Goal: Information Seeking & Learning: Learn about a topic

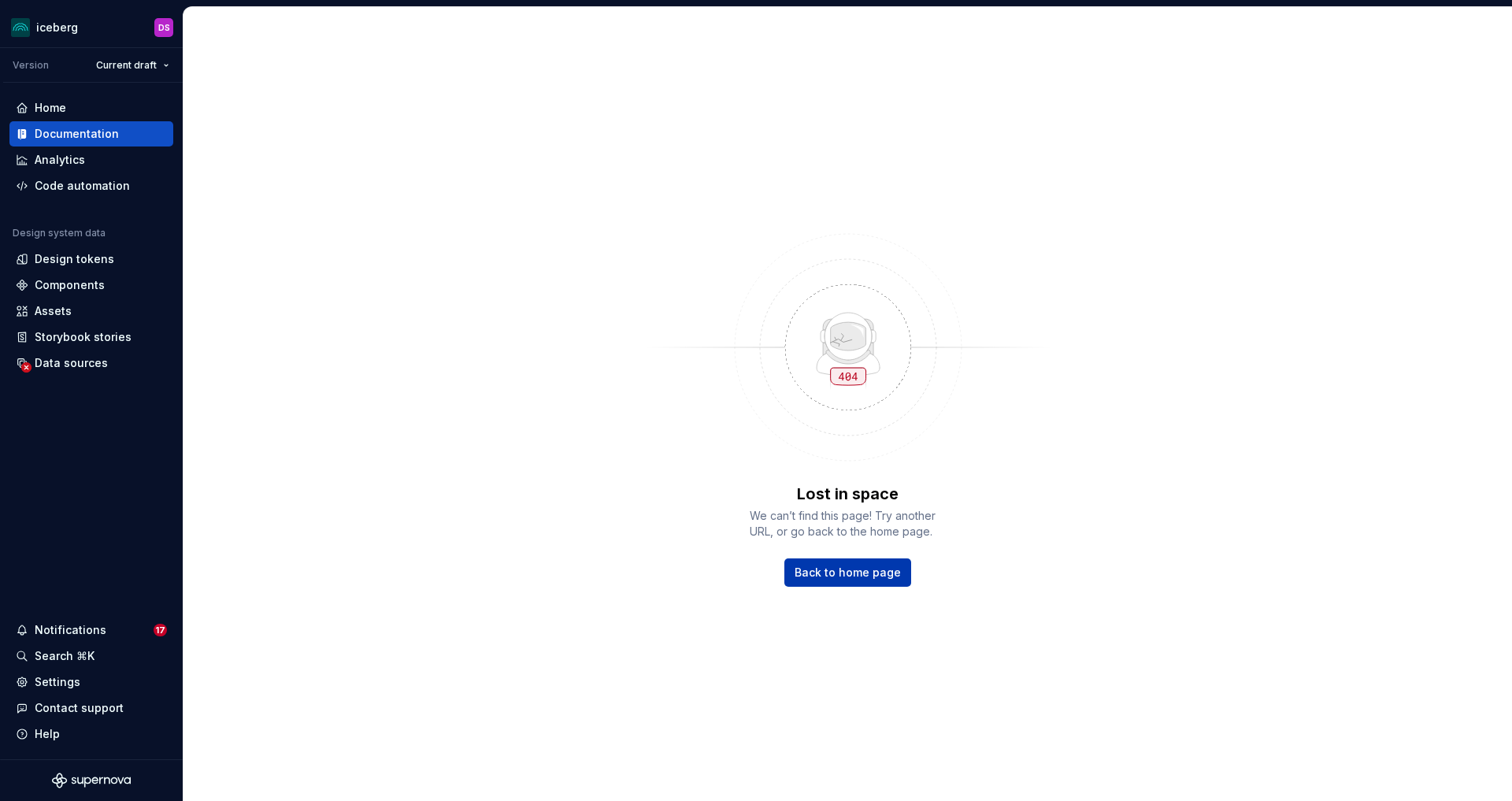
click at [808, 570] on span "Back to home page" at bounding box center [848, 573] width 107 height 16
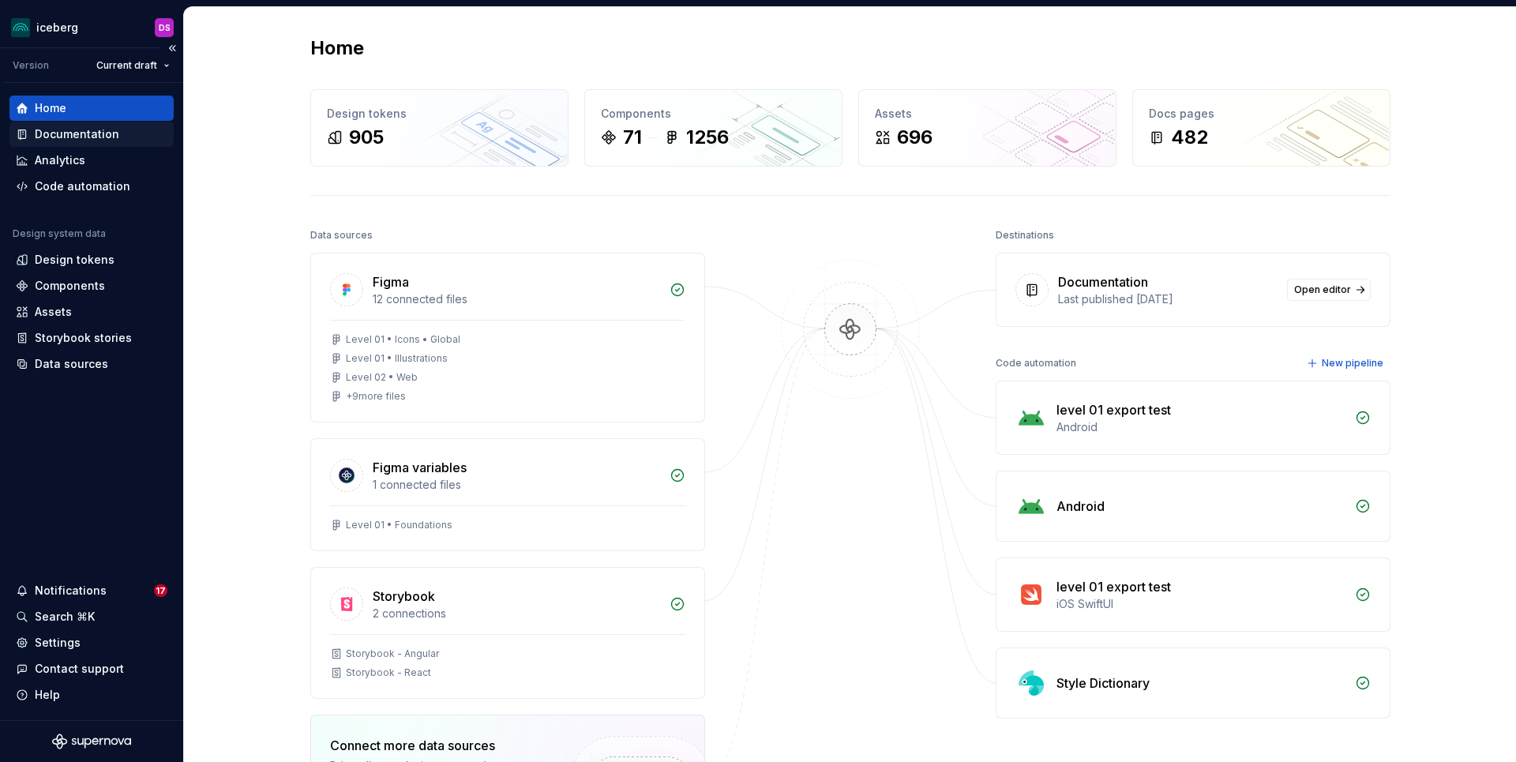
click at [84, 137] on div "Documentation" at bounding box center [77, 134] width 85 height 16
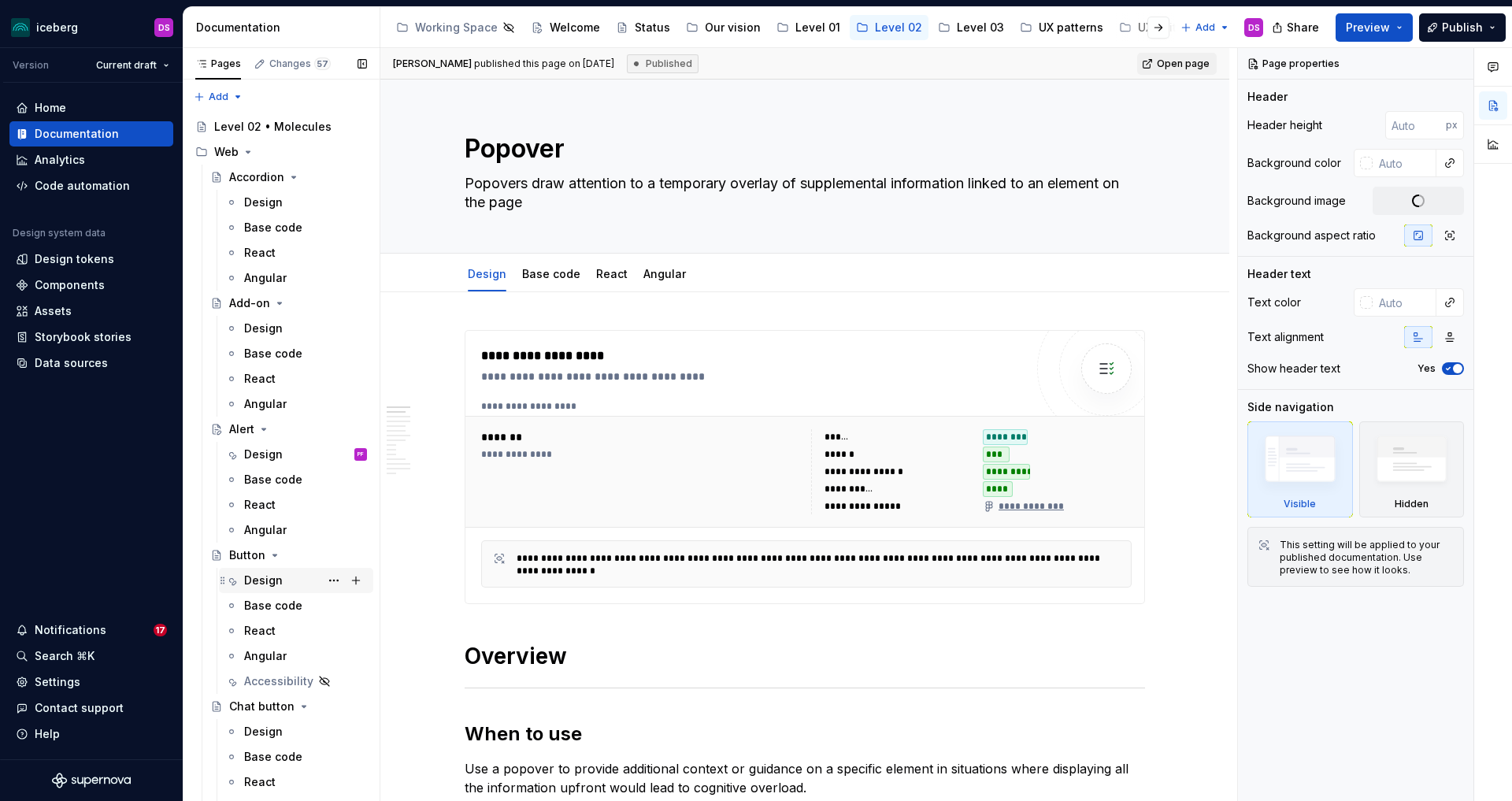
click at [268, 580] on div "Design" at bounding box center [263, 581] width 39 height 16
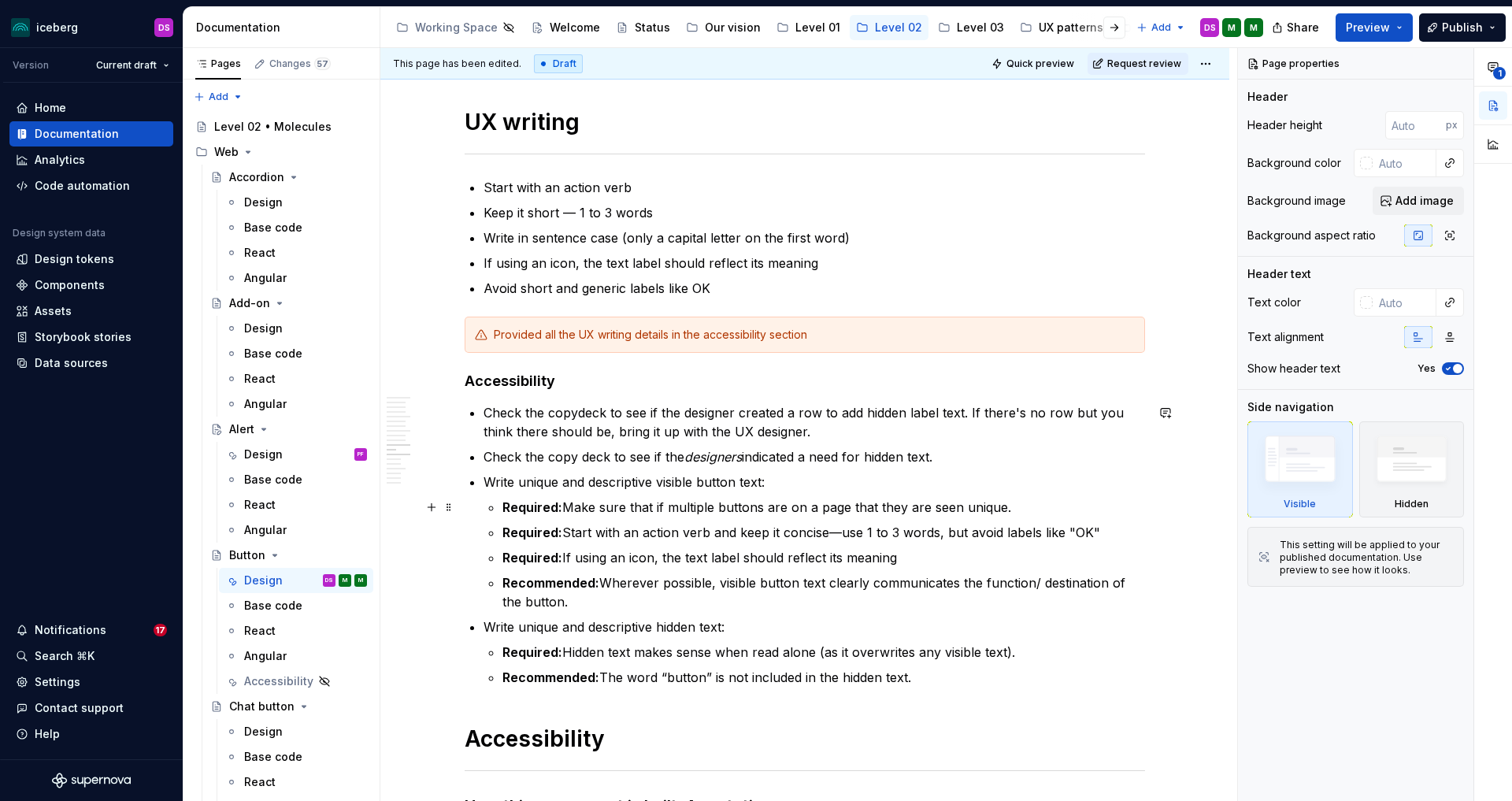
scroll to position [4055, 0]
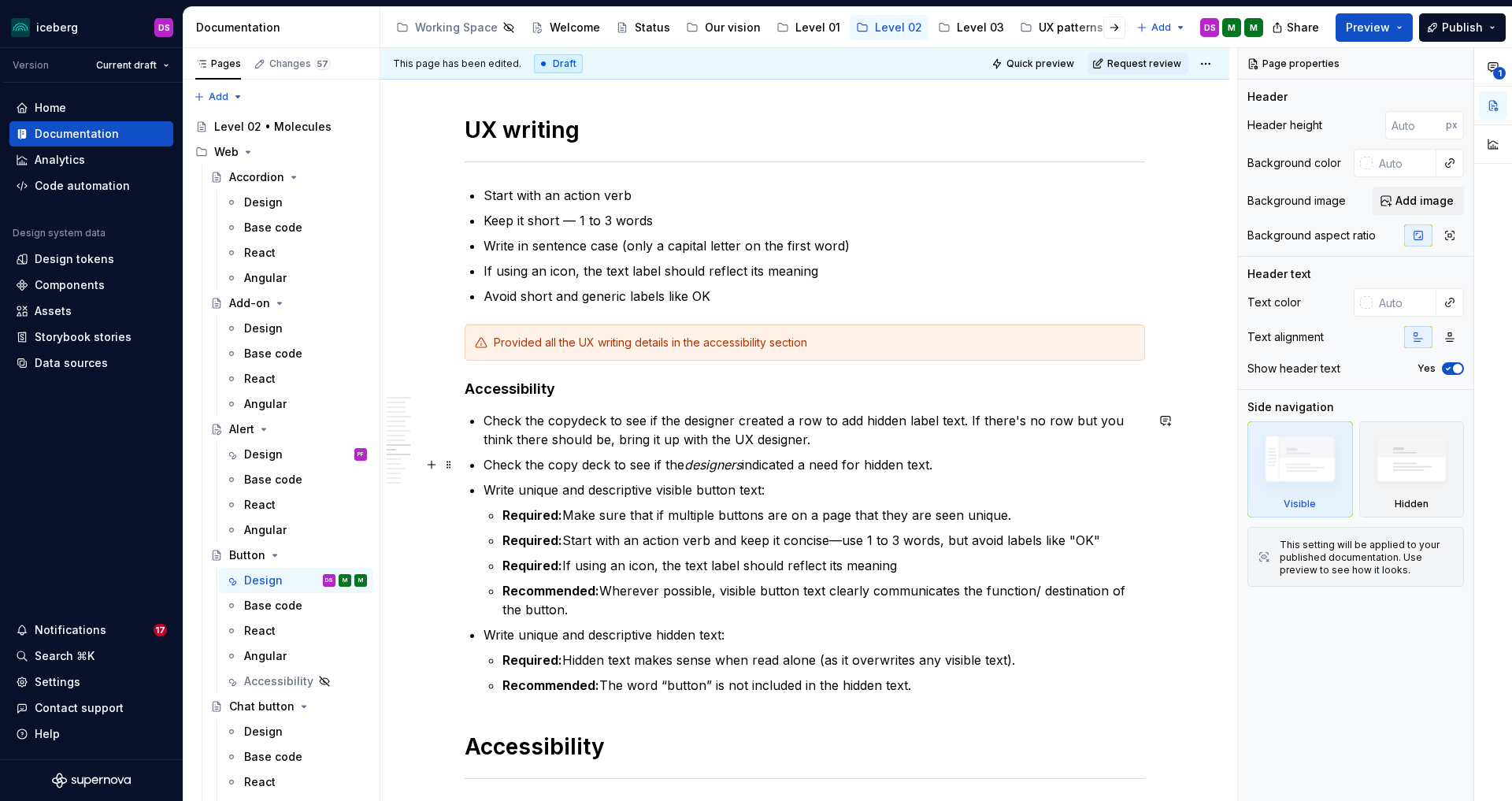
type textarea "*"
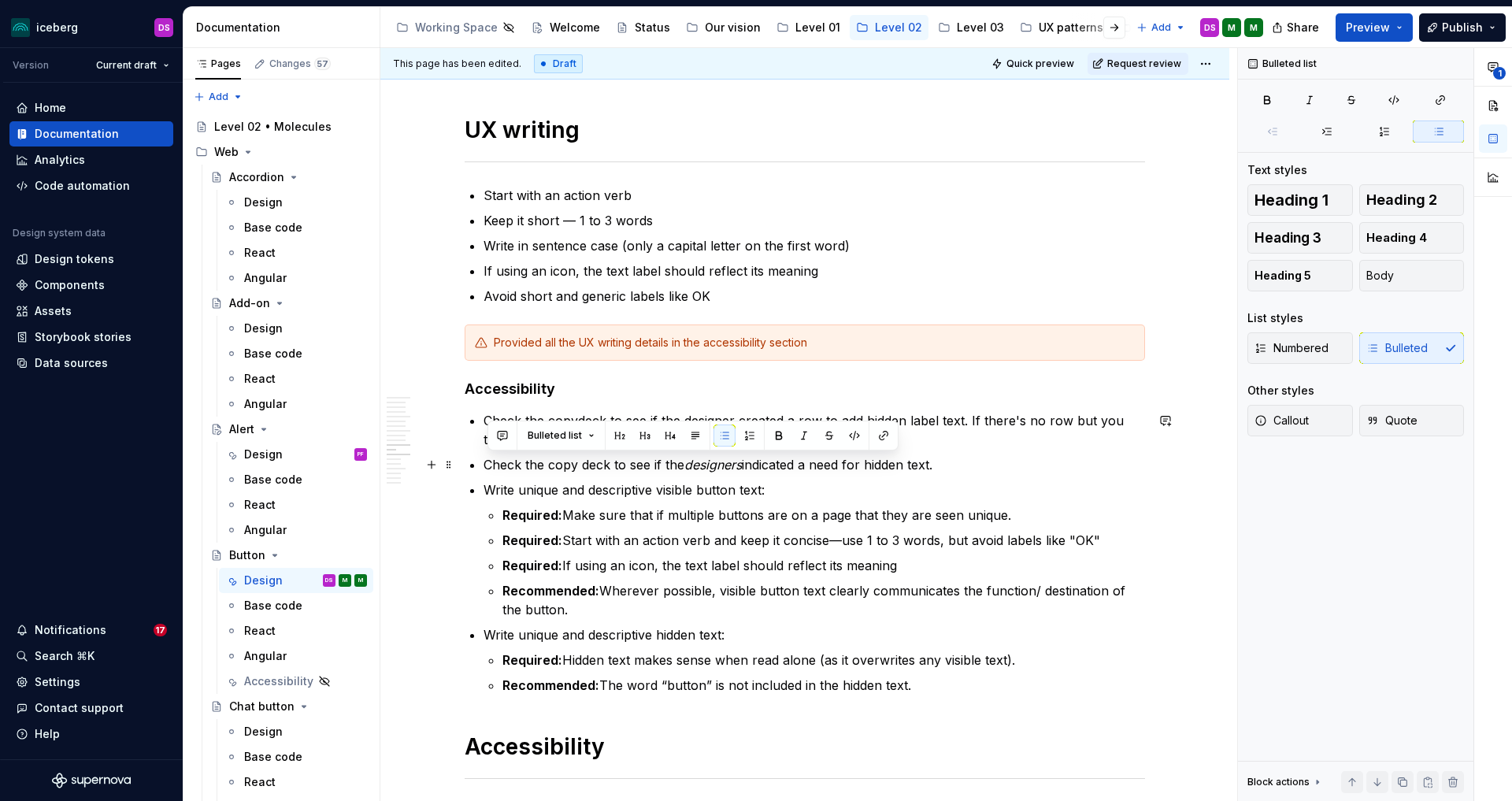
drag, startPoint x: 956, startPoint y: 464, endPoint x: 485, endPoint y: 471, distance: 471.1
click at [820, 493] on p "Write unique and descriptive visible button text:" at bounding box center [814, 490] width 661 height 19
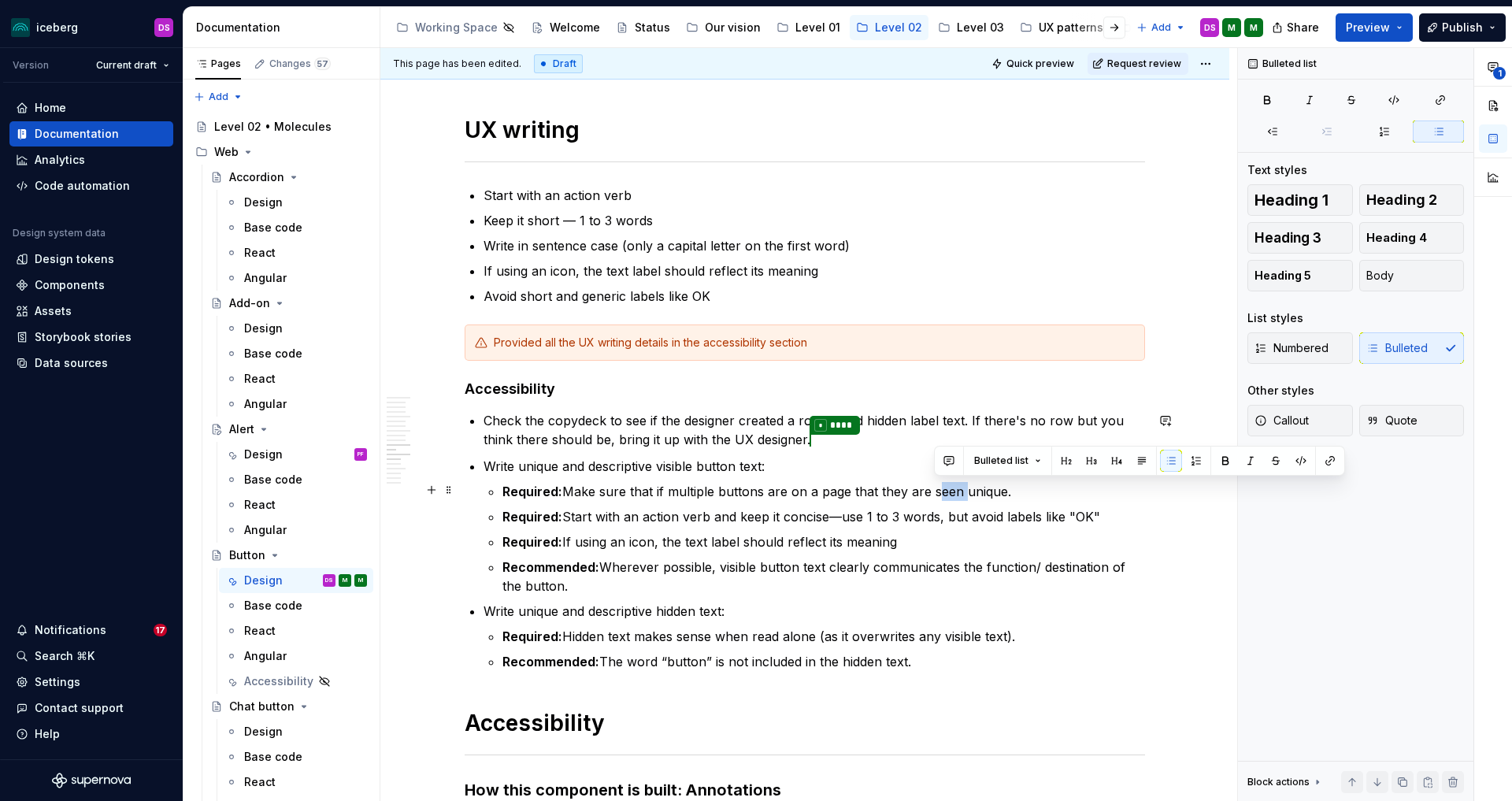
drag, startPoint x: 962, startPoint y: 489, endPoint x: 936, endPoint y: 493, distance: 26.3
click at [936, 493] on p "Required: Make sure that if multiple buttons are on a page that they are seen u…" at bounding box center [824, 491] width 643 height 19
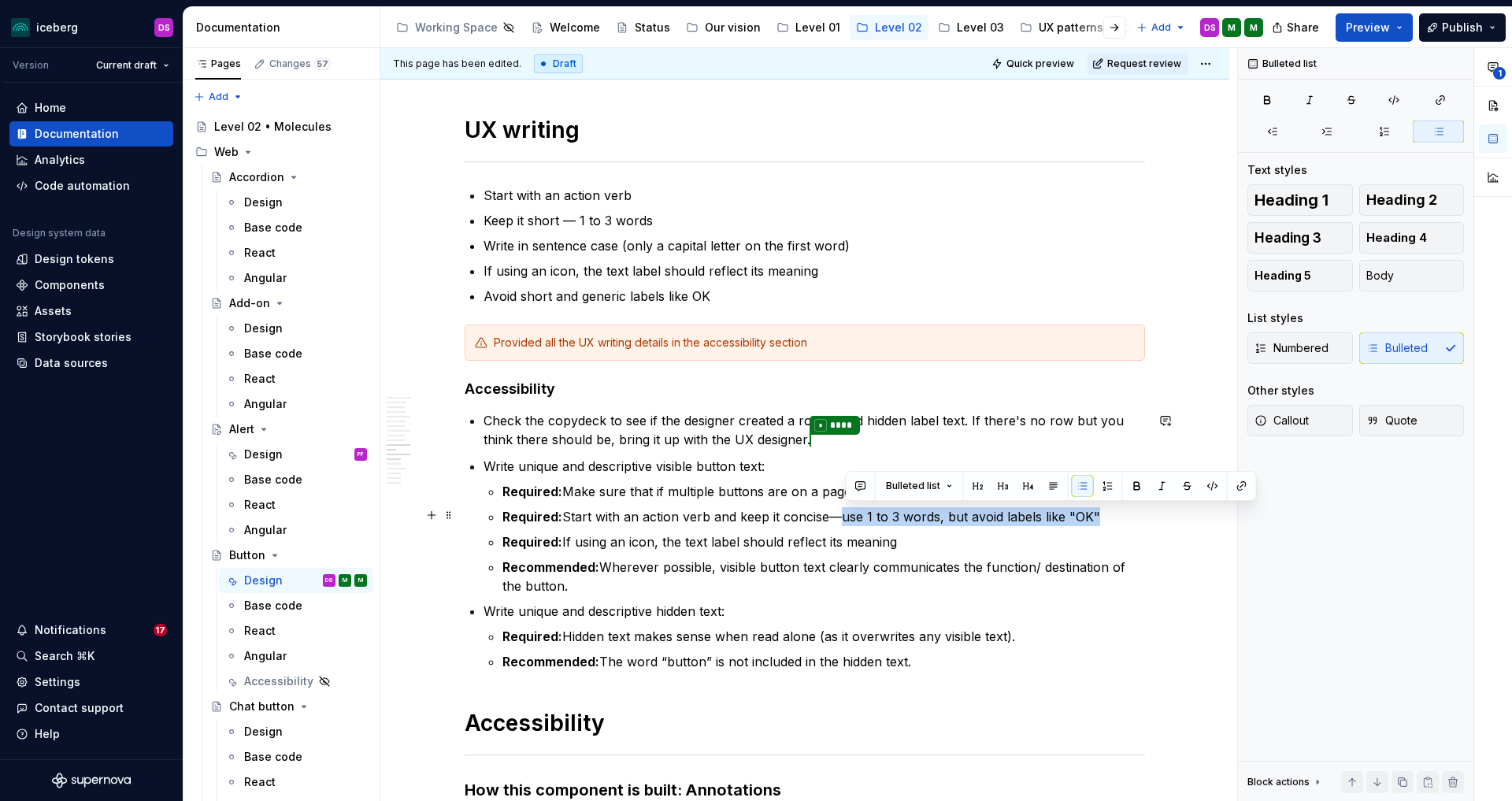
drag, startPoint x: 883, startPoint y: 516, endPoint x: 1002, endPoint y: 600, distance: 145.7
click at [1104, 512] on p "Required: Start with an action verb and keep it concise—use 1 to 3 words, but a…" at bounding box center [824, 517] width 643 height 19
click at [819, 606] on p "Write unique and descriptive hidden text:" at bounding box center [814, 610] width 661 height 19
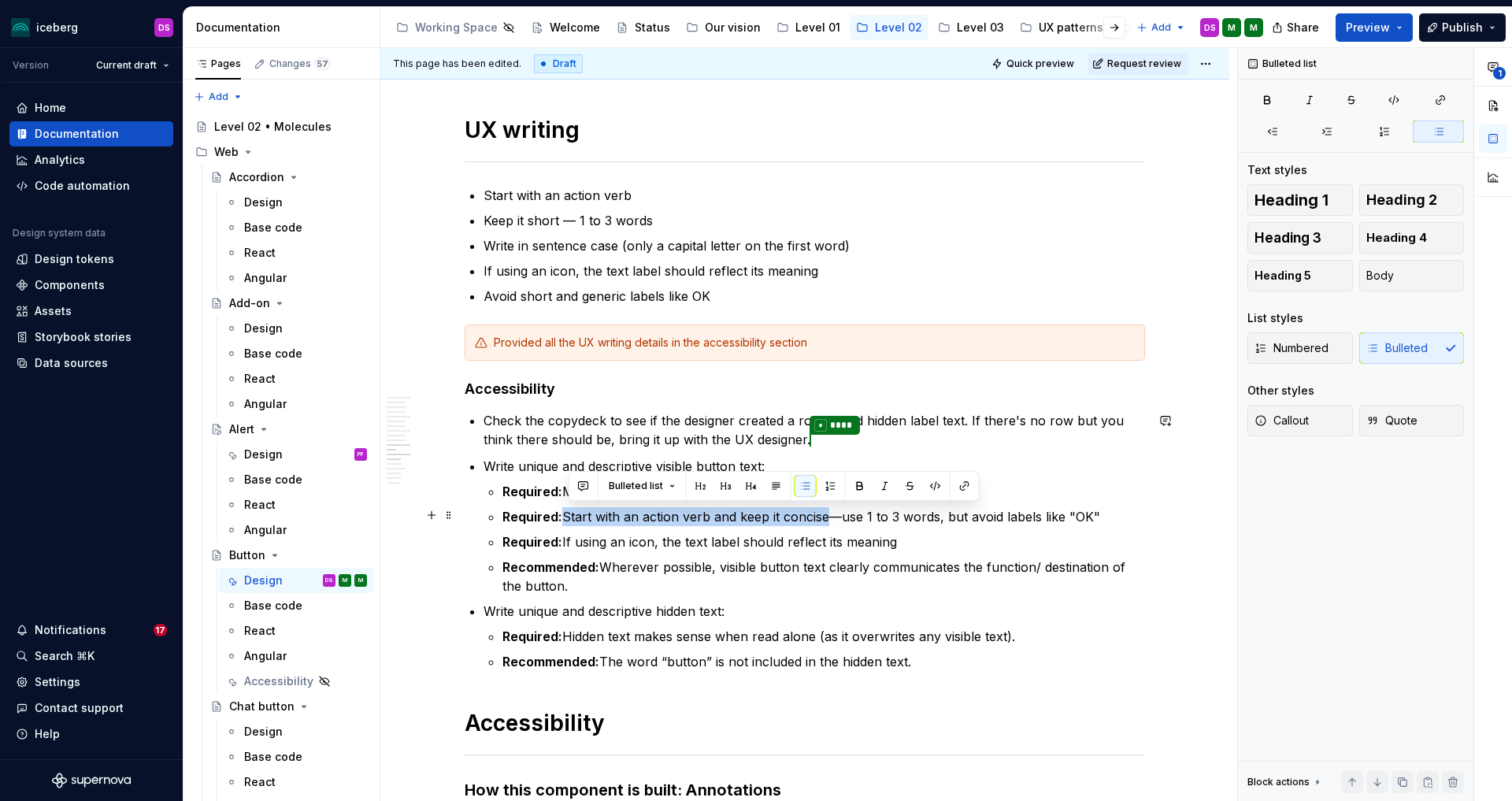
drag, startPoint x: 571, startPoint y: 517, endPoint x: 833, endPoint y: 520, distance: 262.0
click at [834, 514] on p "Required: Start with an action verb and keep it concise—use 1 to 3 words, but a…" at bounding box center [824, 517] width 643 height 19
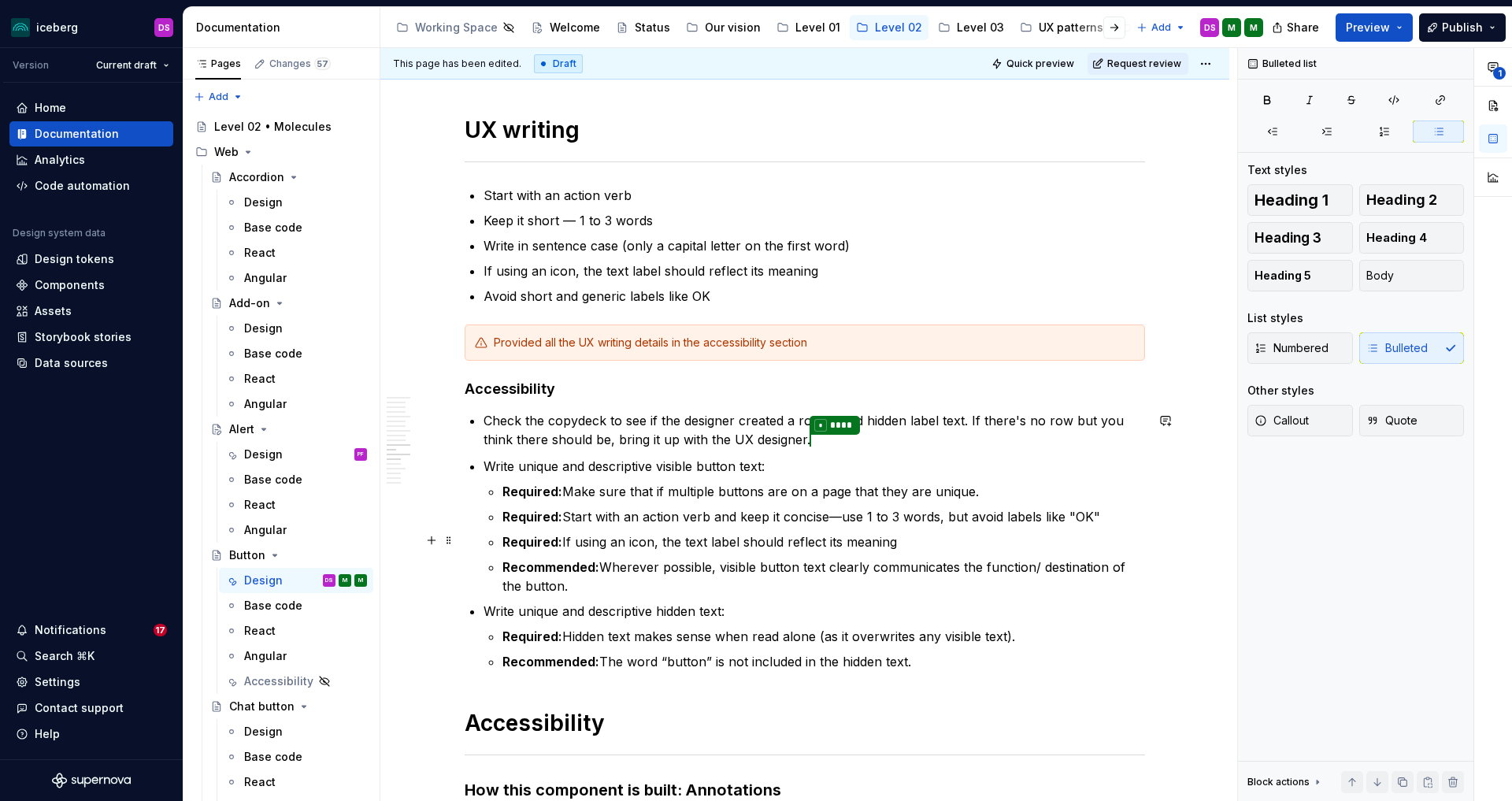
click at [874, 543] on p "Required: If using an icon, the text label should reflect its meaning" at bounding box center [824, 542] width 643 height 19
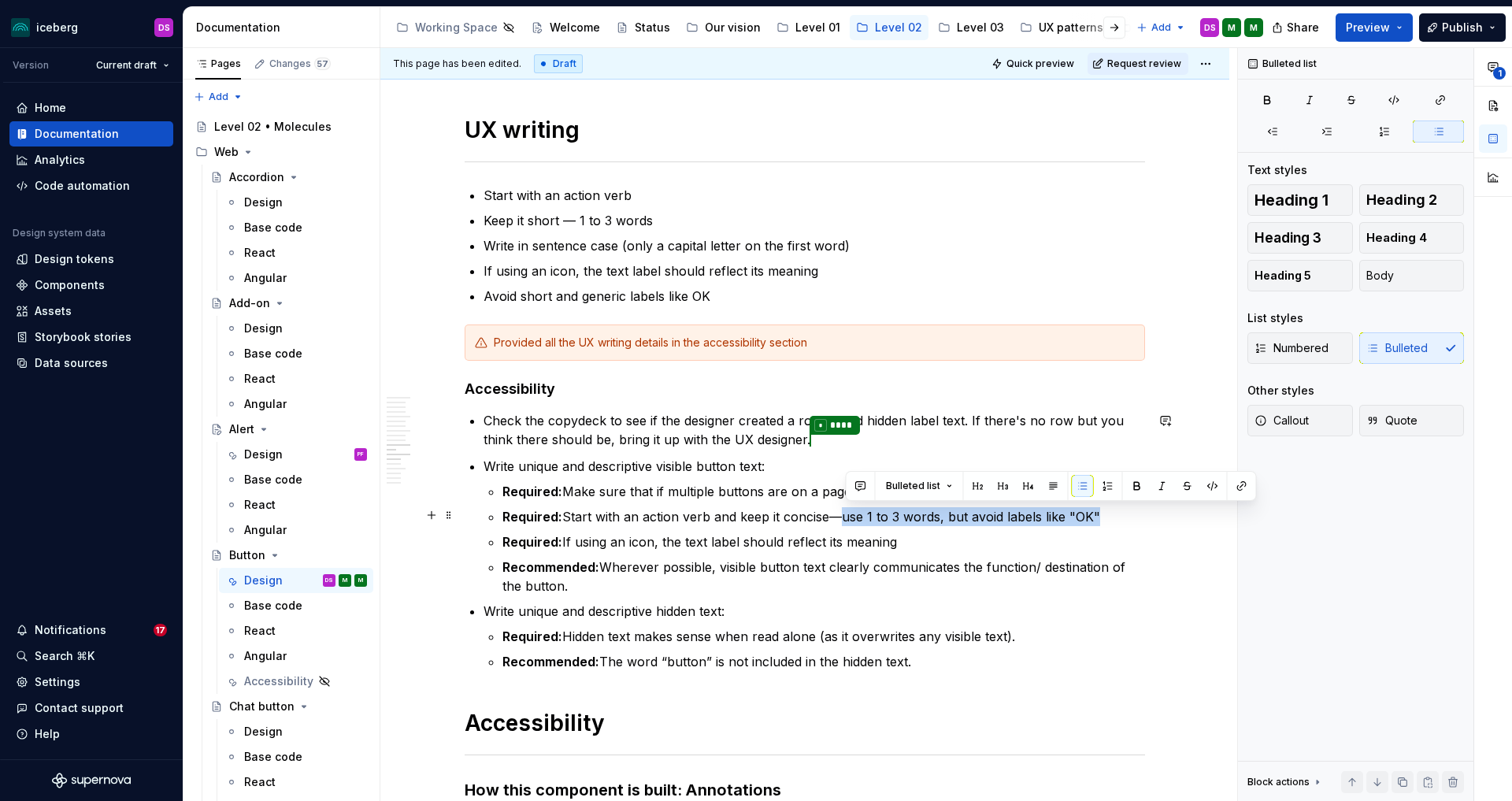
drag, startPoint x: 846, startPoint y: 513, endPoint x: 1106, endPoint y: 513, distance: 260.0
click at [1106, 513] on p "Required: Start with an action verb and keep it concise—use 1 to 3 words, but a…" at bounding box center [824, 517] width 643 height 19
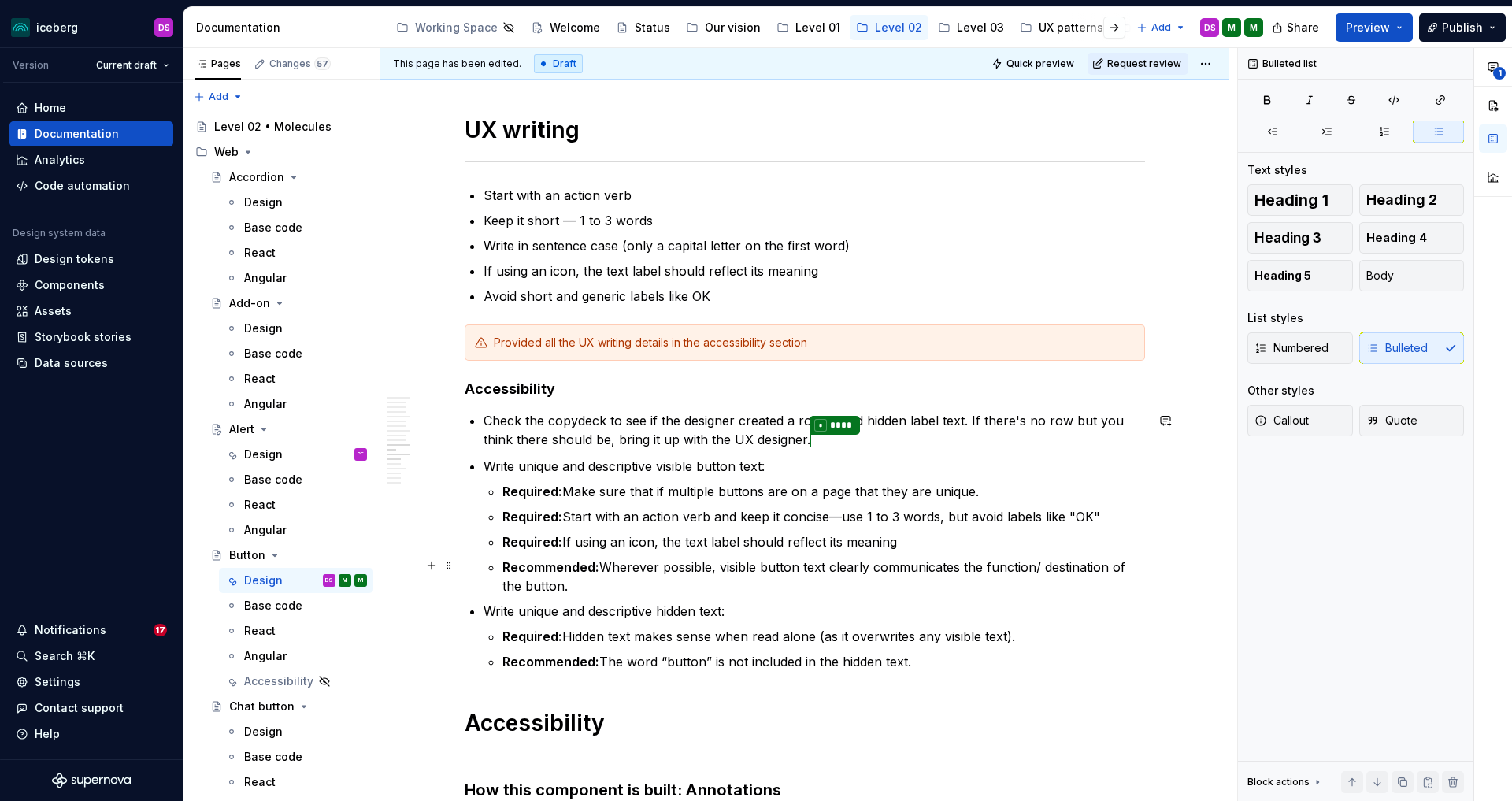
click at [666, 580] on p "Recommended: Wherever possible, visible button text clearly communicates the fu…" at bounding box center [824, 577] width 643 height 38
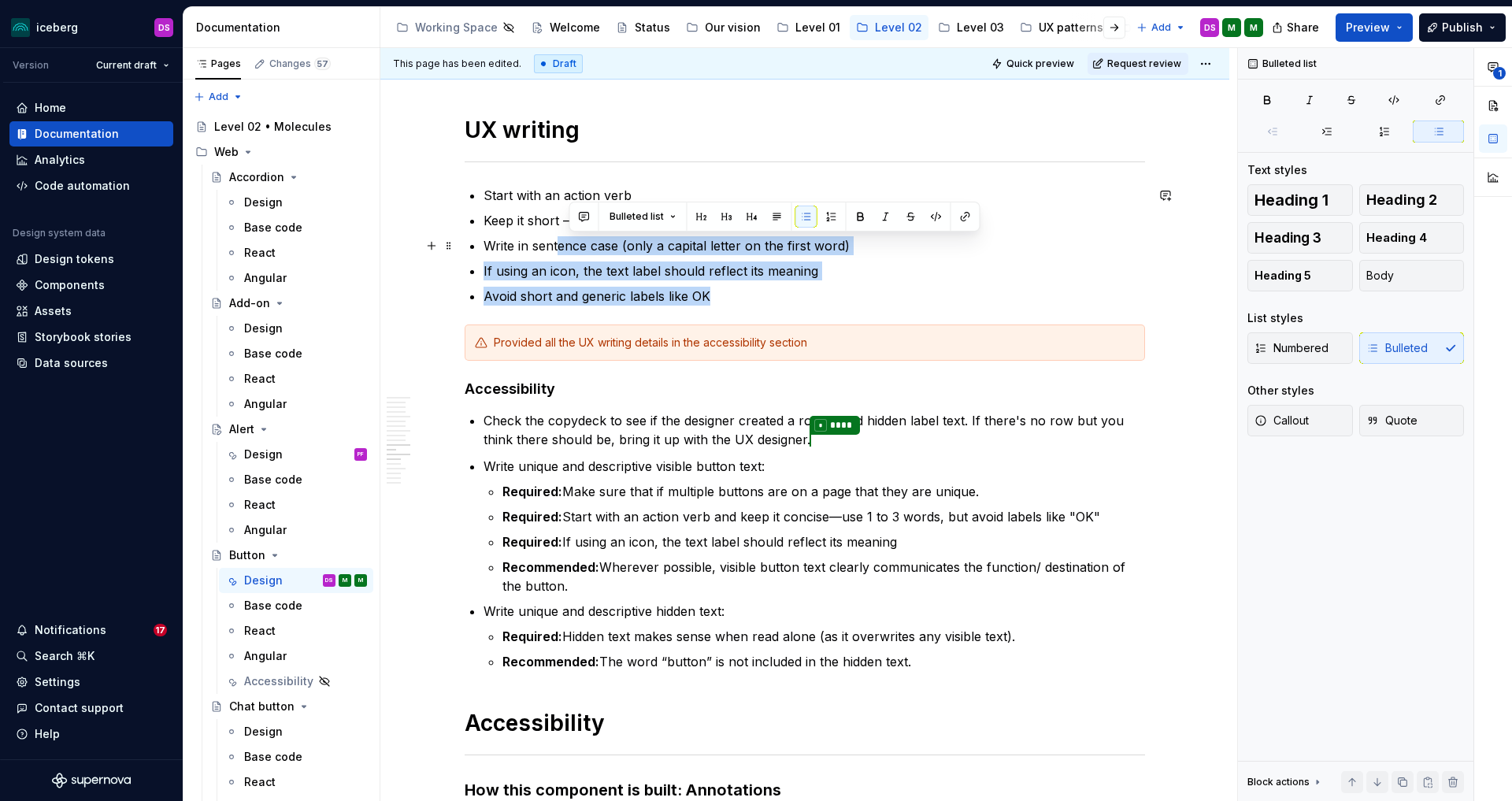
drag, startPoint x: 731, startPoint y: 302, endPoint x: 564, endPoint y: 249, distance: 175.2
click at [564, 249] on ul "Start with an action verb Keep it short — 1 to 3 words Write in sentence case (…" at bounding box center [814, 245] width 661 height 120
click at [773, 285] on ul "Start with an action verb Keep it short — 1 to 3 words Write in sentence case (…" at bounding box center [814, 245] width 661 height 120
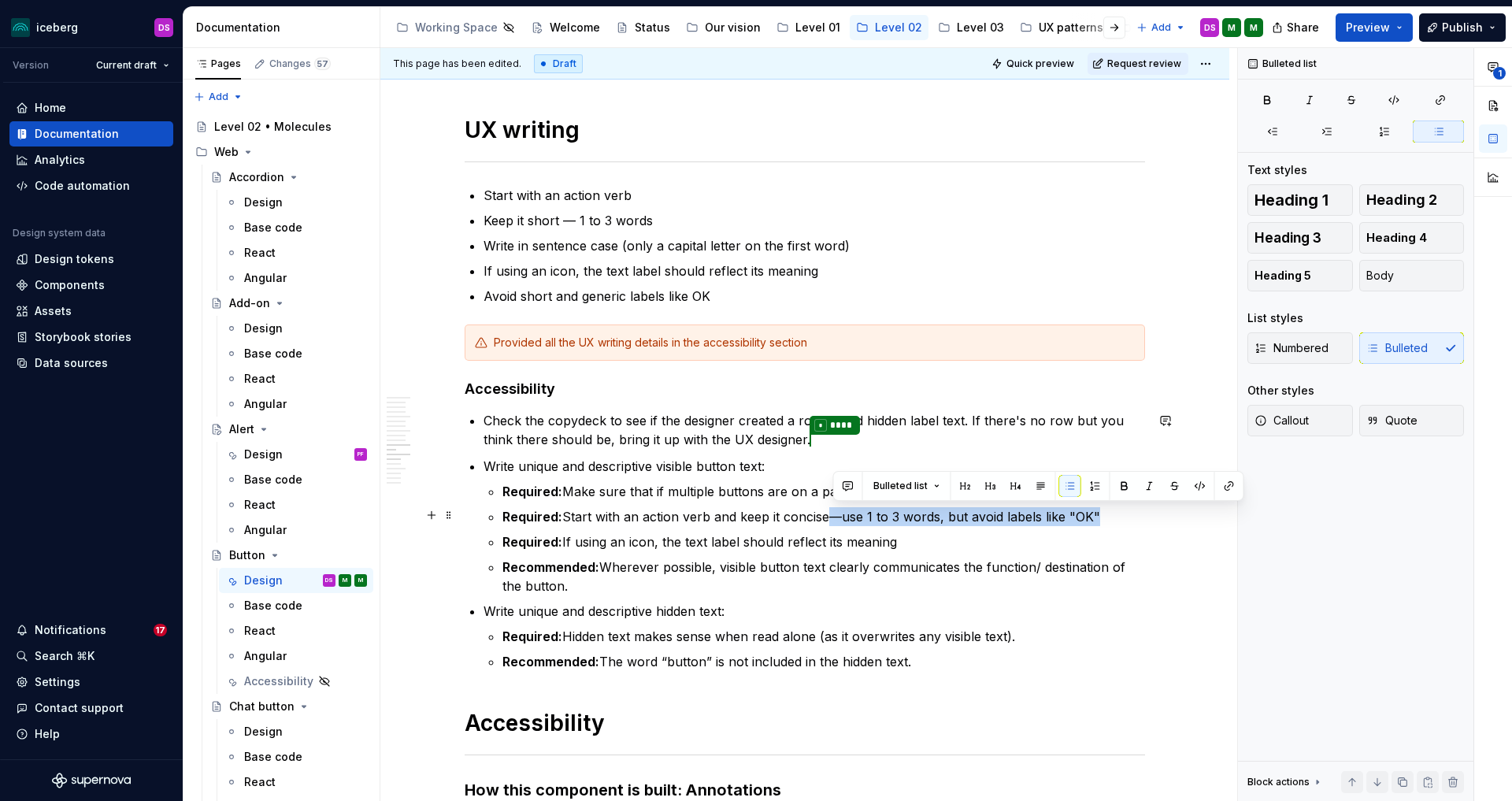
drag, startPoint x: 834, startPoint y: 518, endPoint x: 1077, endPoint y: 510, distance: 243.1
click at [1114, 511] on p "Required: Start with an action verb and keep it concise—use 1 to 3 words, but a…" at bounding box center [824, 517] width 643 height 19
drag, startPoint x: 1175, startPoint y: 486, endPoint x: 1102, endPoint y: 515, distance: 78.5
click at [1174, 486] on button "button" at bounding box center [1175, 486] width 22 height 22
click at [999, 540] on p "Required: If using an icon, the text label should reflect its meaning" at bounding box center [824, 542] width 643 height 19
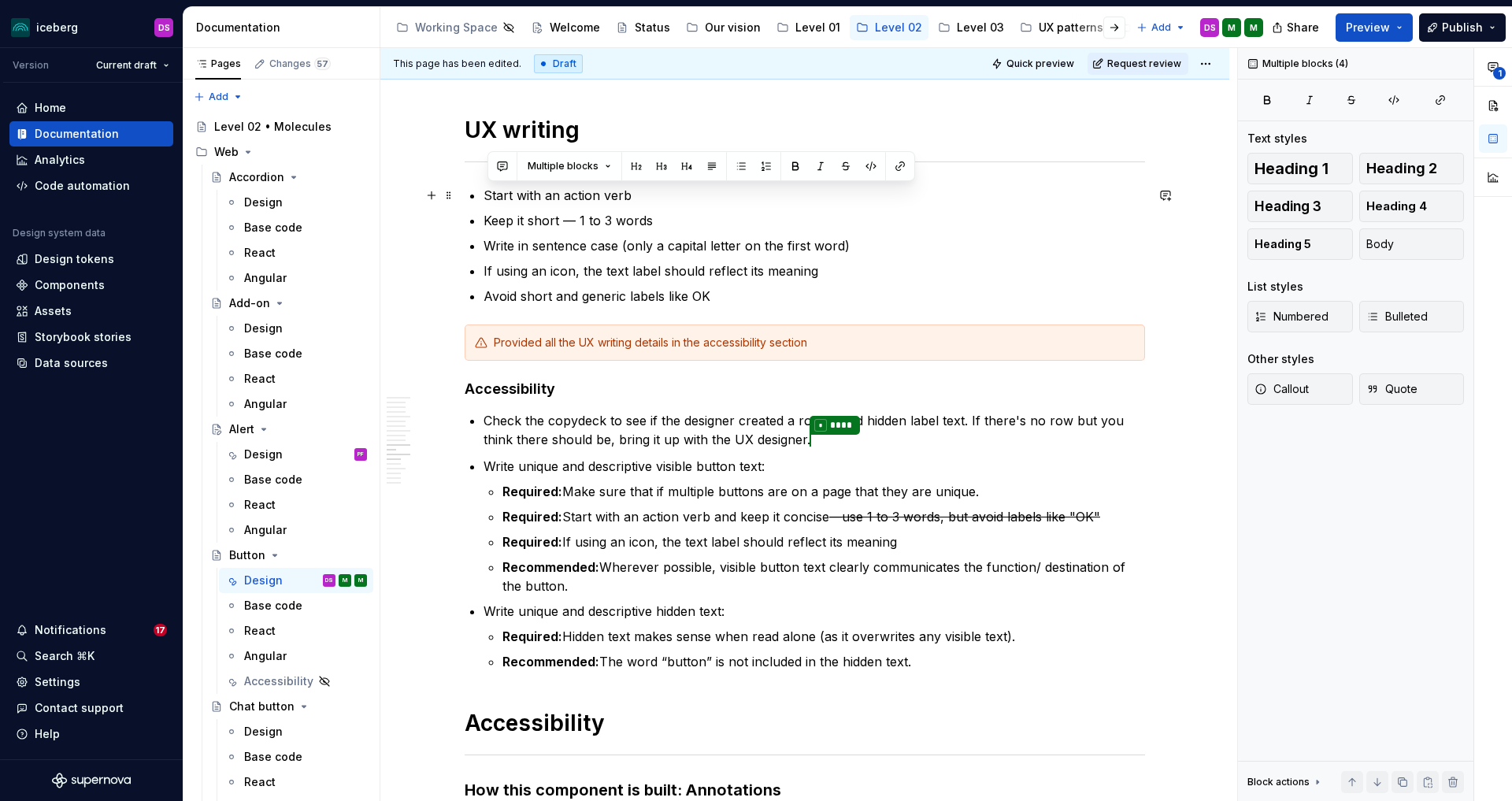
drag, startPoint x: 924, startPoint y: 663, endPoint x: 489, endPoint y: 198, distance: 636.7
copy div "Start with an action verb Keep it short — 1 to 3 words Write in sentence case (…"
click at [735, 547] on p "Required: If using an icon, the text label should reflect its meaning" at bounding box center [824, 542] width 643 height 19
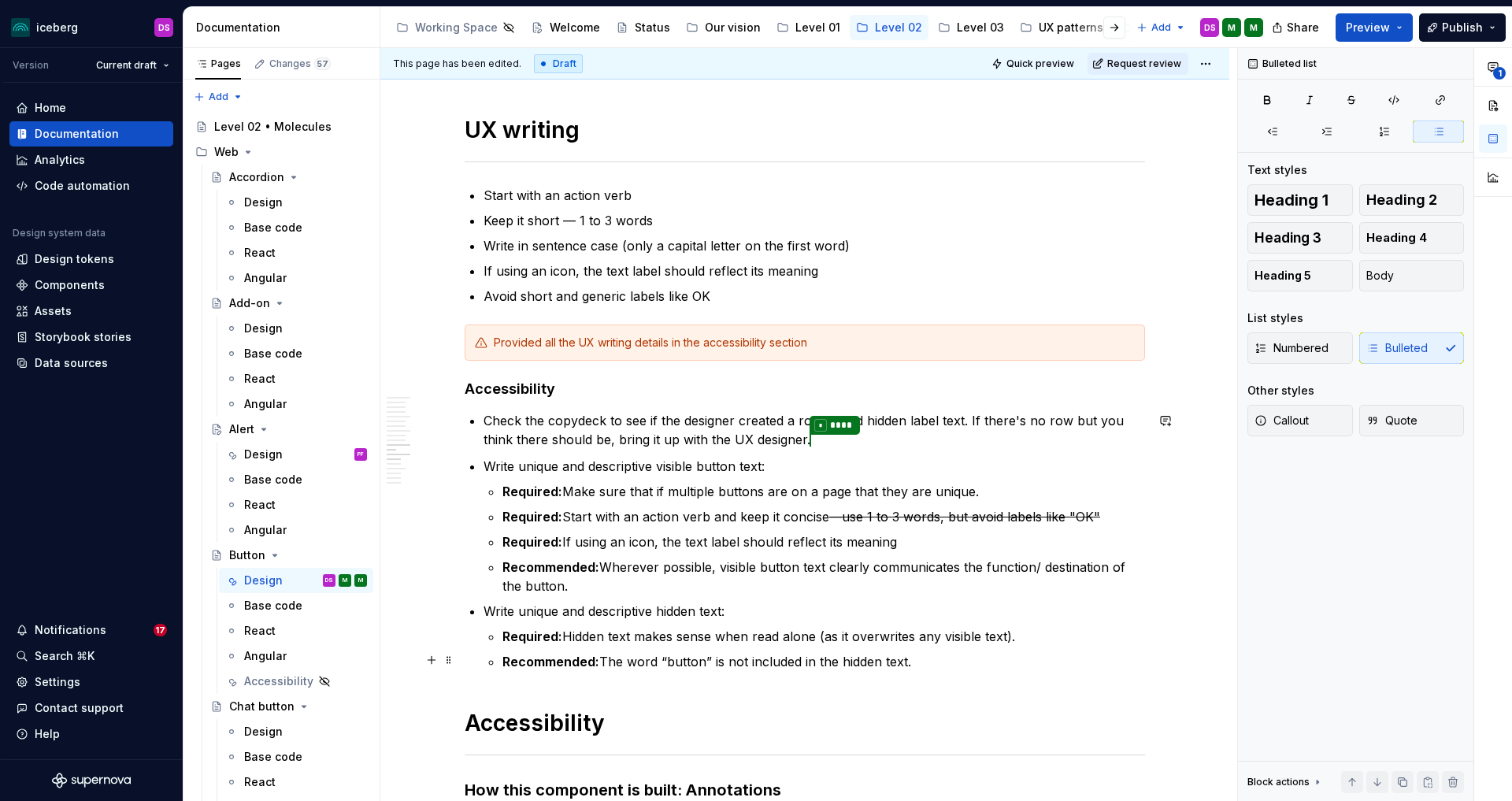
click at [930, 655] on p "Recommended: The word “button” is not included in the hidden text." at bounding box center [824, 661] width 643 height 19
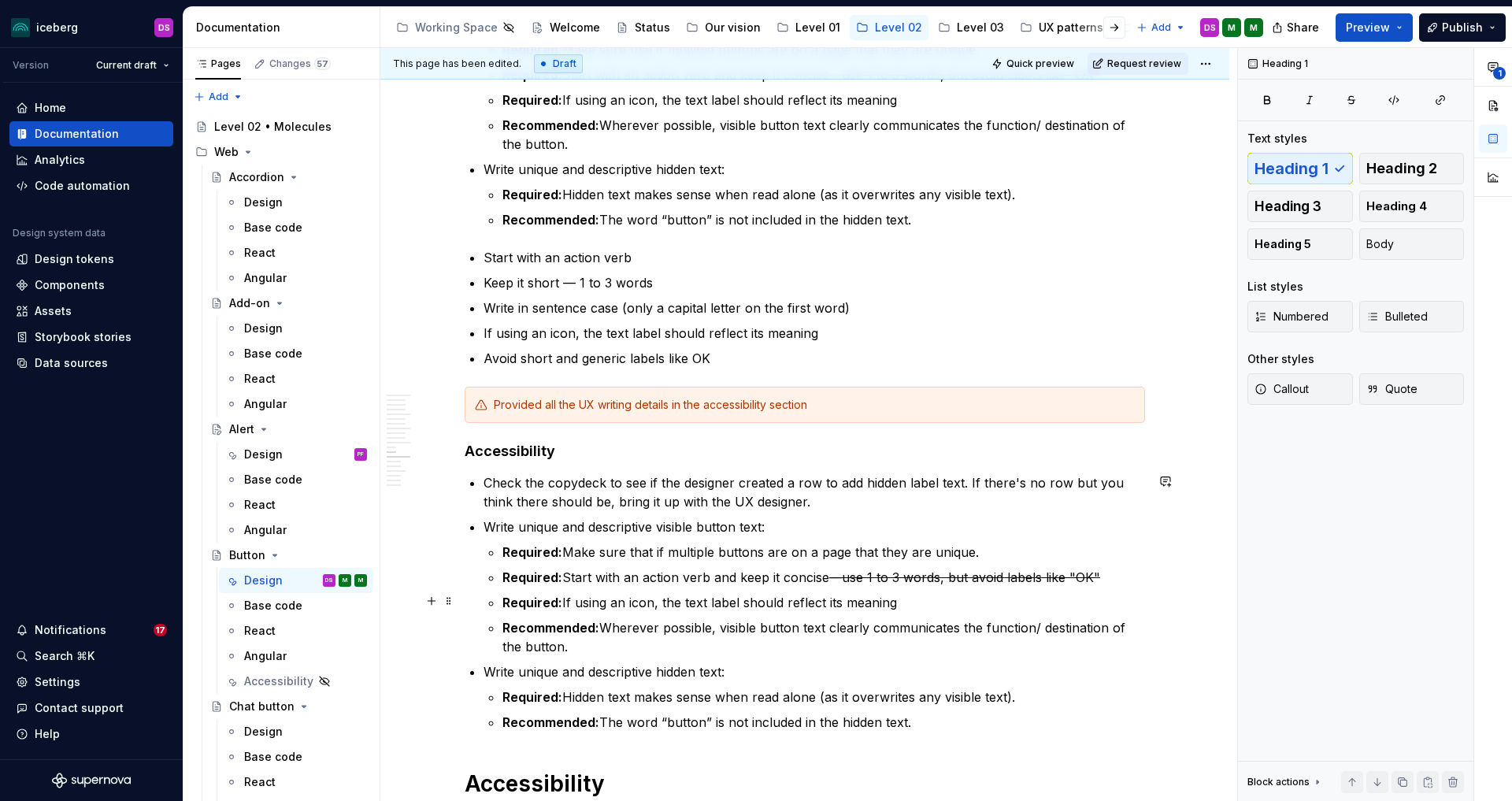
scroll to position [4503, 0]
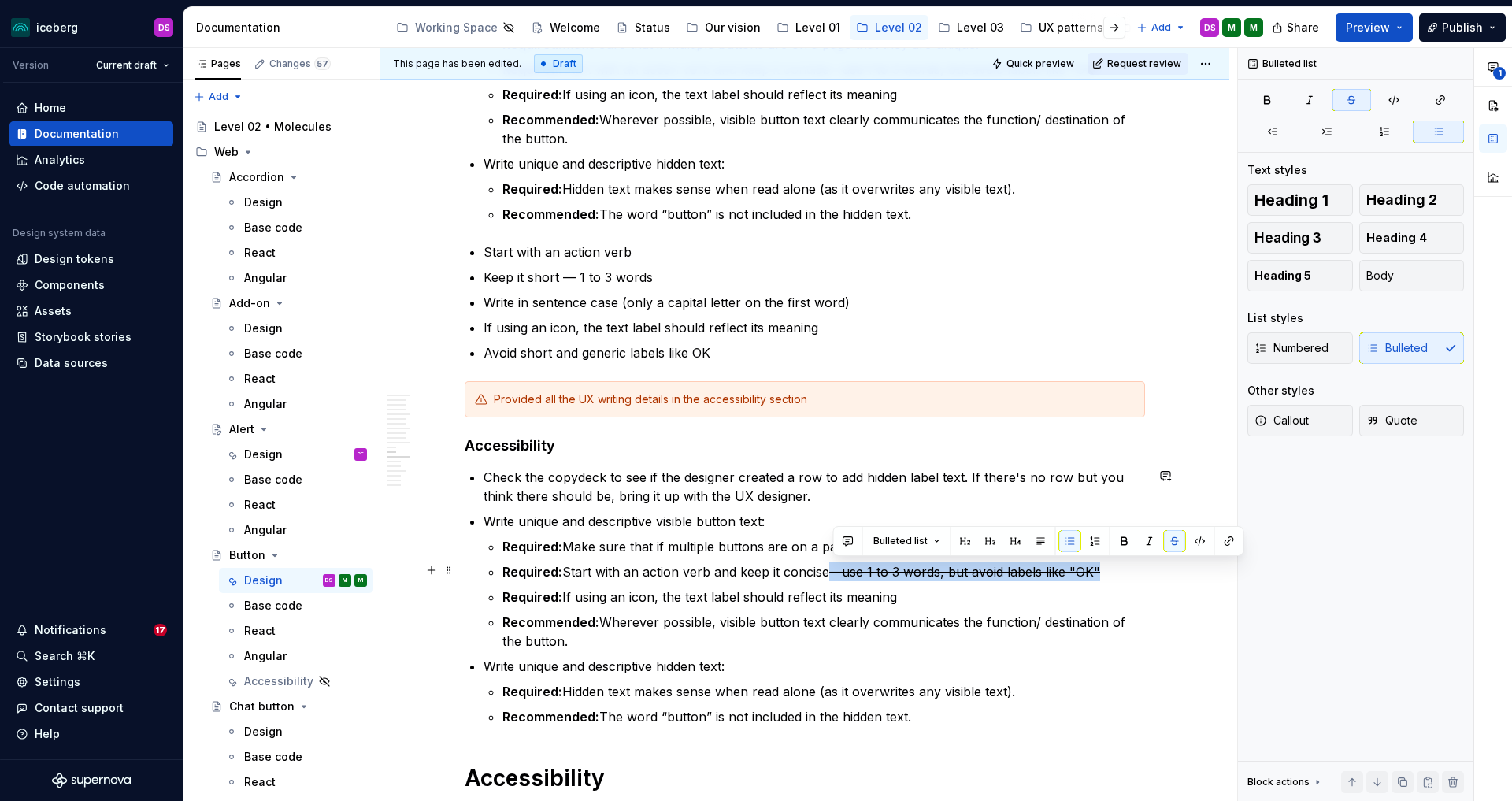
drag, startPoint x: 1070, startPoint y: 572, endPoint x: 951, endPoint y: 596, distance: 121.4
click at [836, 573] on p "Required: Start with an action verb and keep it concise —use 1 to 3 words, but …" at bounding box center [824, 572] width 643 height 19
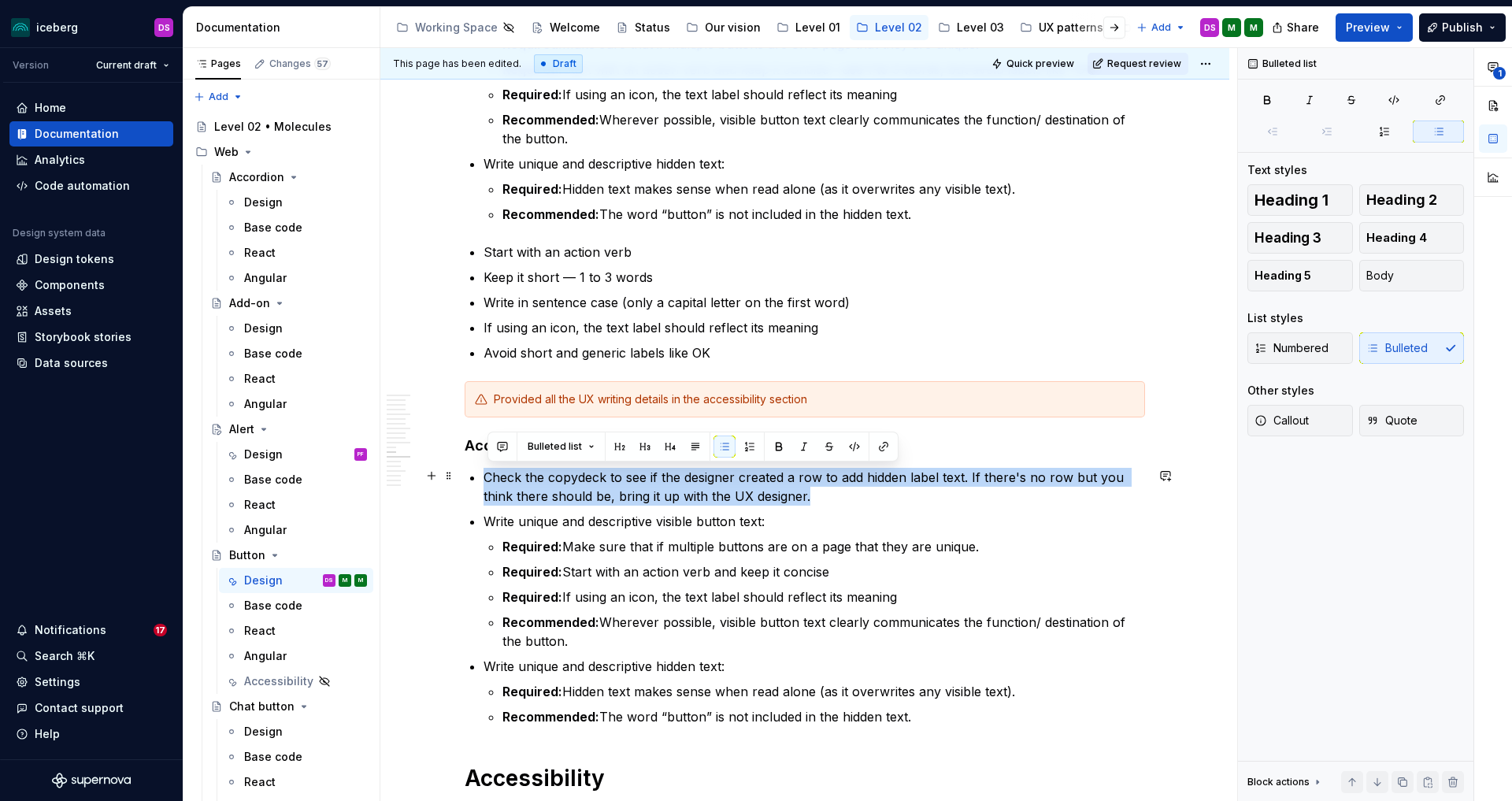
drag, startPoint x: 812, startPoint y: 497, endPoint x: 490, endPoint y: 443, distance: 326.5
click at [491, 476] on p "Check the copydeck to see if the designer created a row to add hidden label tex…" at bounding box center [814, 487] width 661 height 38
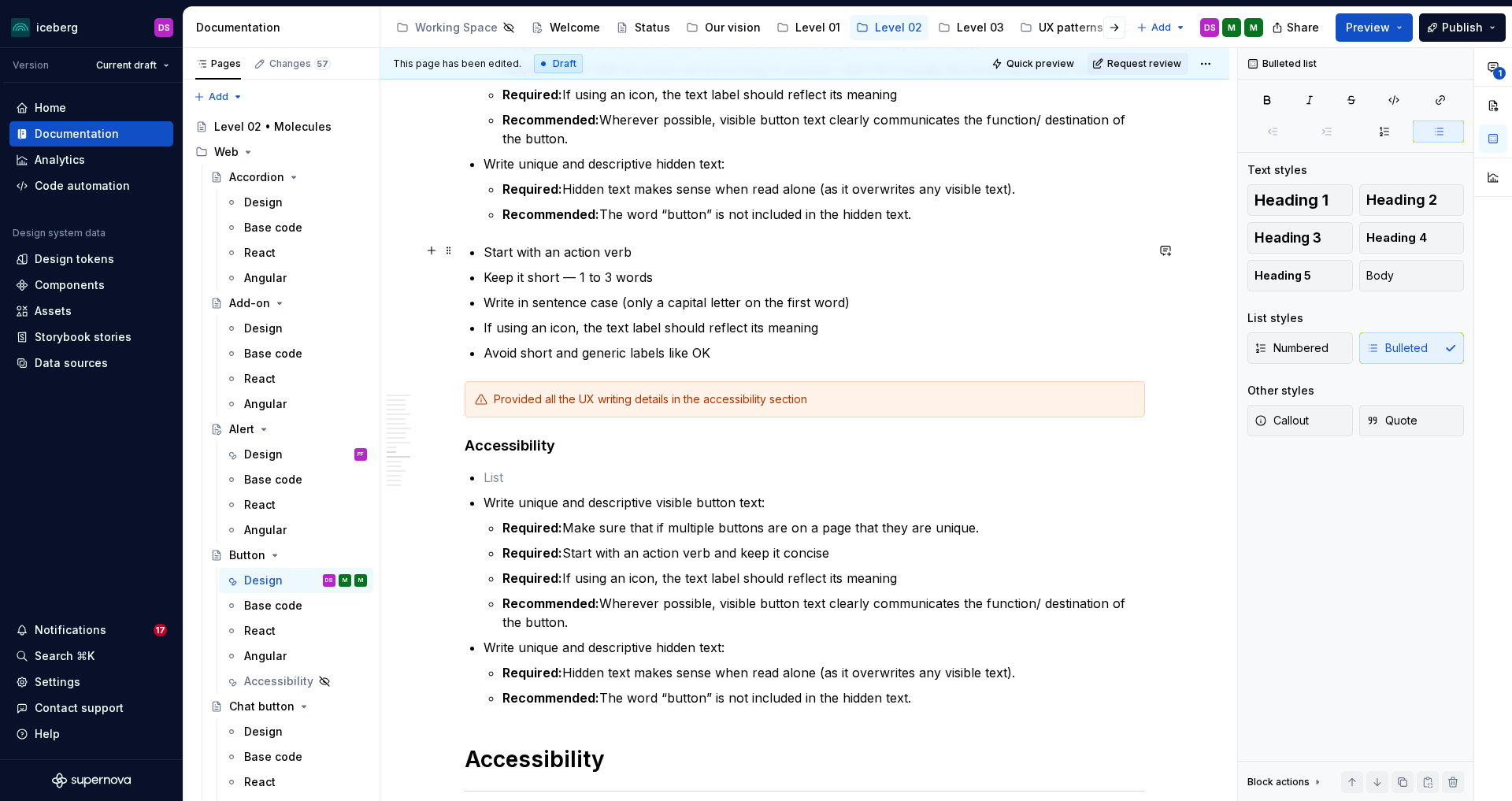
click at [488, 247] on p "Start with an action verb" at bounding box center [814, 251] width 661 height 19
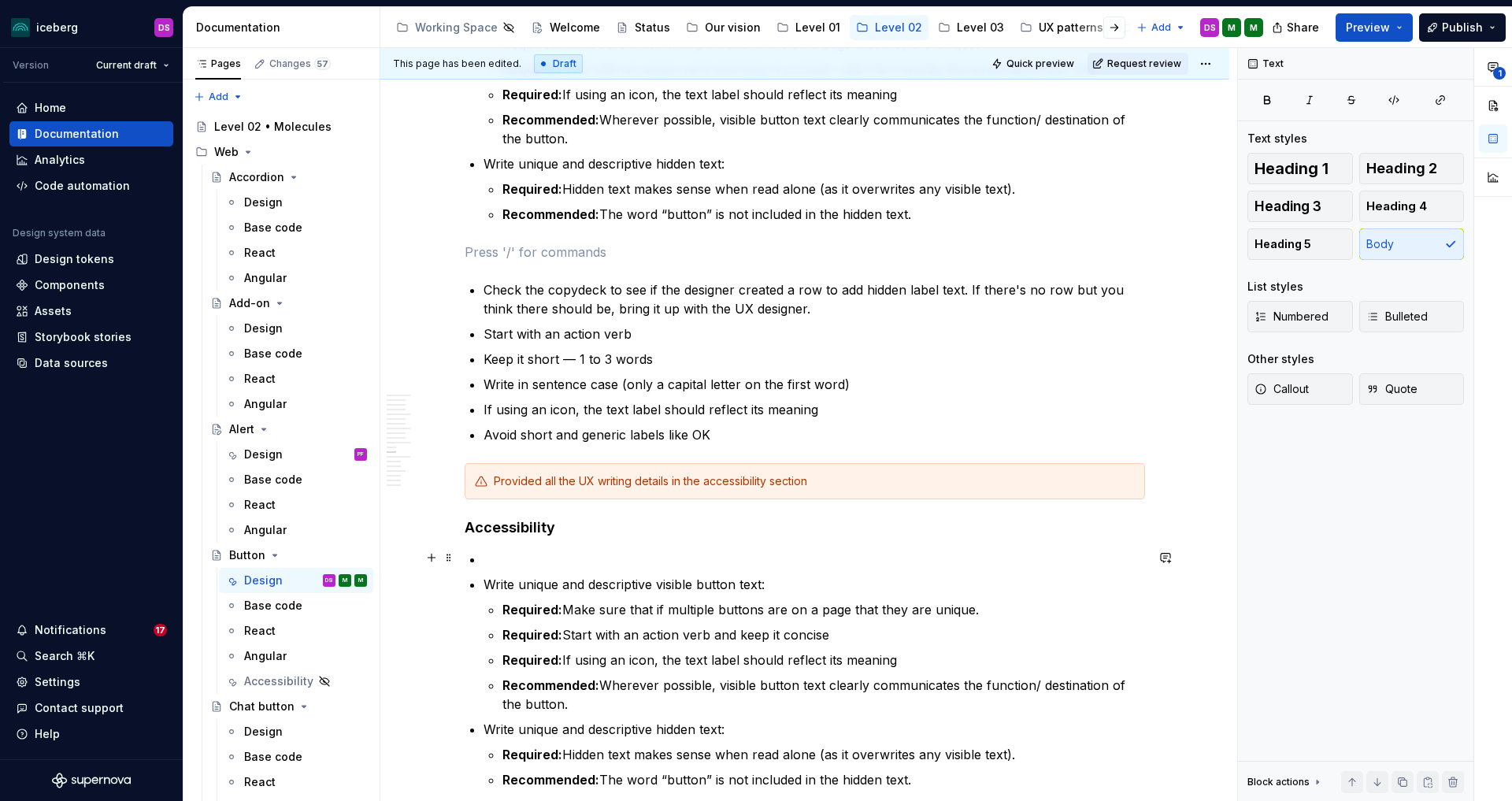
click at [695, 555] on p at bounding box center [814, 559] width 661 height 19
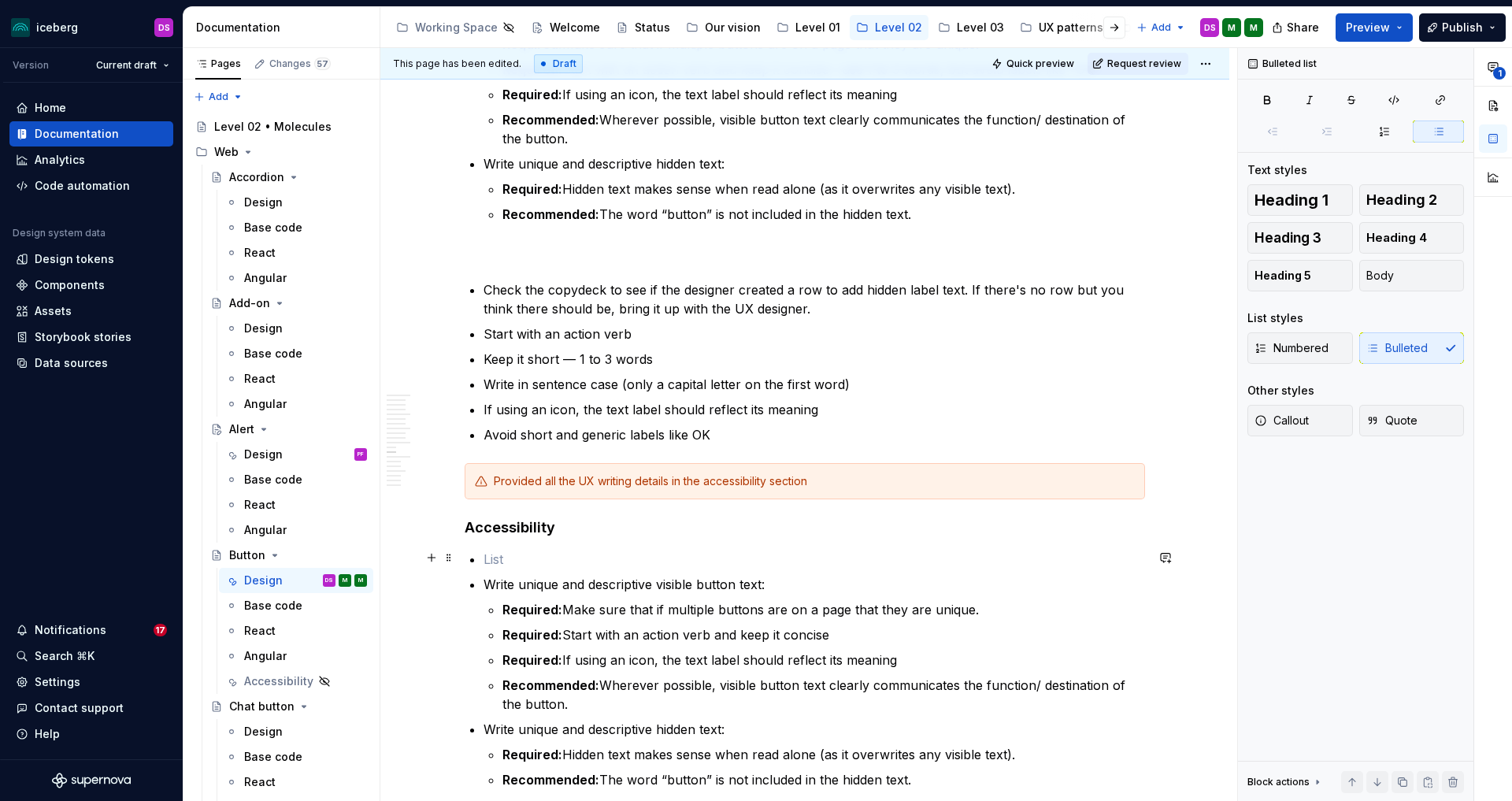
scroll to position [4504, 0]
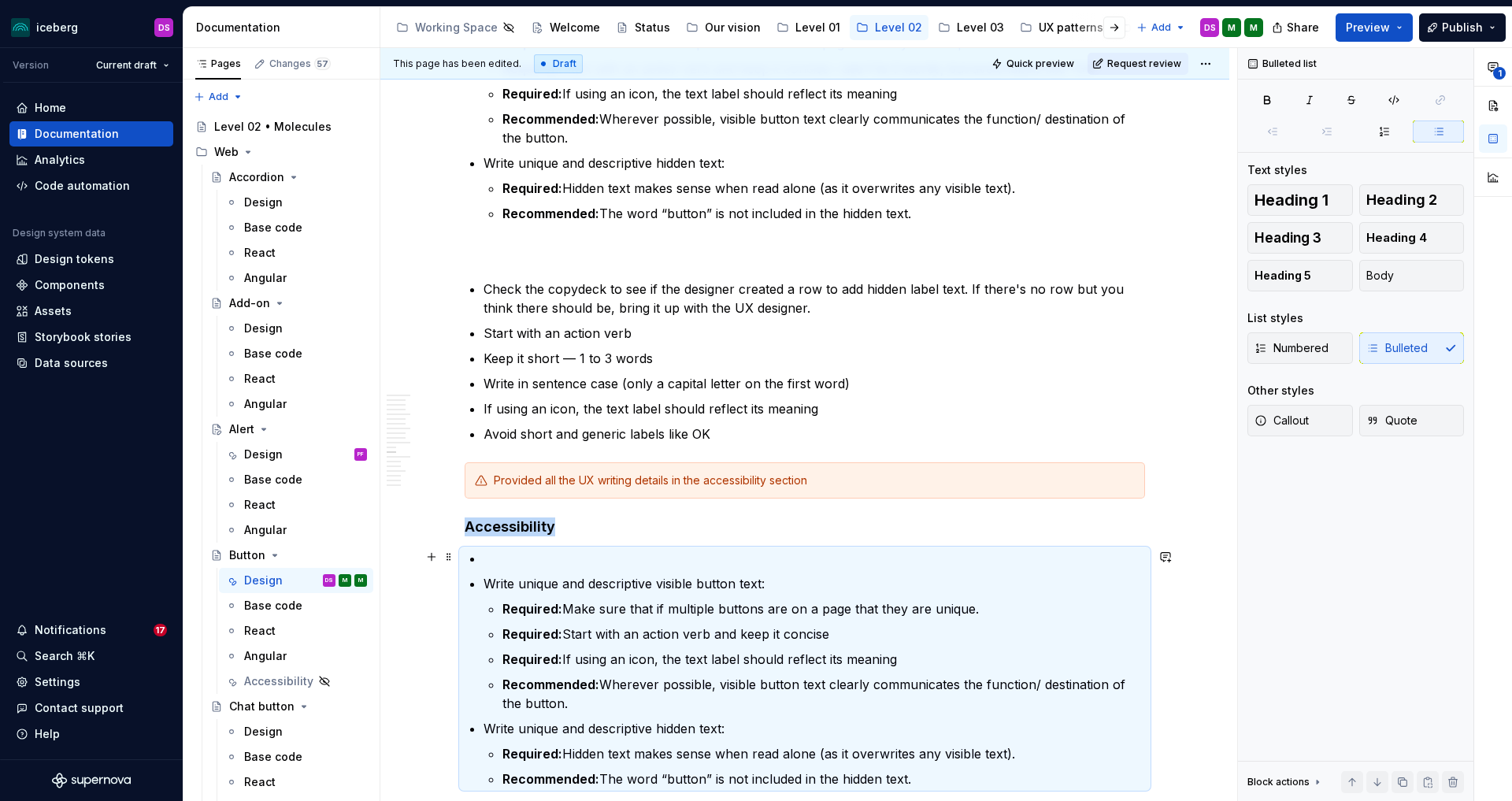
click at [594, 564] on p at bounding box center [814, 559] width 661 height 19
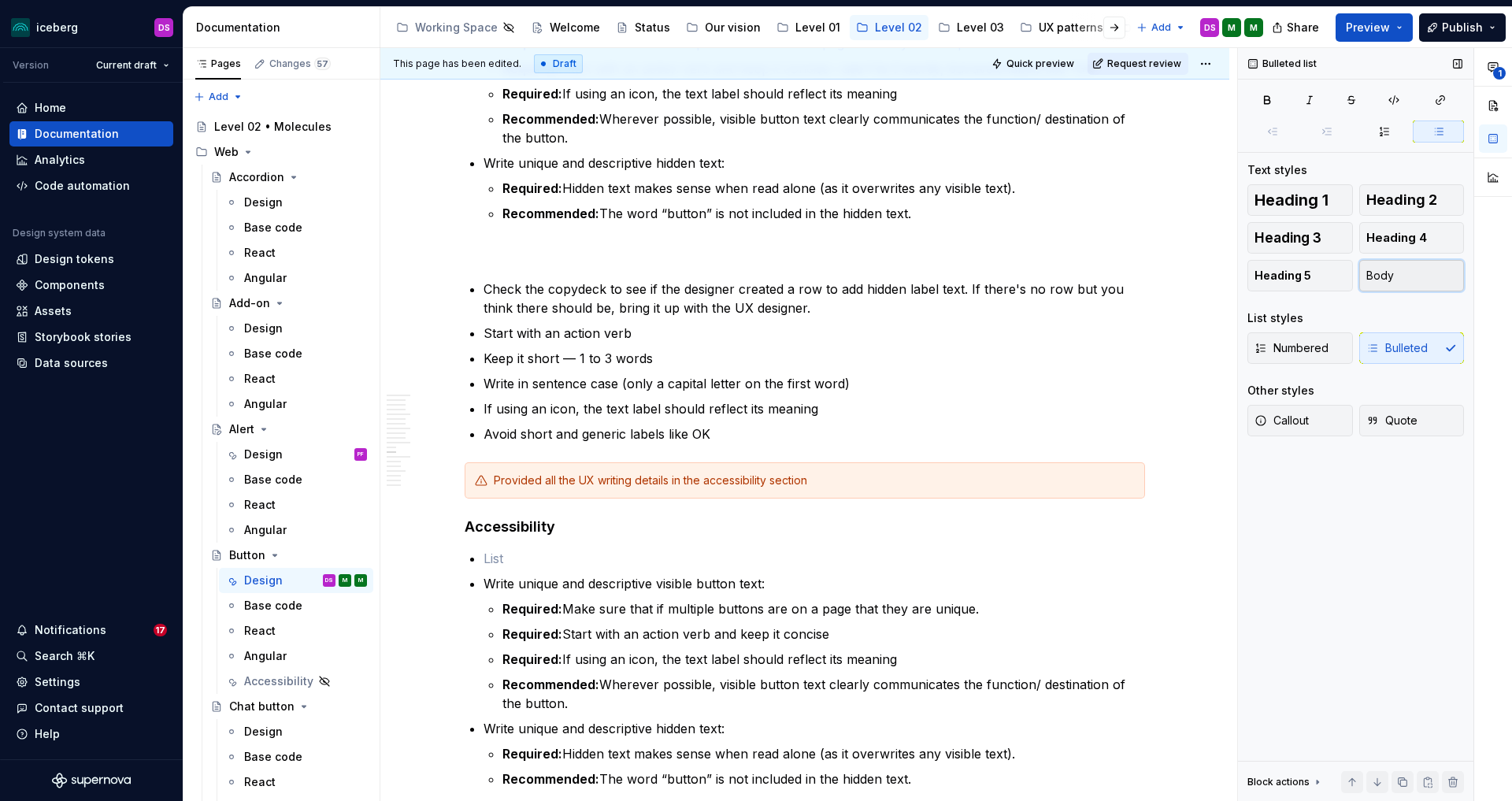
click at [1406, 277] on button "Body" at bounding box center [1412, 276] width 106 height 32
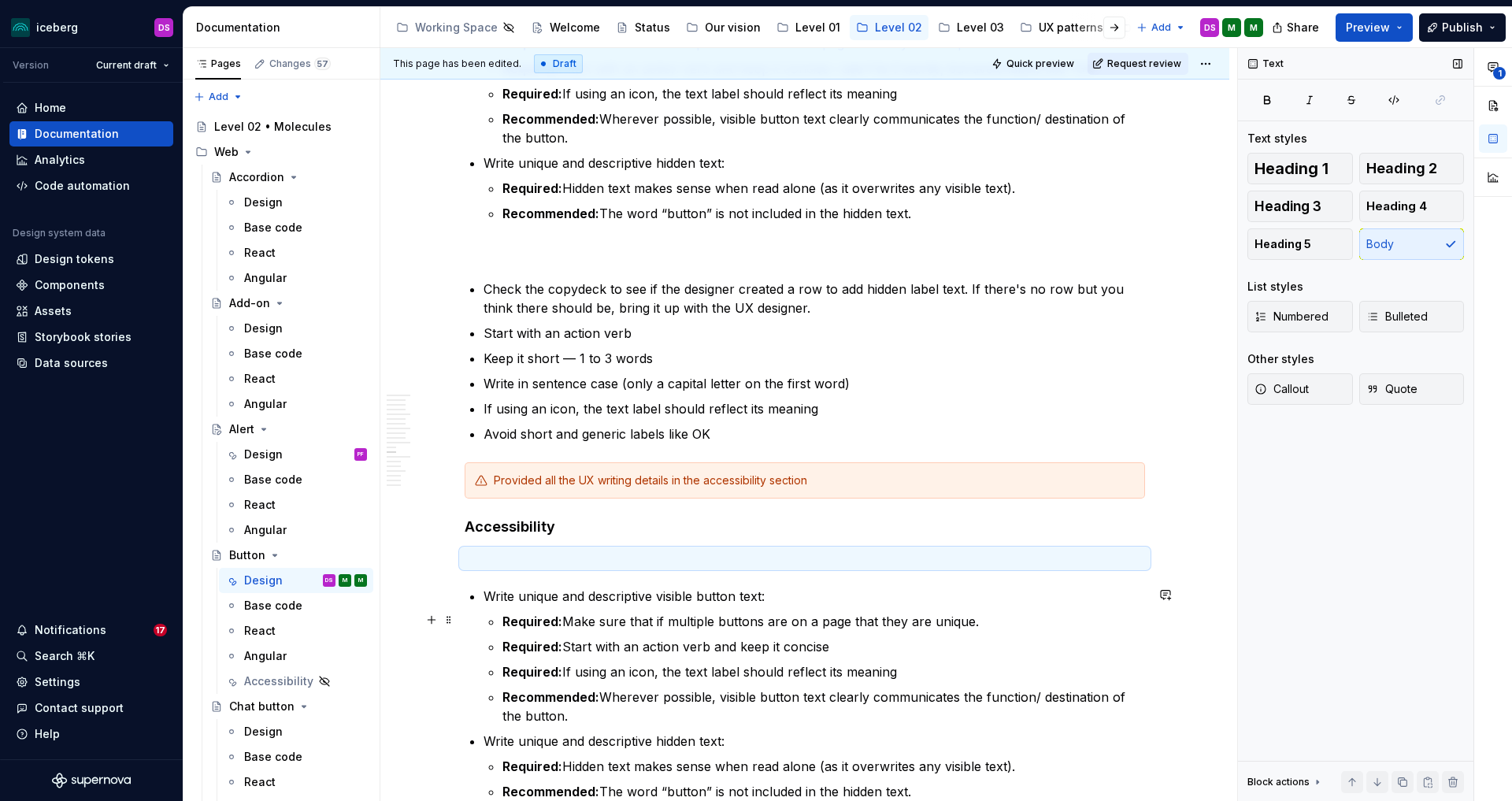
click at [781, 616] on p "Required: Make sure that if multiple buttons are on a page that they are unique." at bounding box center [824, 621] width 643 height 19
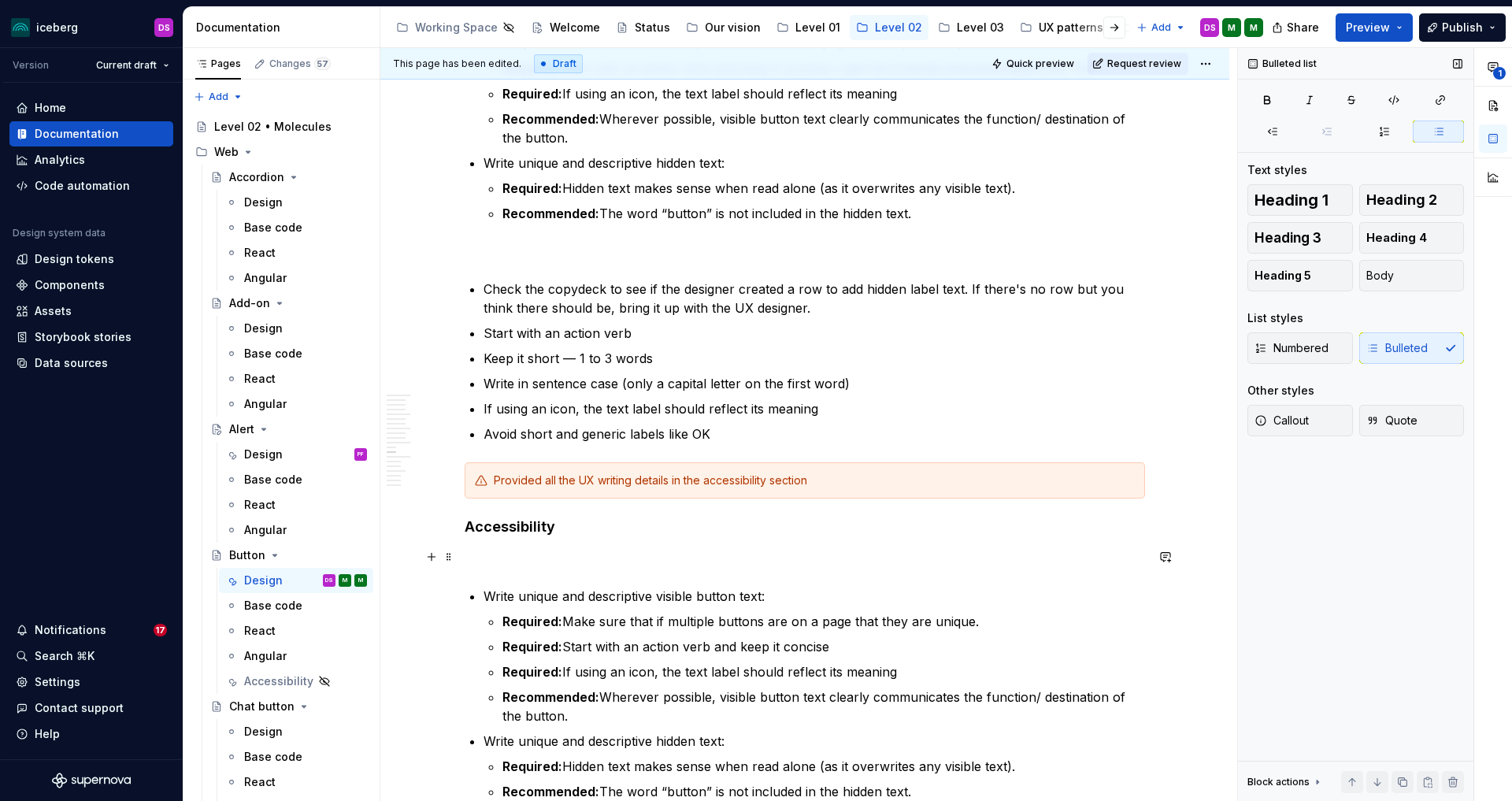
click at [644, 550] on p at bounding box center [805, 559] width 680 height 19
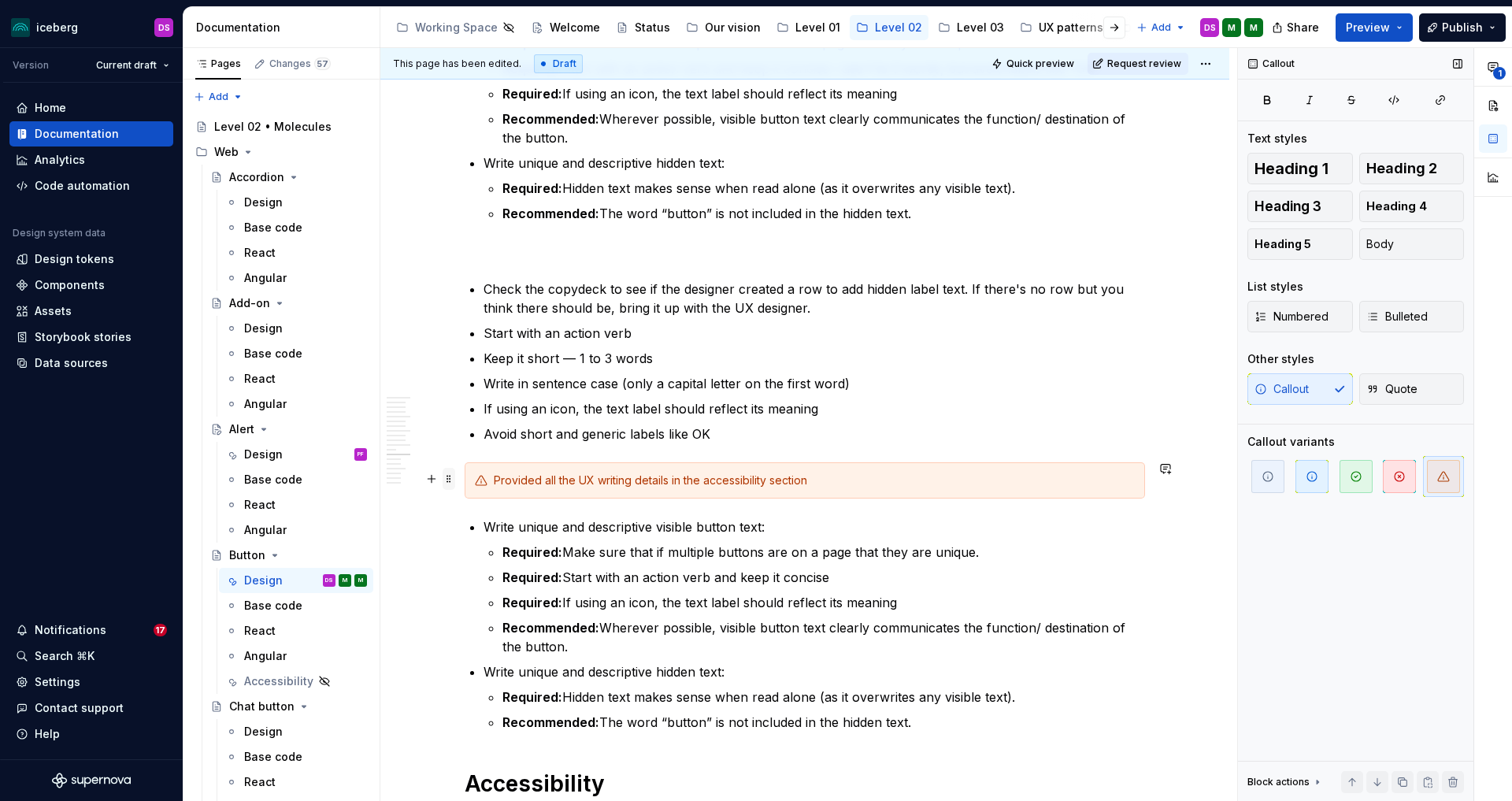
click at [456, 477] on span at bounding box center [449, 479] width 13 height 22
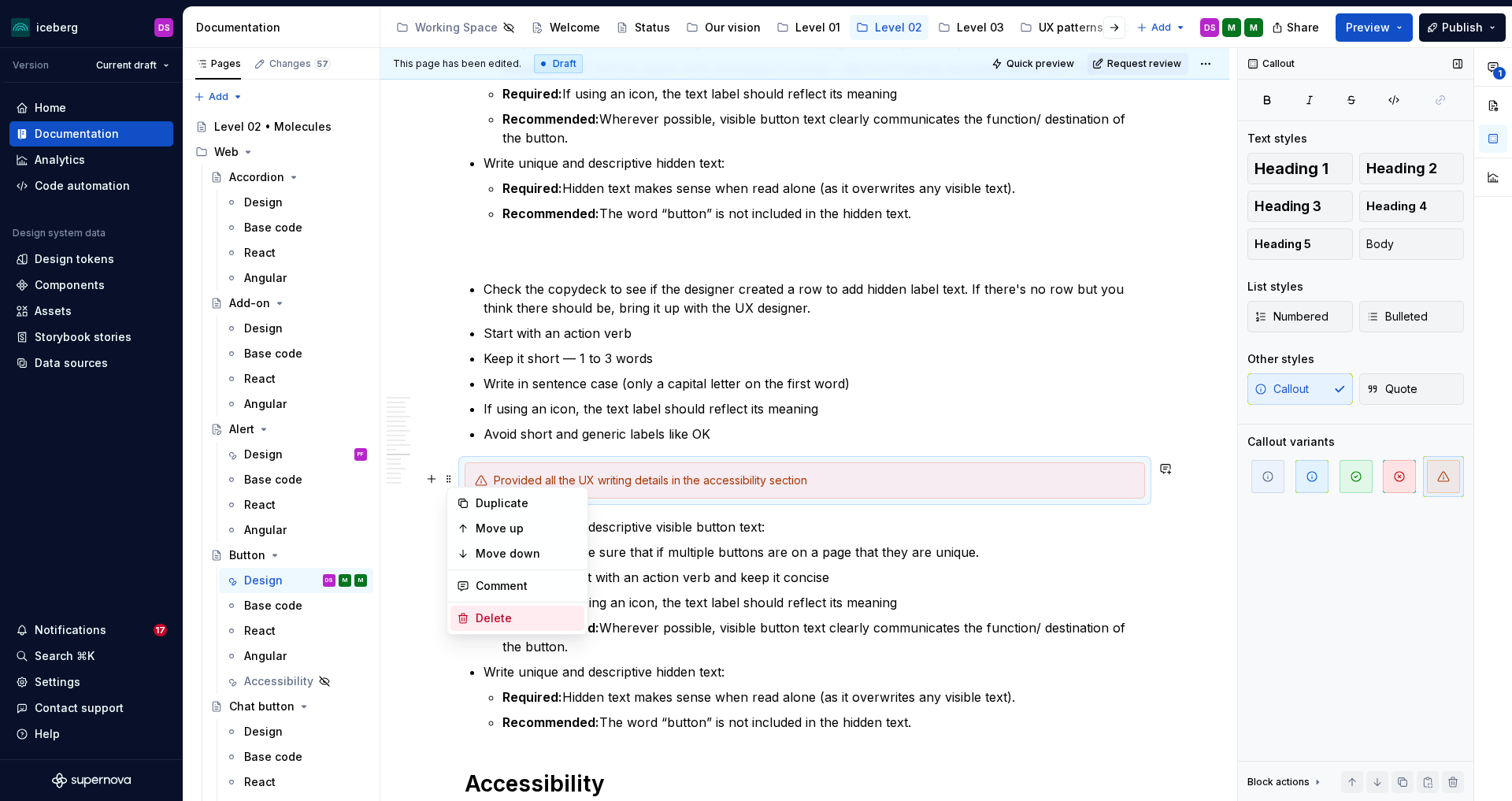
click at [512, 612] on div "Delete" at bounding box center [527, 618] width 103 height 16
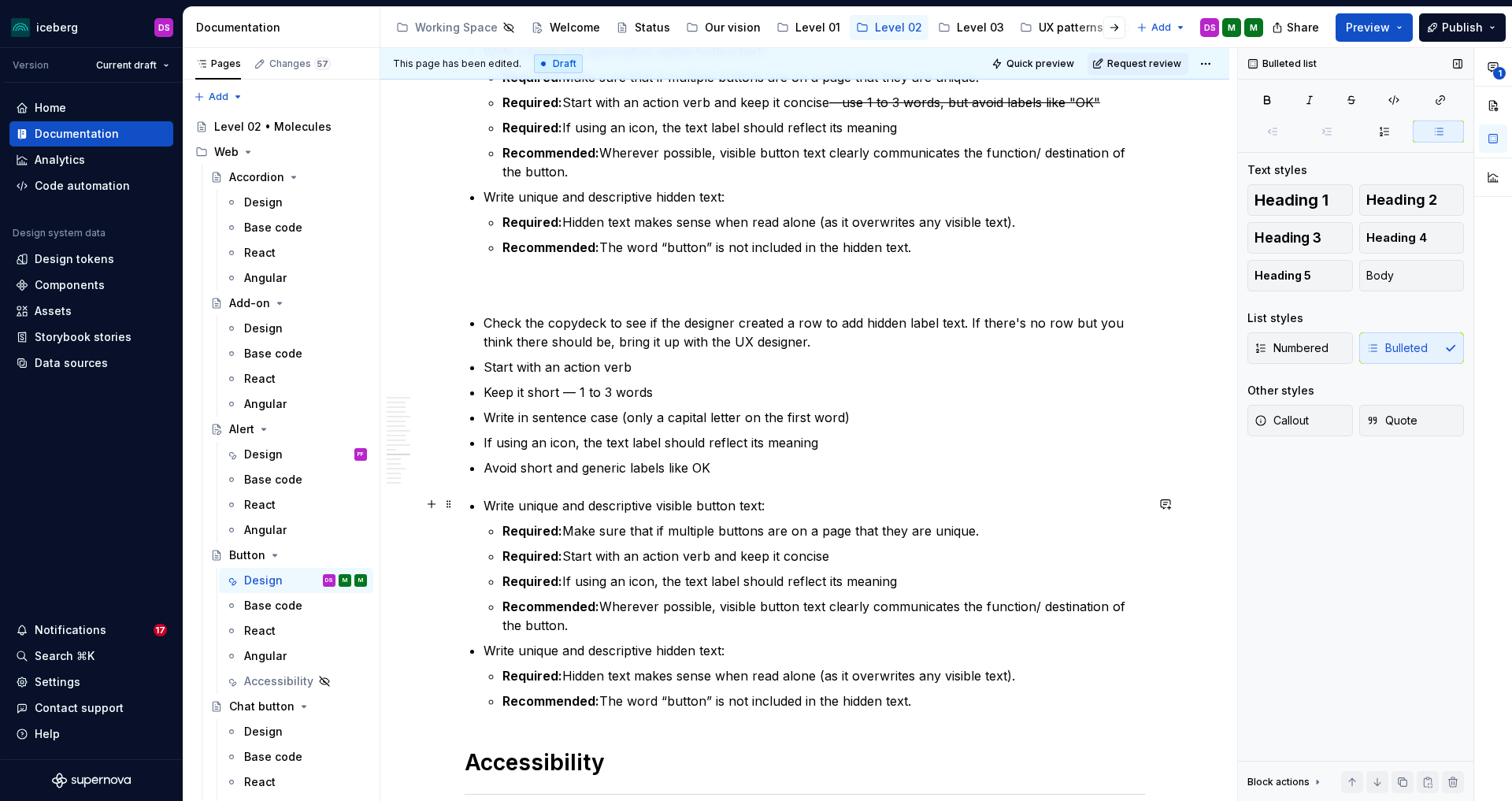
scroll to position [4471, 0]
drag, startPoint x: 612, startPoint y: 620, endPoint x: 610, endPoint y: 610, distance: 10.2
click at [610, 610] on p "Recommended: Wherever possible, visible button text clearly communicates the fu…" at bounding box center [824, 615] width 643 height 38
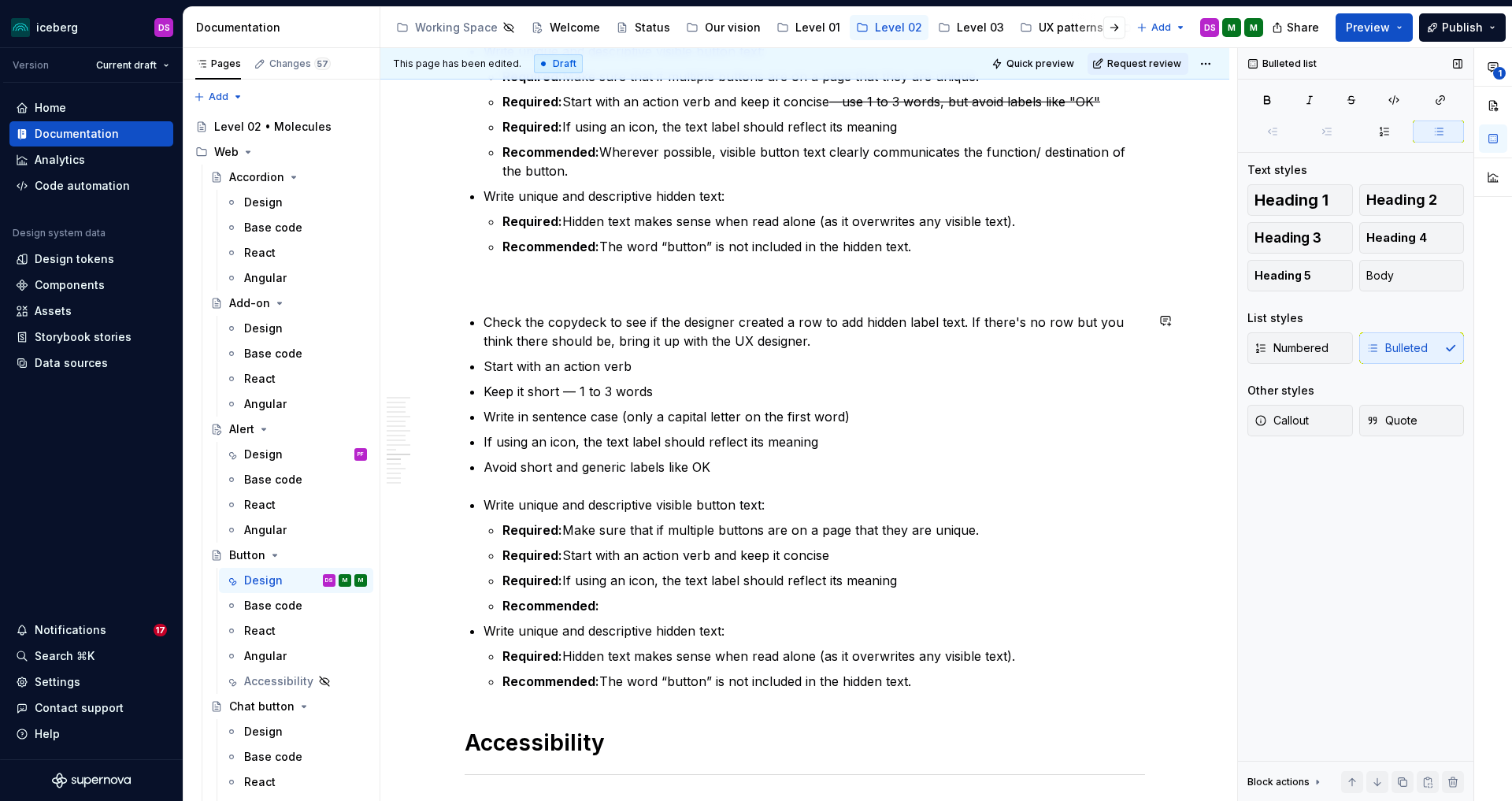
click at [817, 339] on p "Check the copydeck to see if the designer created a row to add hidden label tex…" at bounding box center [814, 332] width 661 height 38
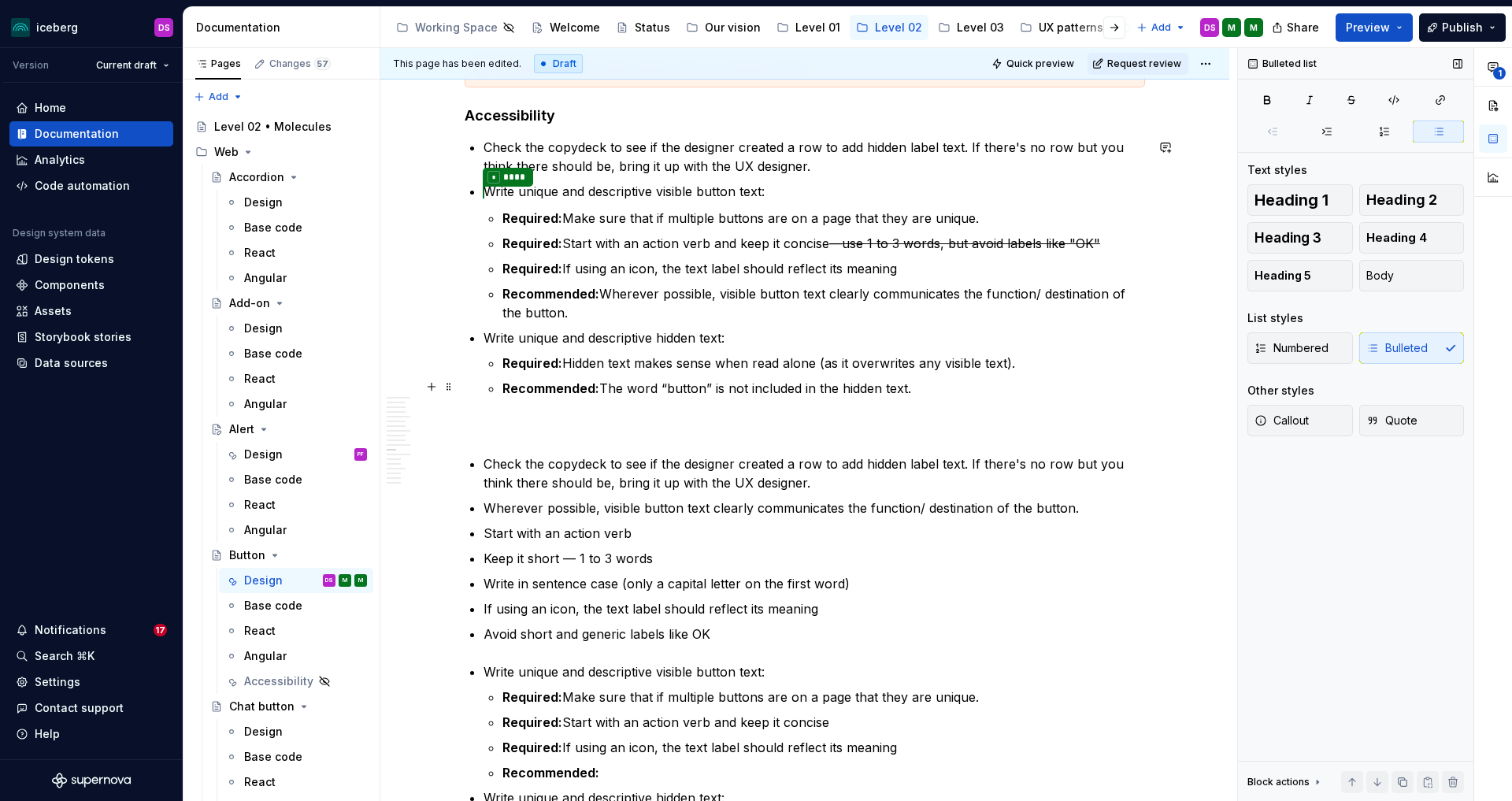
scroll to position [4330, 0]
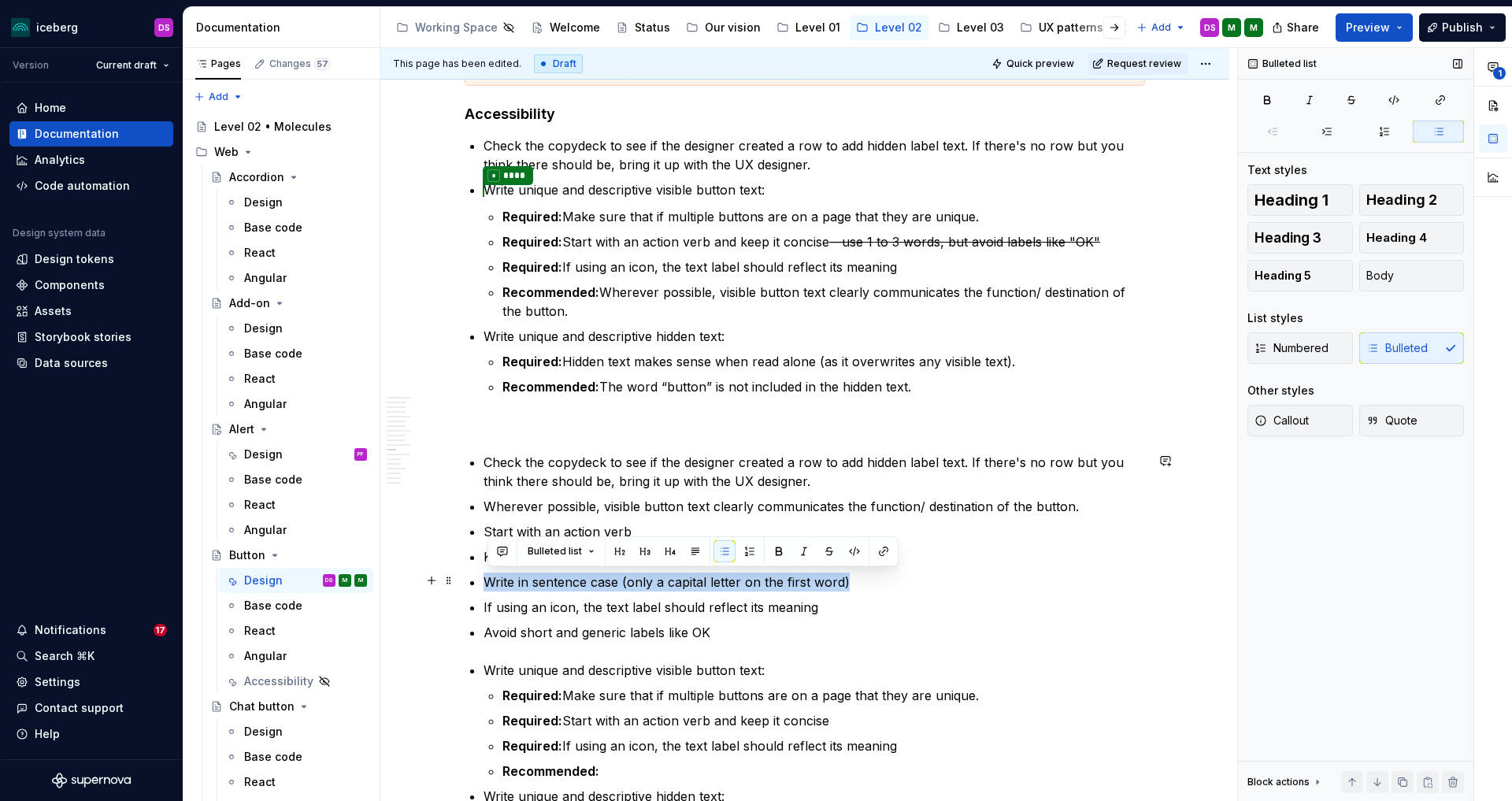
drag, startPoint x: 489, startPoint y: 581, endPoint x: 854, endPoint y: 576, distance: 365.0
click at [854, 576] on p "Write in sentence case (only a capital letter on the first word)" at bounding box center [814, 582] width 661 height 19
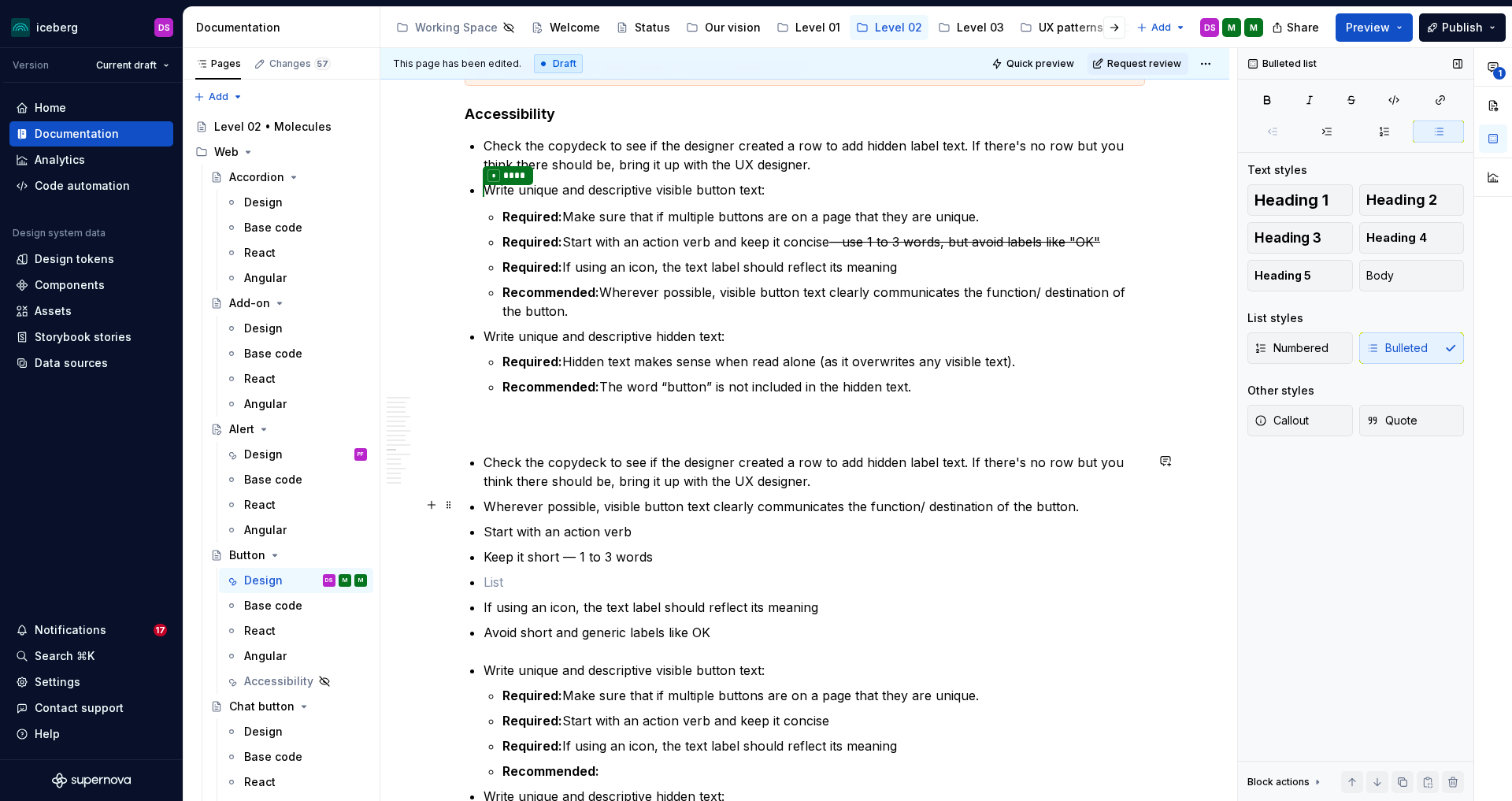
click at [1083, 508] on p "Wherever possible, visible button text clearly communicates the function/ desti…" at bounding box center [814, 506] width 661 height 19
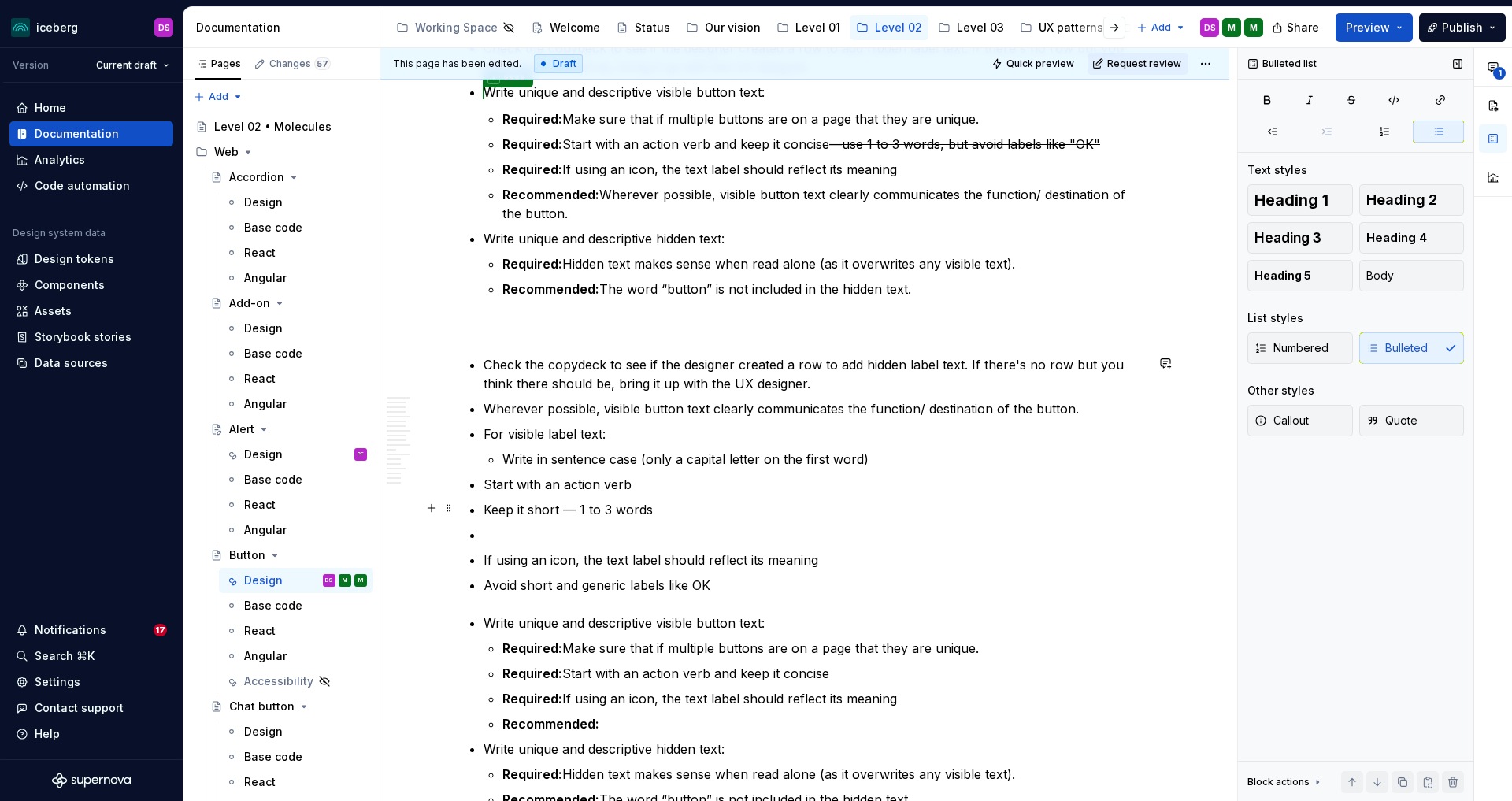
scroll to position [4441, 0]
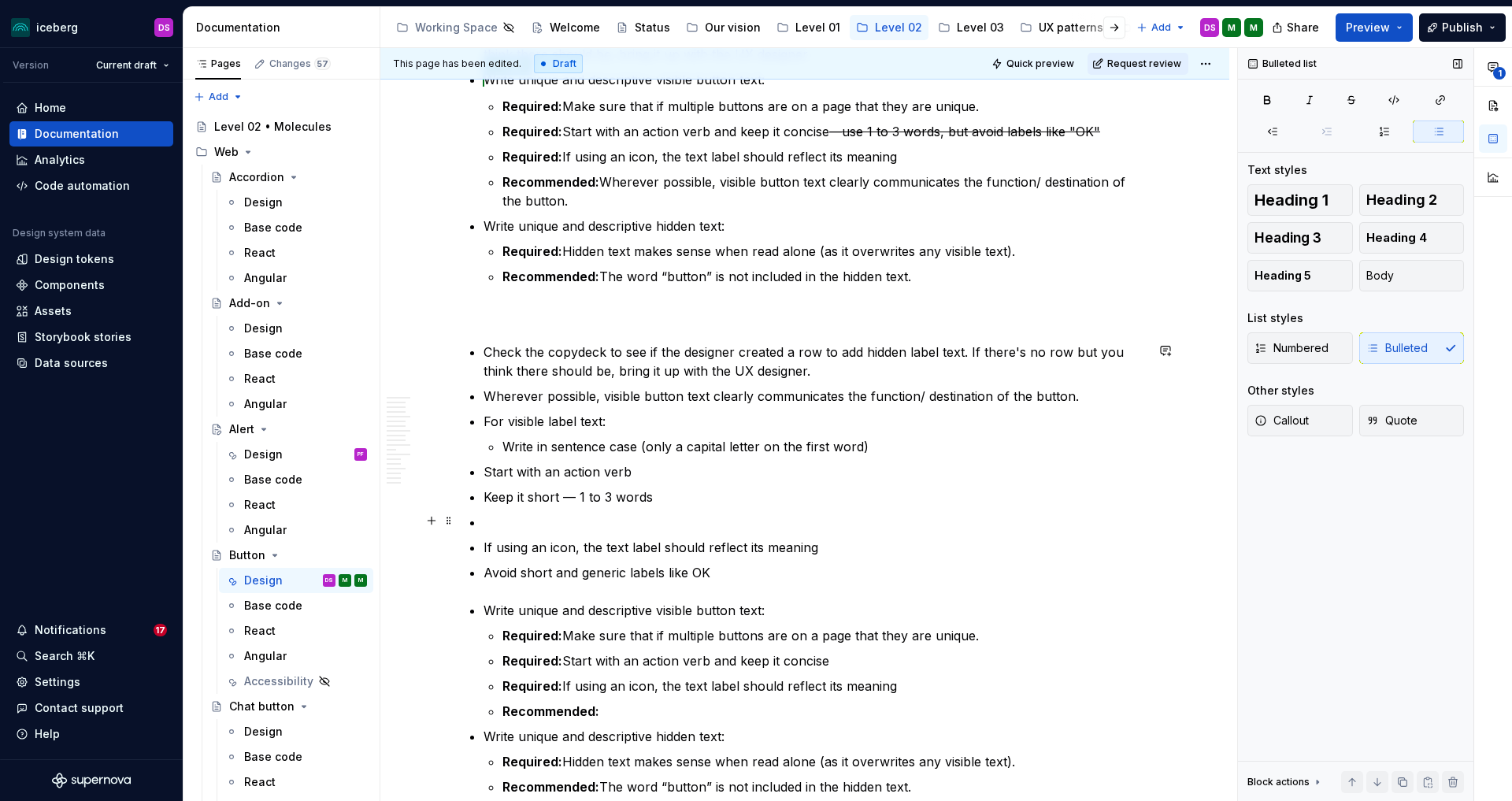
click at [549, 526] on p at bounding box center [814, 522] width 661 height 19
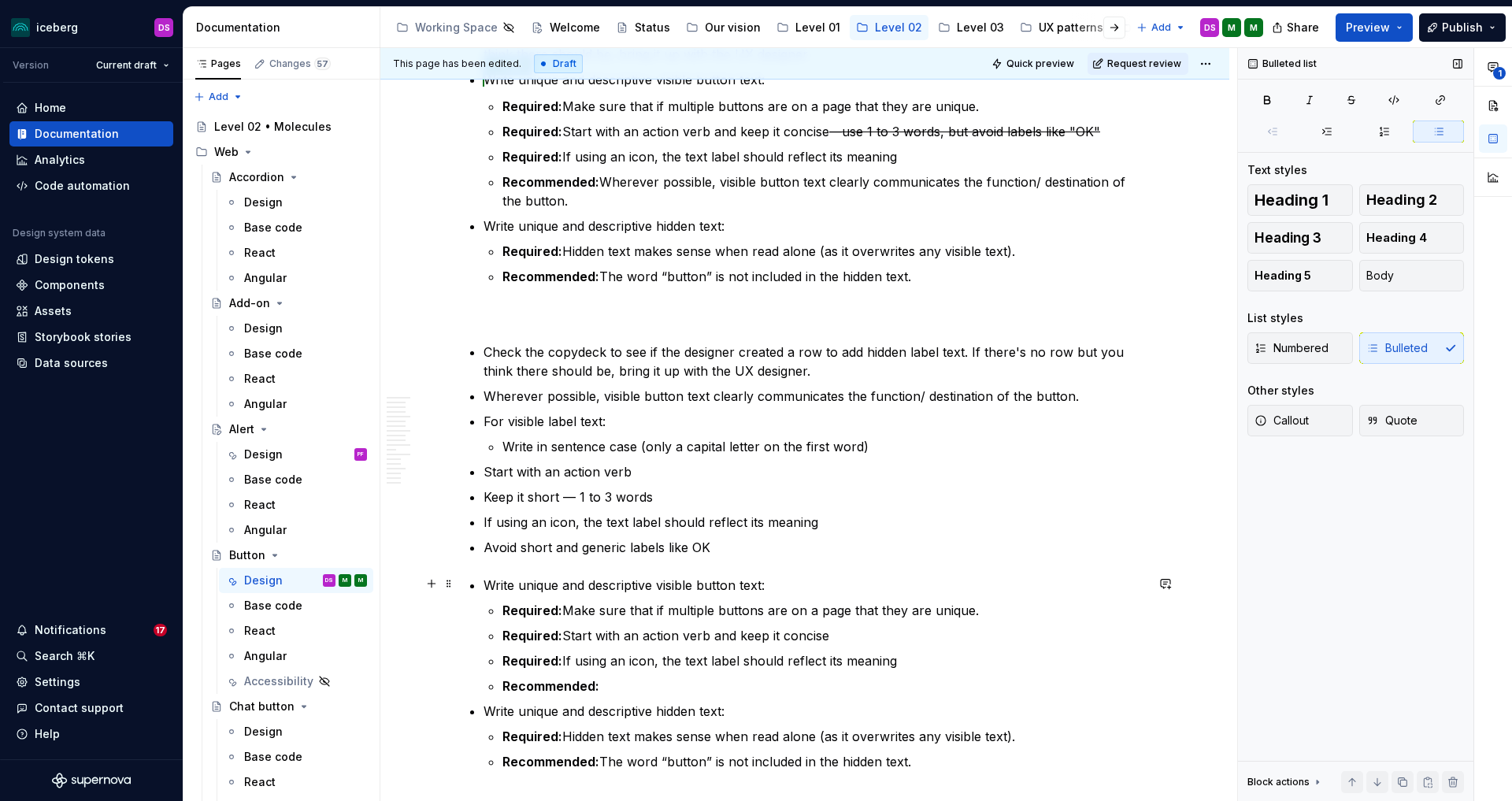
click at [785, 585] on p "Write unique and descriptive visible button text:" at bounding box center [814, 585] width 661 height 19
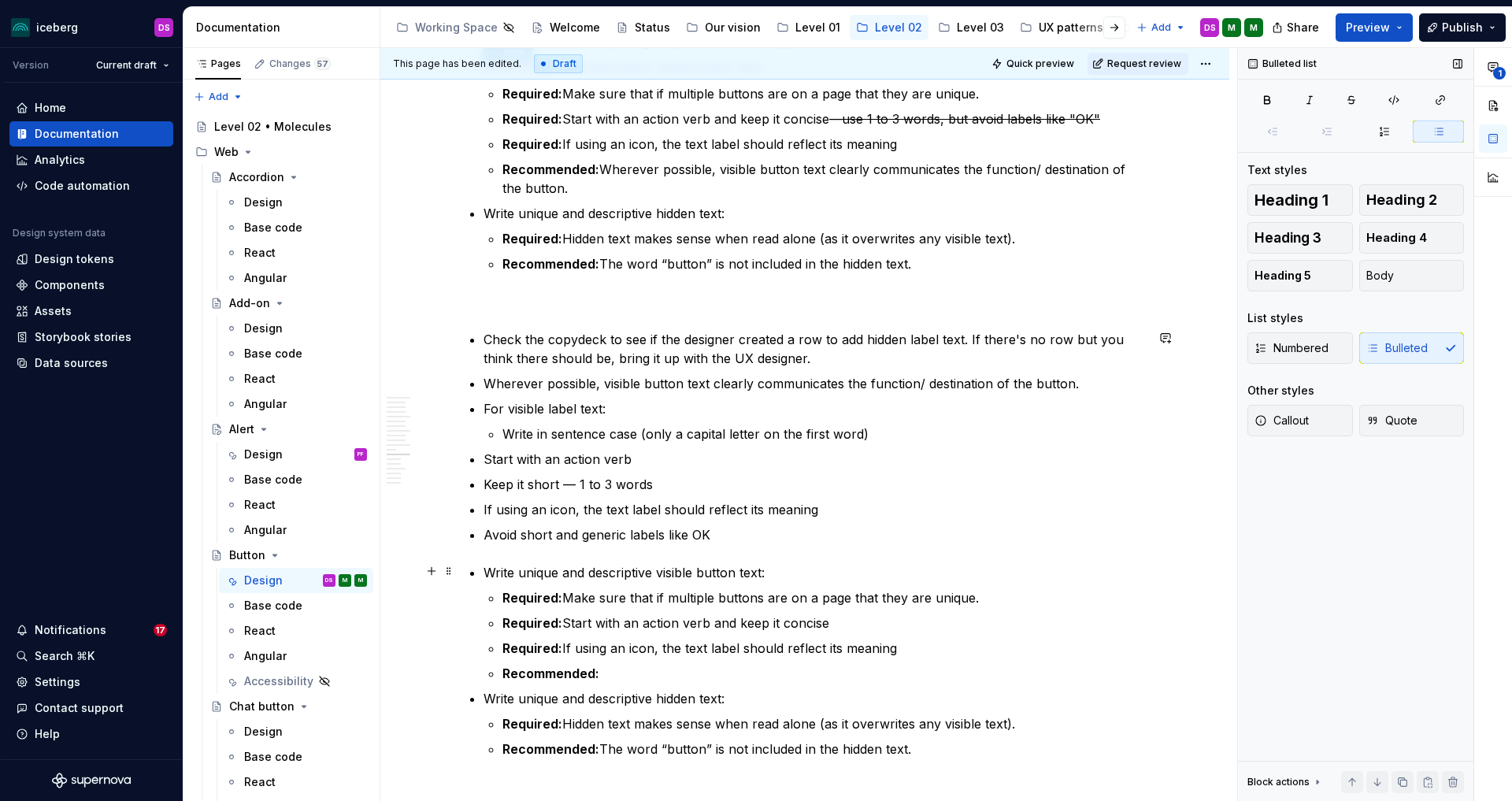
scroll to position [4527, 0]
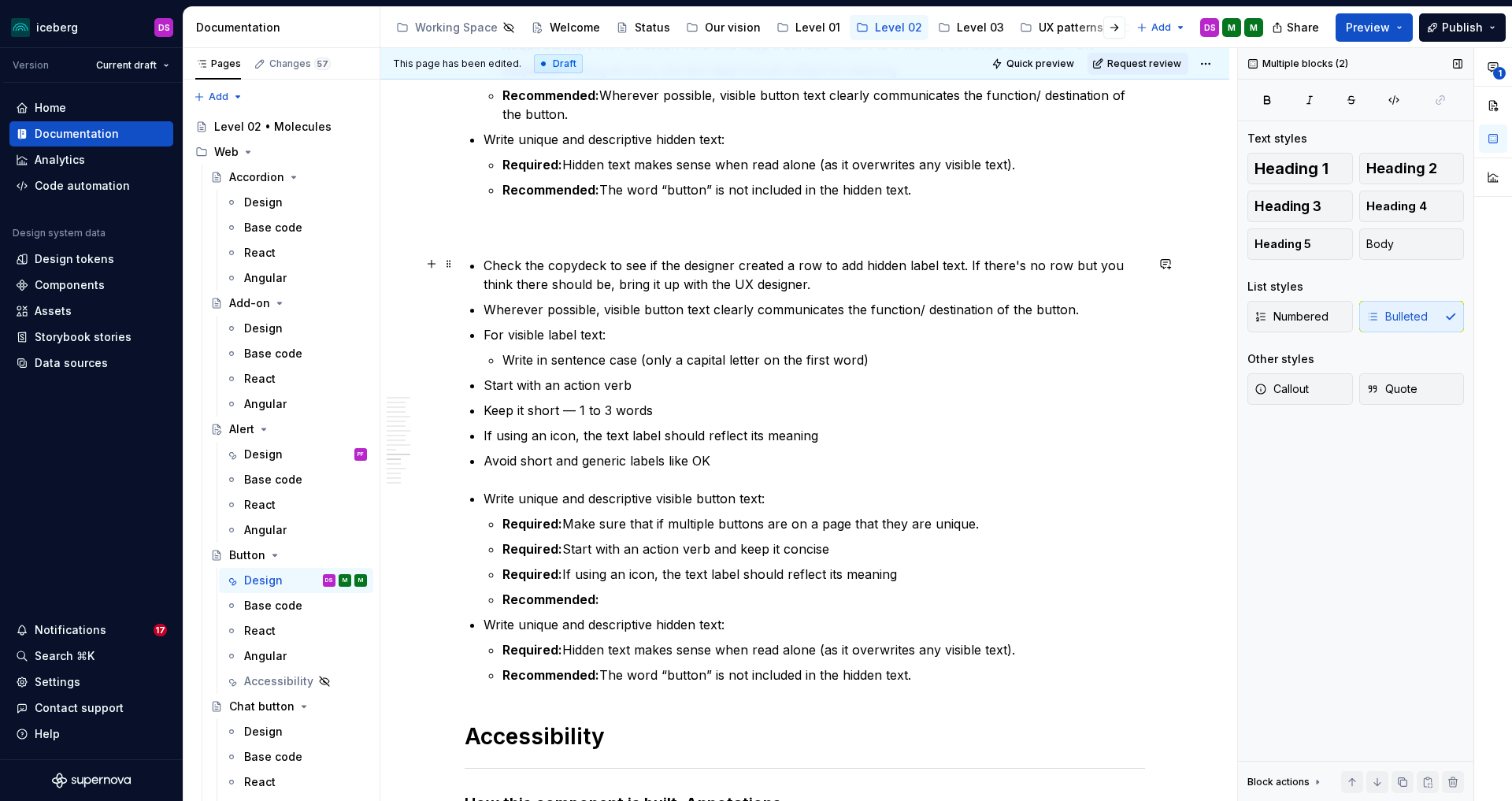
drag, startPoint x: 939, startPoint y: 668, endPoint x: 488, endPoint y: 268, distance: 602.8
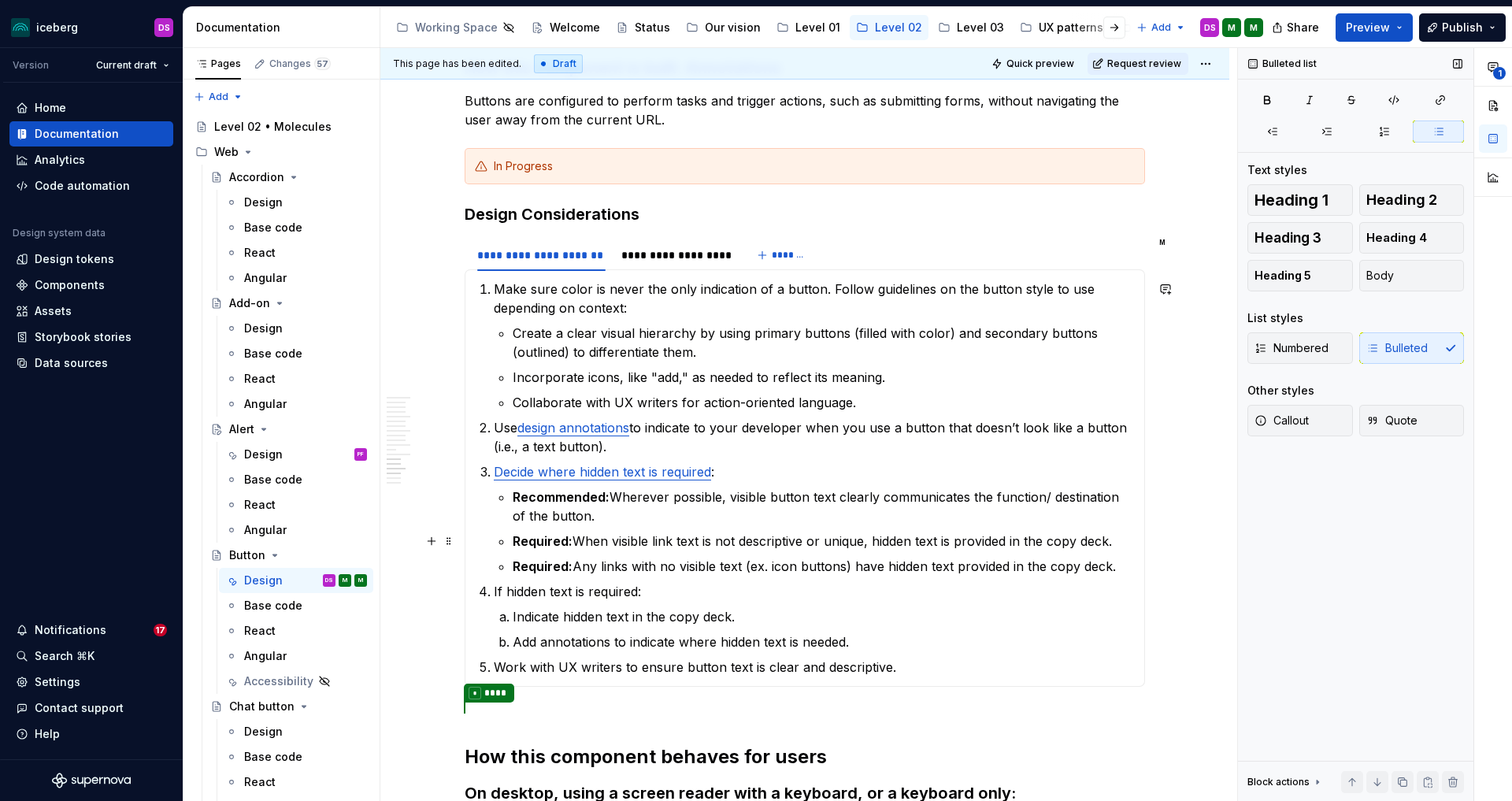
scroll to position [4770, 0]
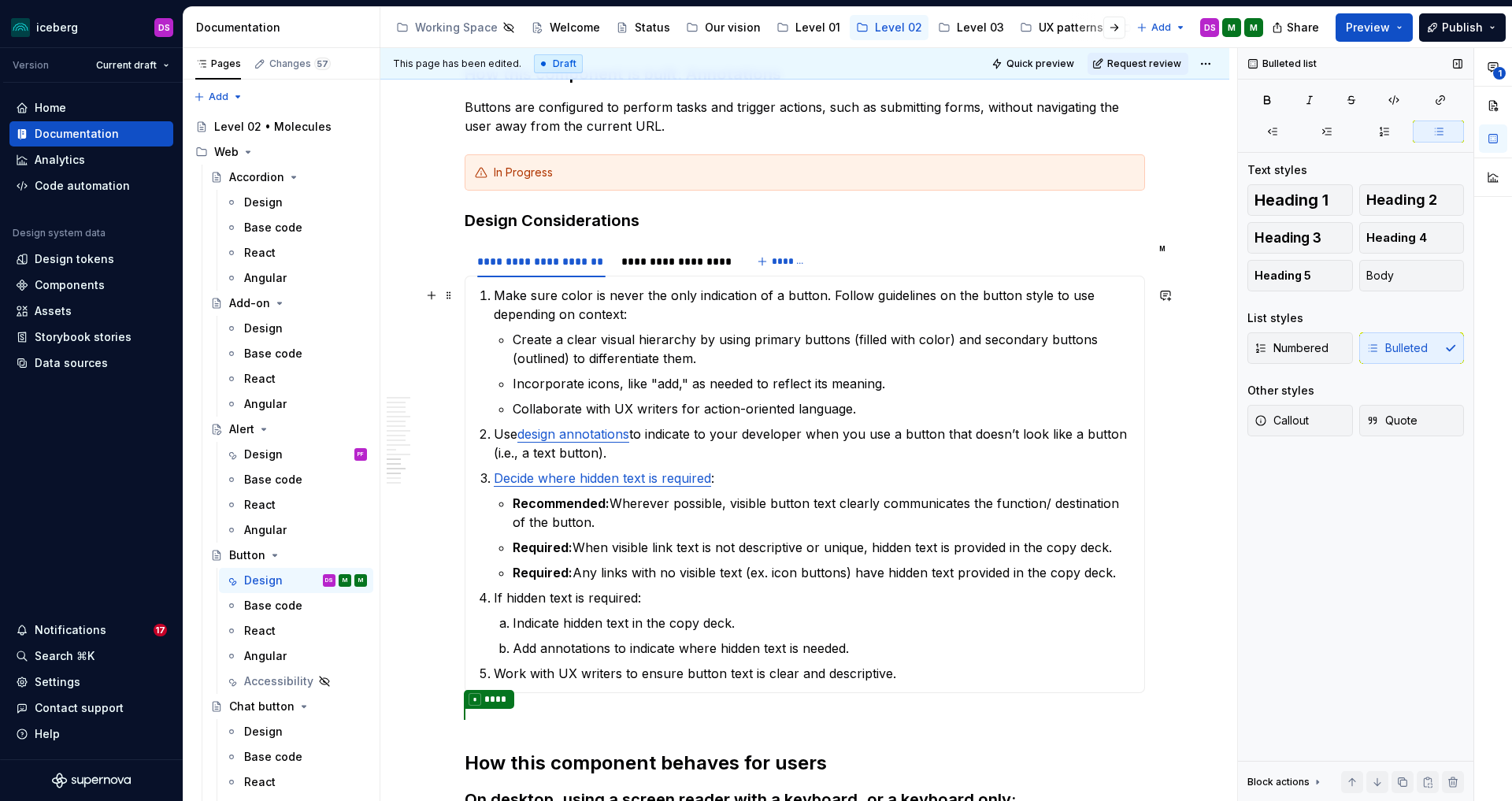
click at [498, 289] on p "Make sure color is never the only indication of a button. Follow guidelines on …" at bounding box center [814, 305] width 641 height 38
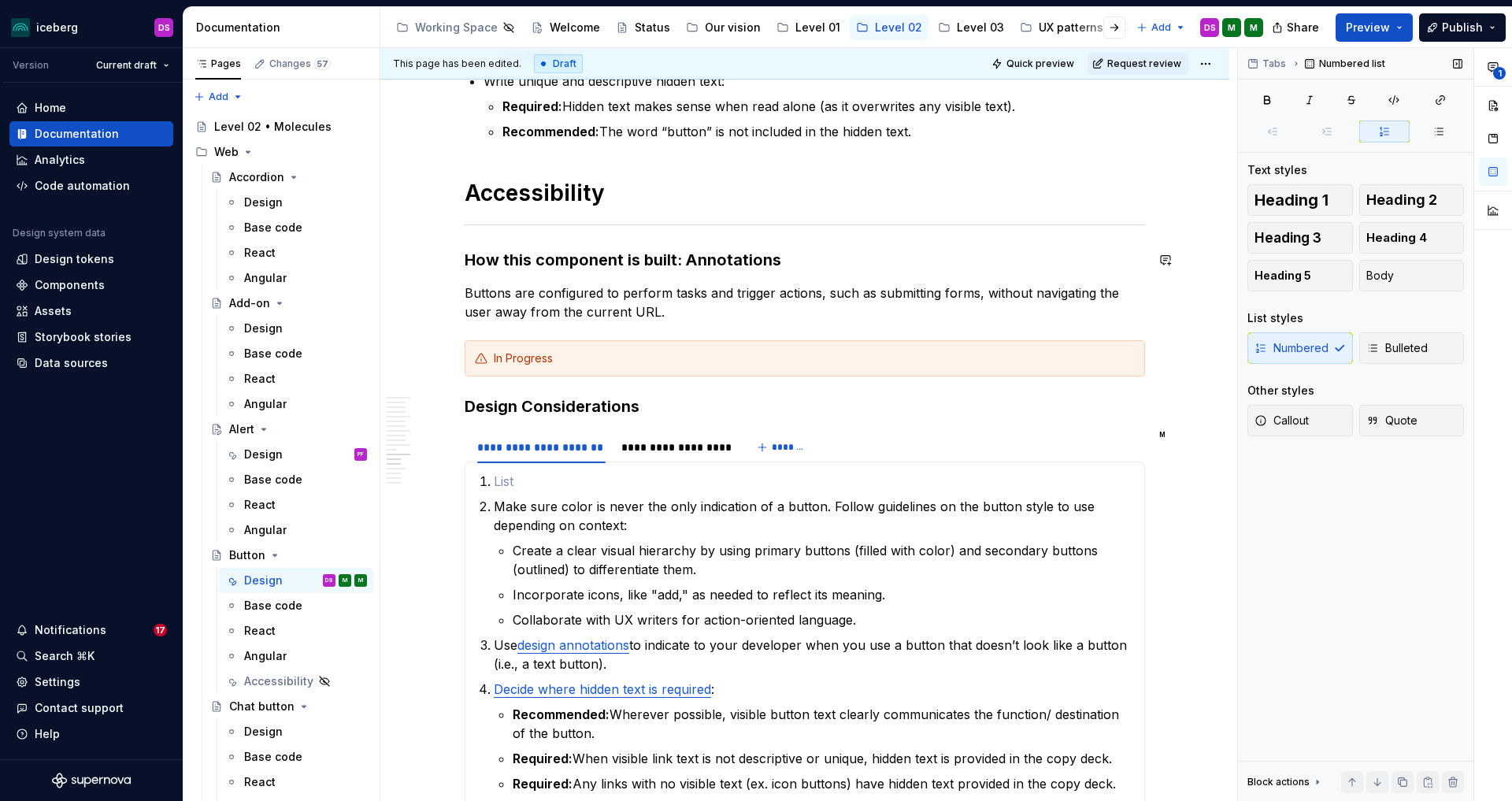
scroll to position [4586, 0]
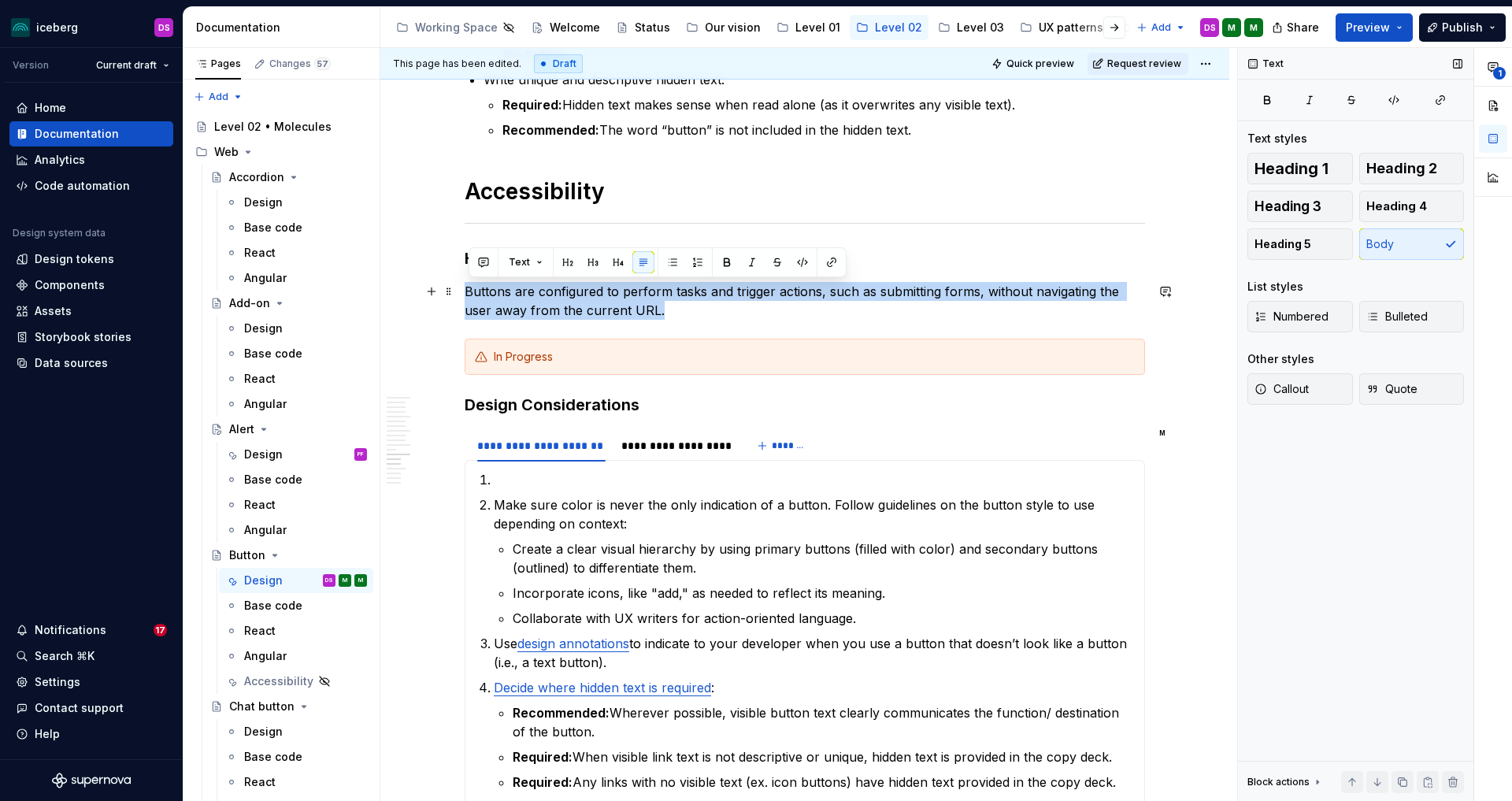
drag, startPoint x: 548, startPoint y: 313, endPoint x: 463, endPoint y: 292, distance: 87.6
copy p "Buttons are configured to perform tasks and trigger actions, such as submitting…"
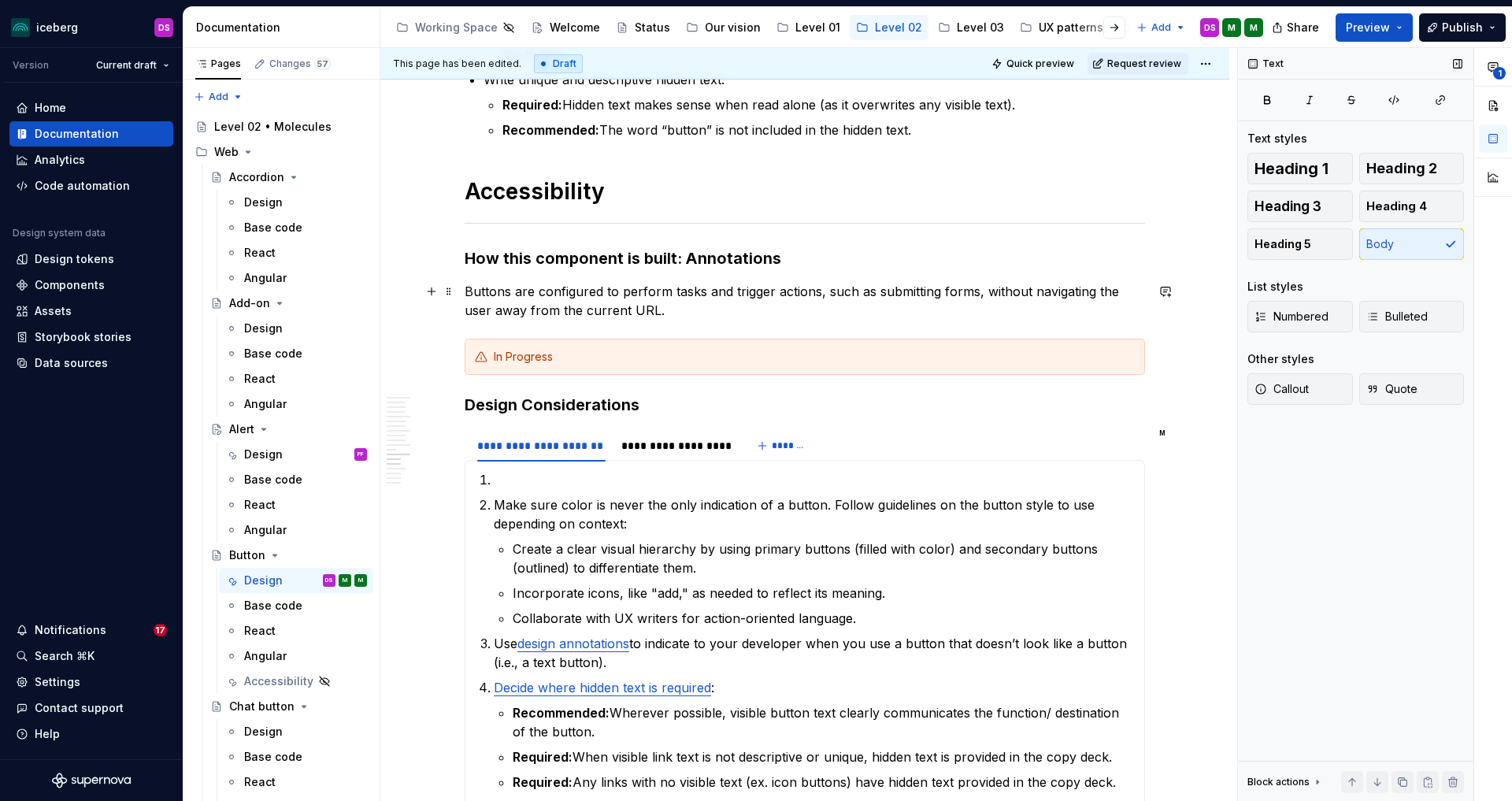
click at [715, 305] on p "Buttons are configured to perform tasks and trigger actions, such as submitting…" at bounding box center [805, 301] width 680 height 38
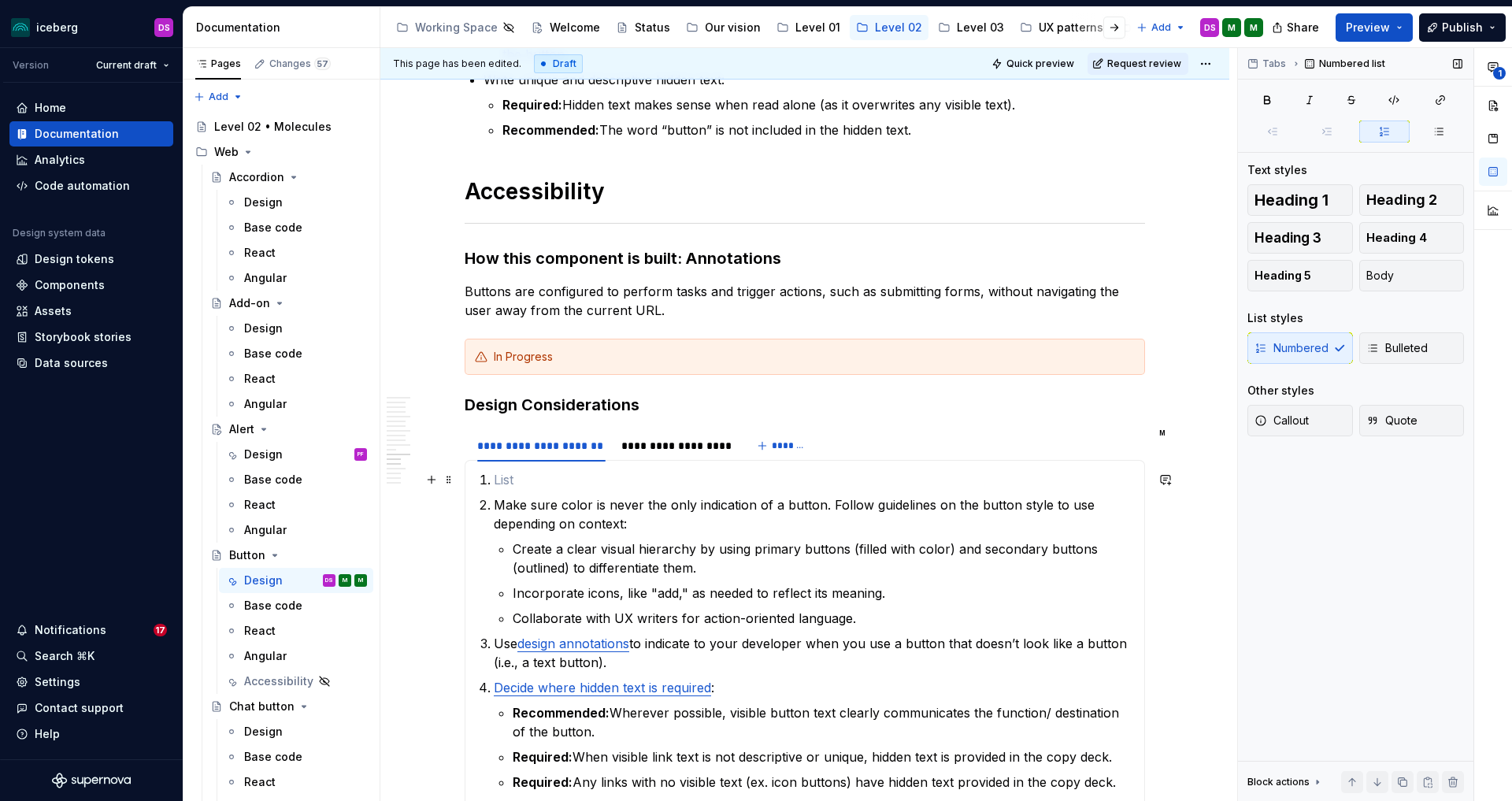
click at [520, 474] on p at bounding box center [814, 480] width 641 height 19
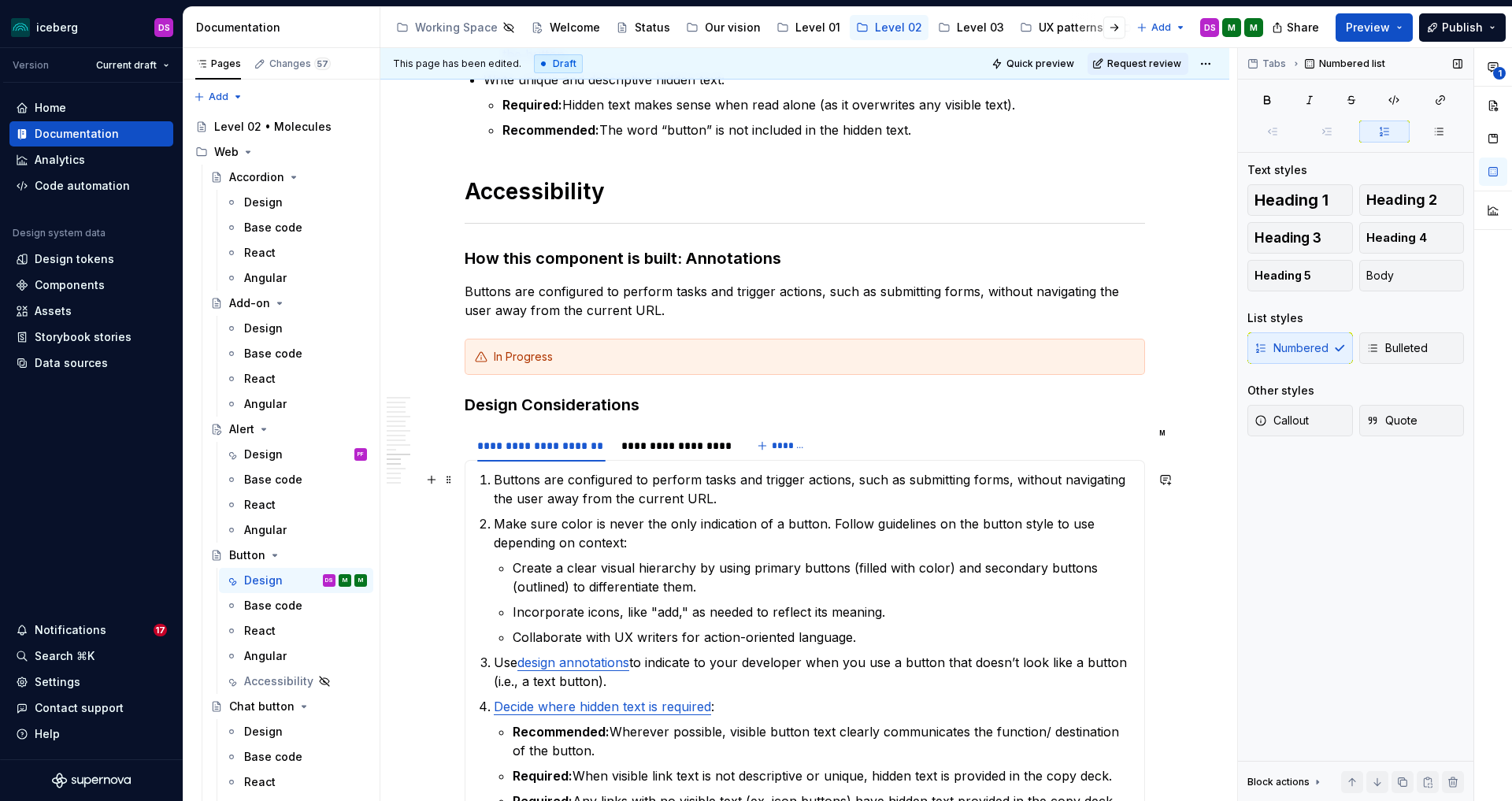
click at [499, 482] on p "Buttons are configured to perform tasks and trigger actions, such as submitting…" at bounding box center [814, 490] width 641 height 38
click at [835, 481] on p "Use a button (instead of a link) Buttons are configured to perform tasks and tr…" at bounding box center [814, 490] width 641 height 38
click at [813, 480] on p "Use a button (instead of a link) if it perform tasks and trigger actions, such …" at bounding box center [814, 490] width 641 height 38
click at [975, 478] on p "Use a button (instead of a link) if it triggers an action, such as submitting f…" at bounding box center [814, 490] width 641 height 38
click at [736, 497] on p "Use a button (instead of a link) if it triggers an action, such as submitting f…" at bounding box center [814, 490] width 641 height 38
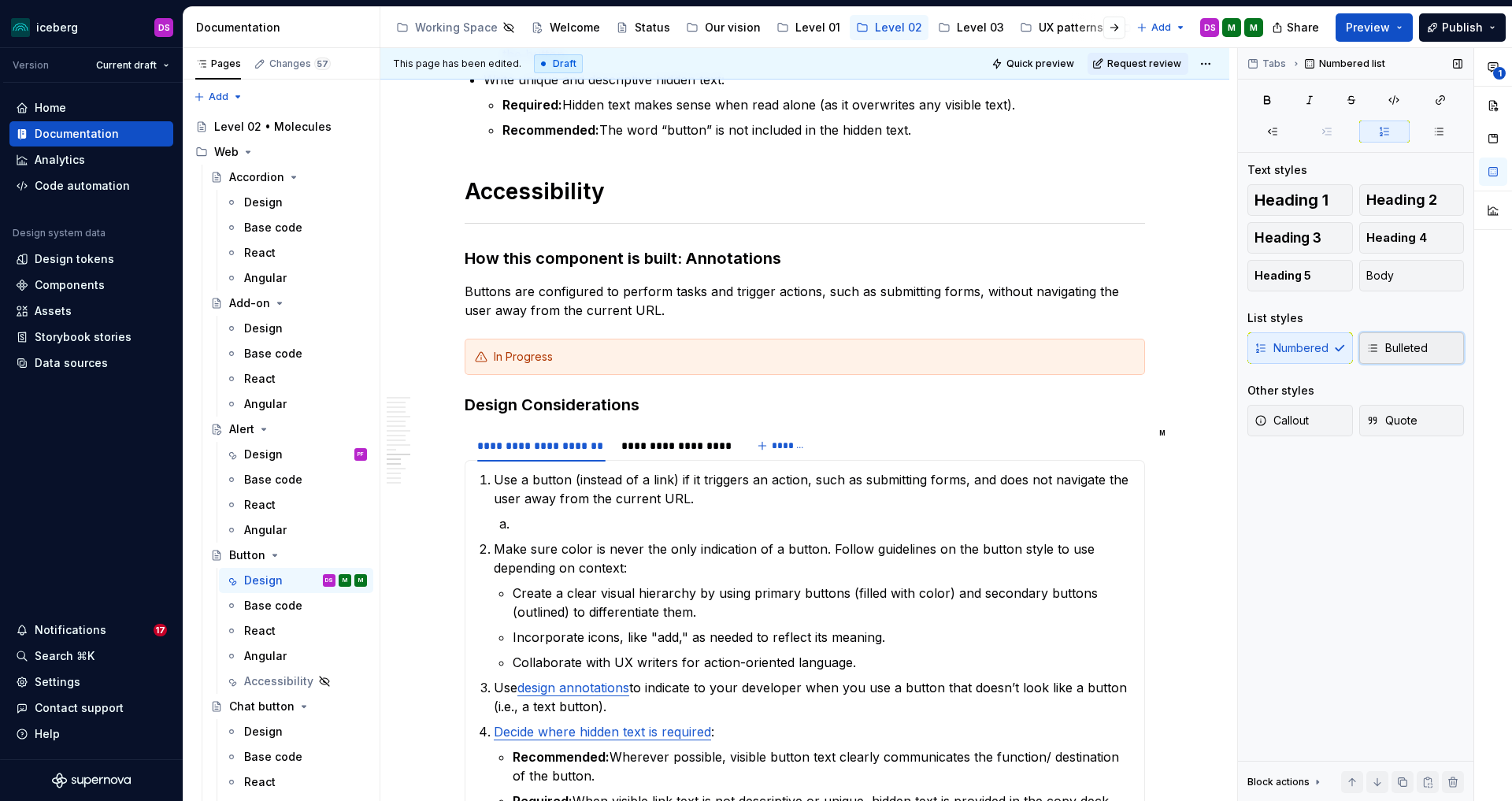
click at [1391, 336] on button "Bulleted" at bounding box center [1412, 348] width 106 height 32
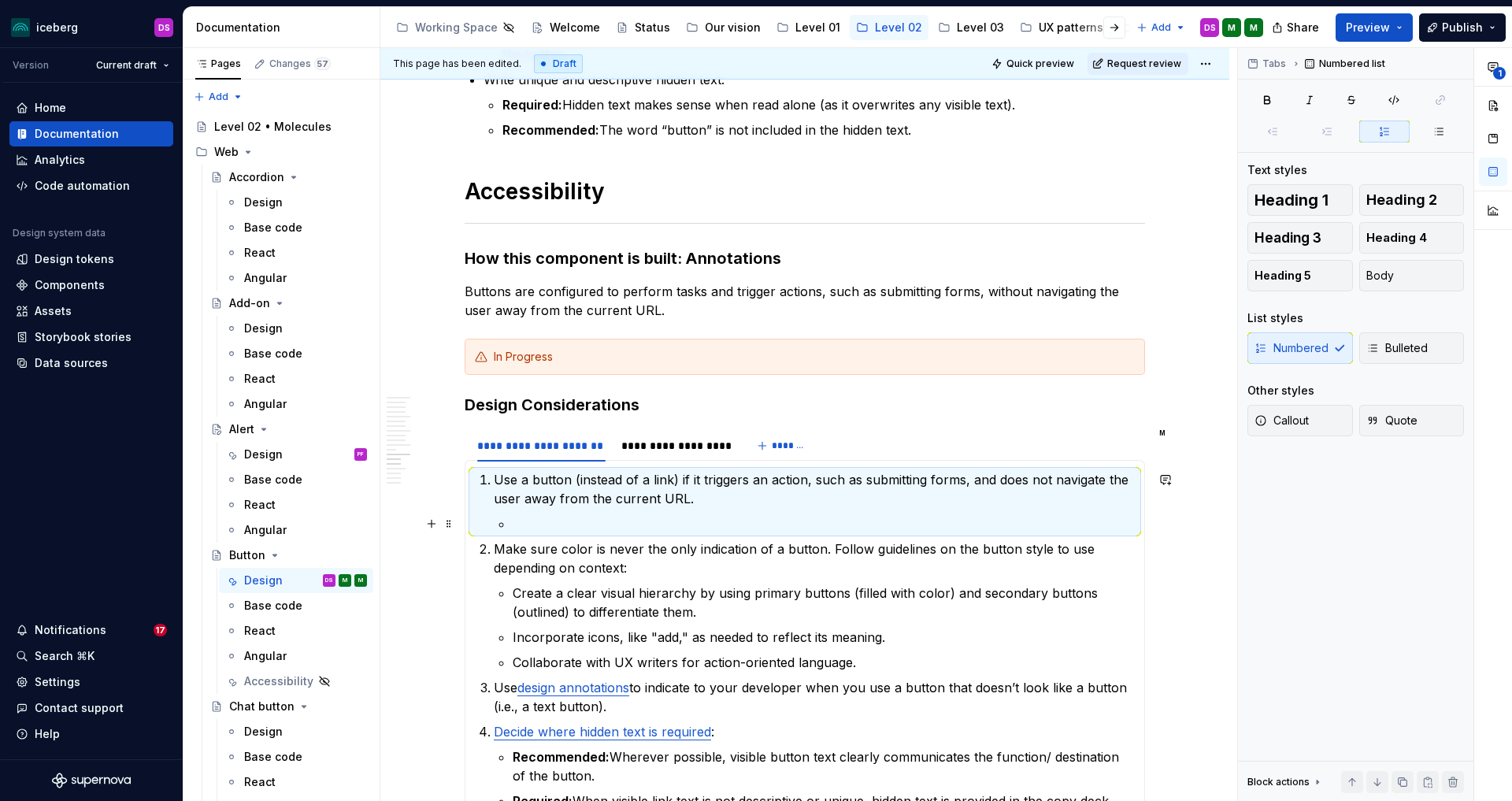
click at [558, 525] on p at bounding box center [824, 524] width 622 height 19
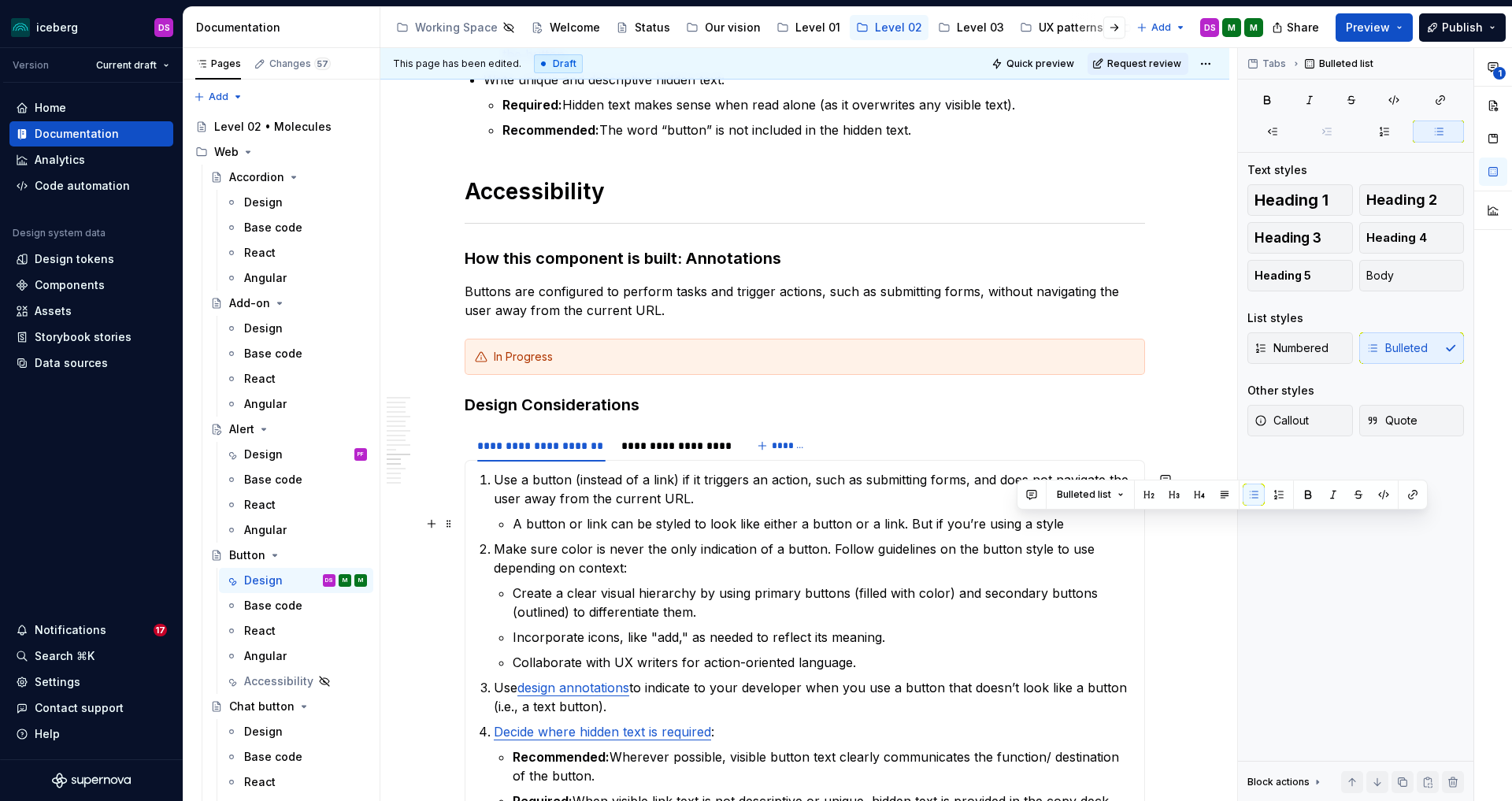
drag, startPoint x: 1019, startPoint y: 523, endPoint x: 1062, endPoint y: 540, distance: 46.2
click at [1019, 523] on p "A button or link can be styled to look like either a button or a link. But if y…" at bounding box center [824, 524] width 622 height 19
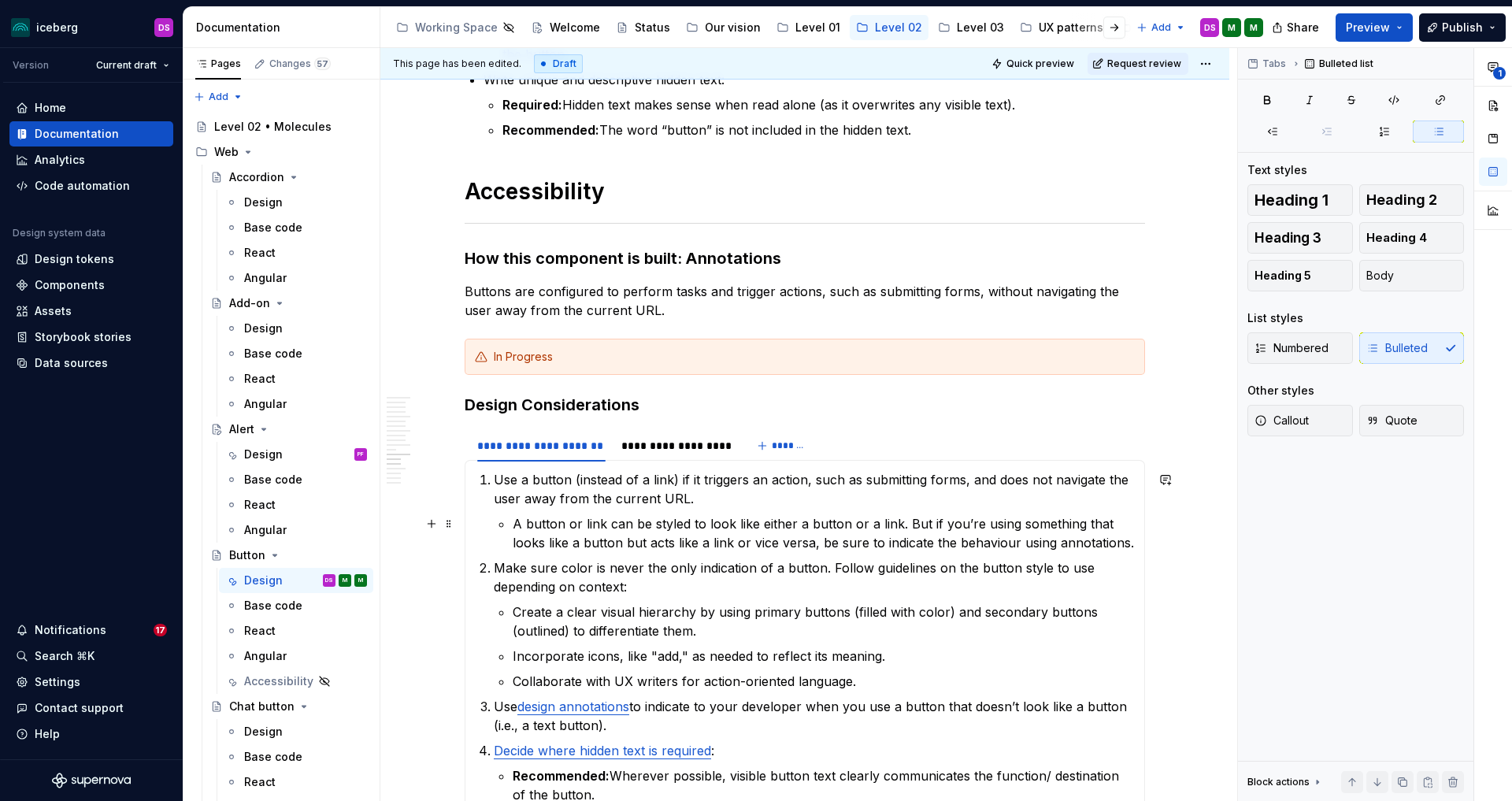
click at [1019, 545] on p "A button or link can be styled to look like either a button or a link. But if y…" at bounding box center [824, 534] width 622 height 38
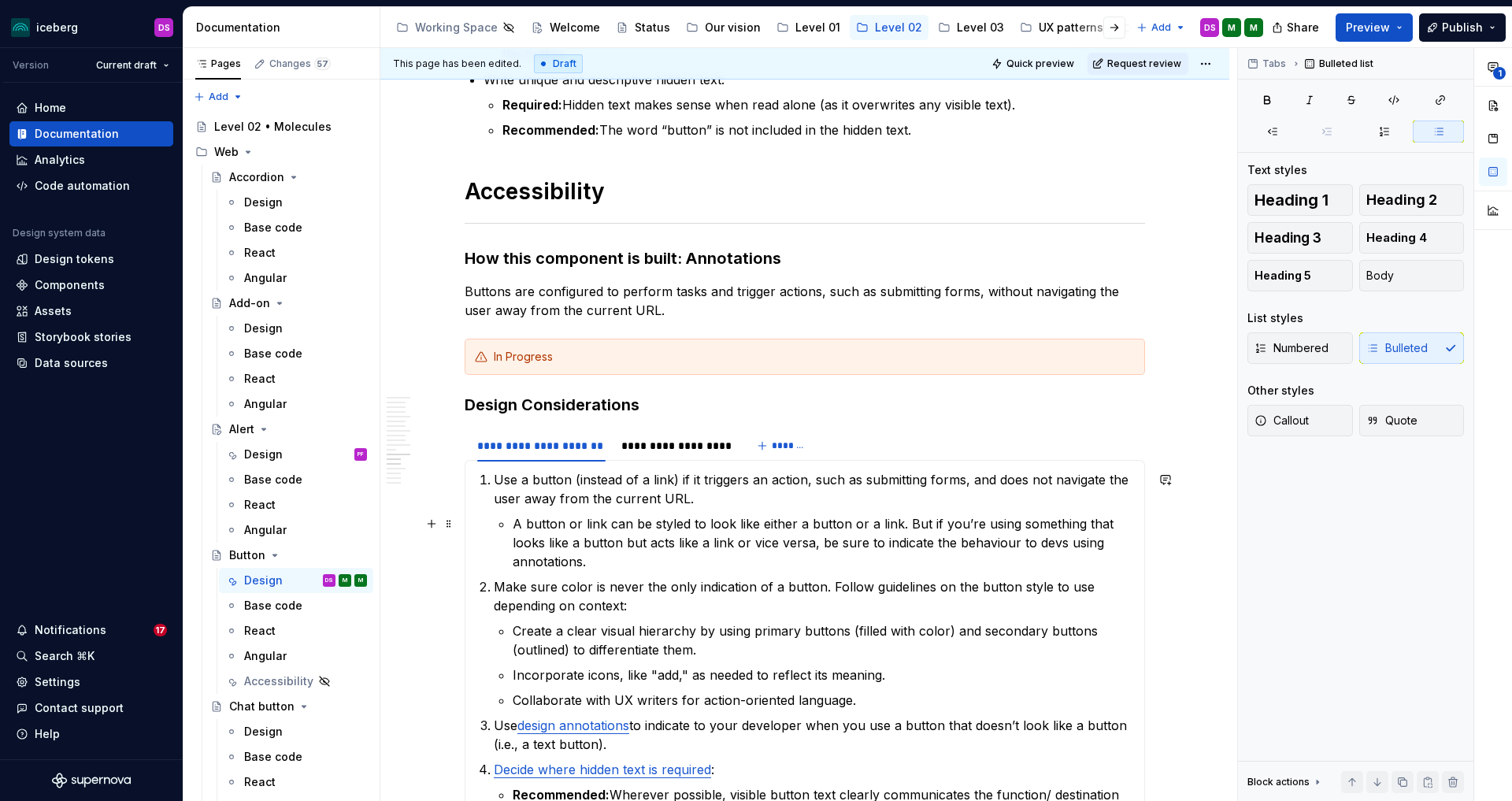
drag, startPoint x: 654, startPoint y: 564, endPoint x: 662, endPoint y: 565, distance: 8.1
click at [653, 564] on p "A button or link can be styled to look like either a button or a link. But if y…" at bounding box center [824, 543] width 622 height 57
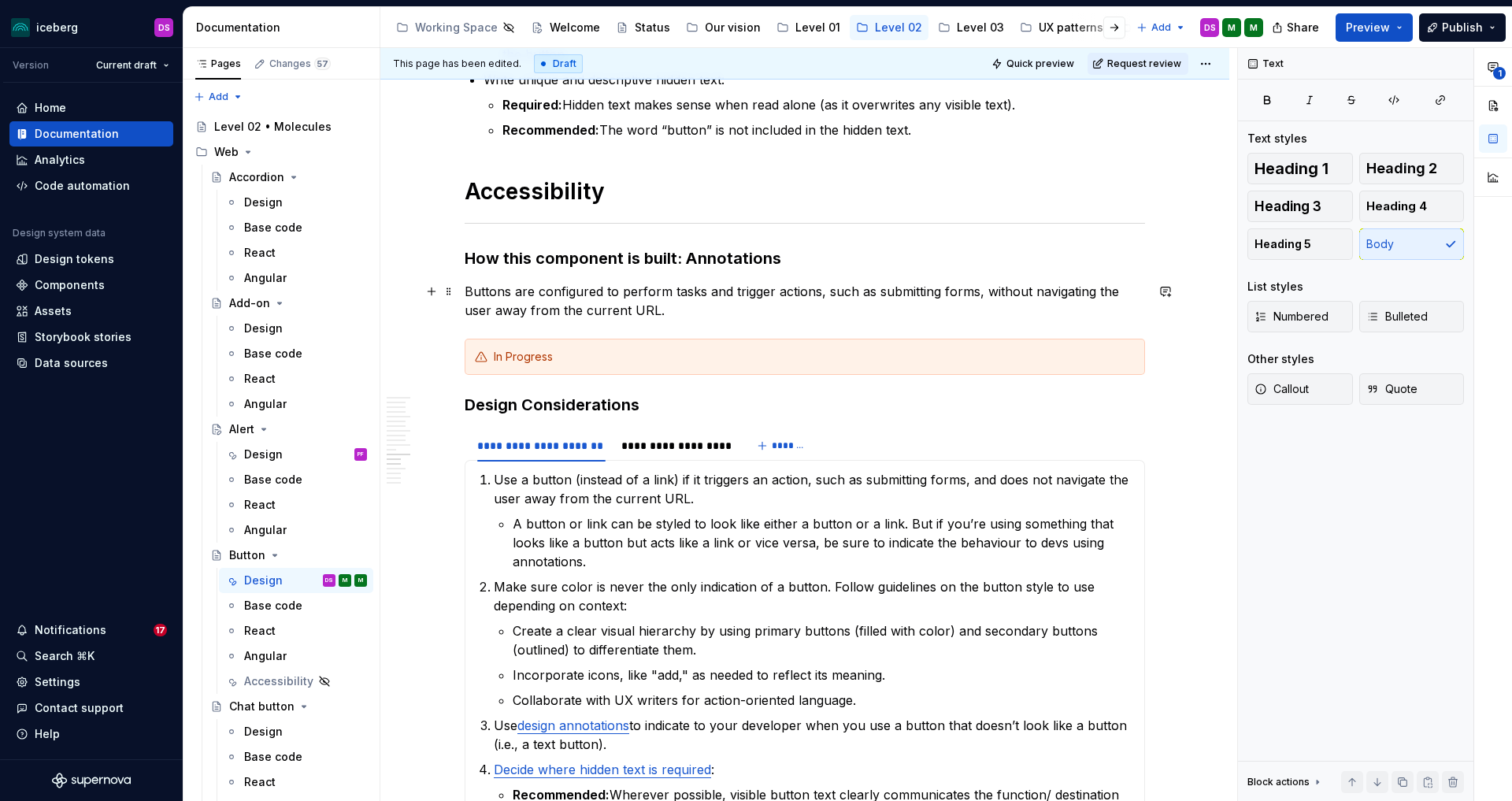
click at [683, 309] on p "Buttons are configured to perform tasks and trigger actions, such as submitting…" at bounding box center [805, 301] width 680 height 38
drag, startPoint x: 613, startPoint y: 290, endPoint x: 520, endPoint y: 293, distance: 93.0
click at [519, 292] on p "Buttons are configured to perform tasks and trigger actions, such as submitting…" at bounding box center [805, 301] width 680 height 38
click at [632, 317] on p "Buttons perform tasks and trigger actions, such as submitting forms, without na…" at bounding box center [805, 301] width 680 height 38
click at [770, 525] on p "A button or link can be styled to look like either a button or a link. But if y…" at bounding box center [824, 543] width 622 height 57
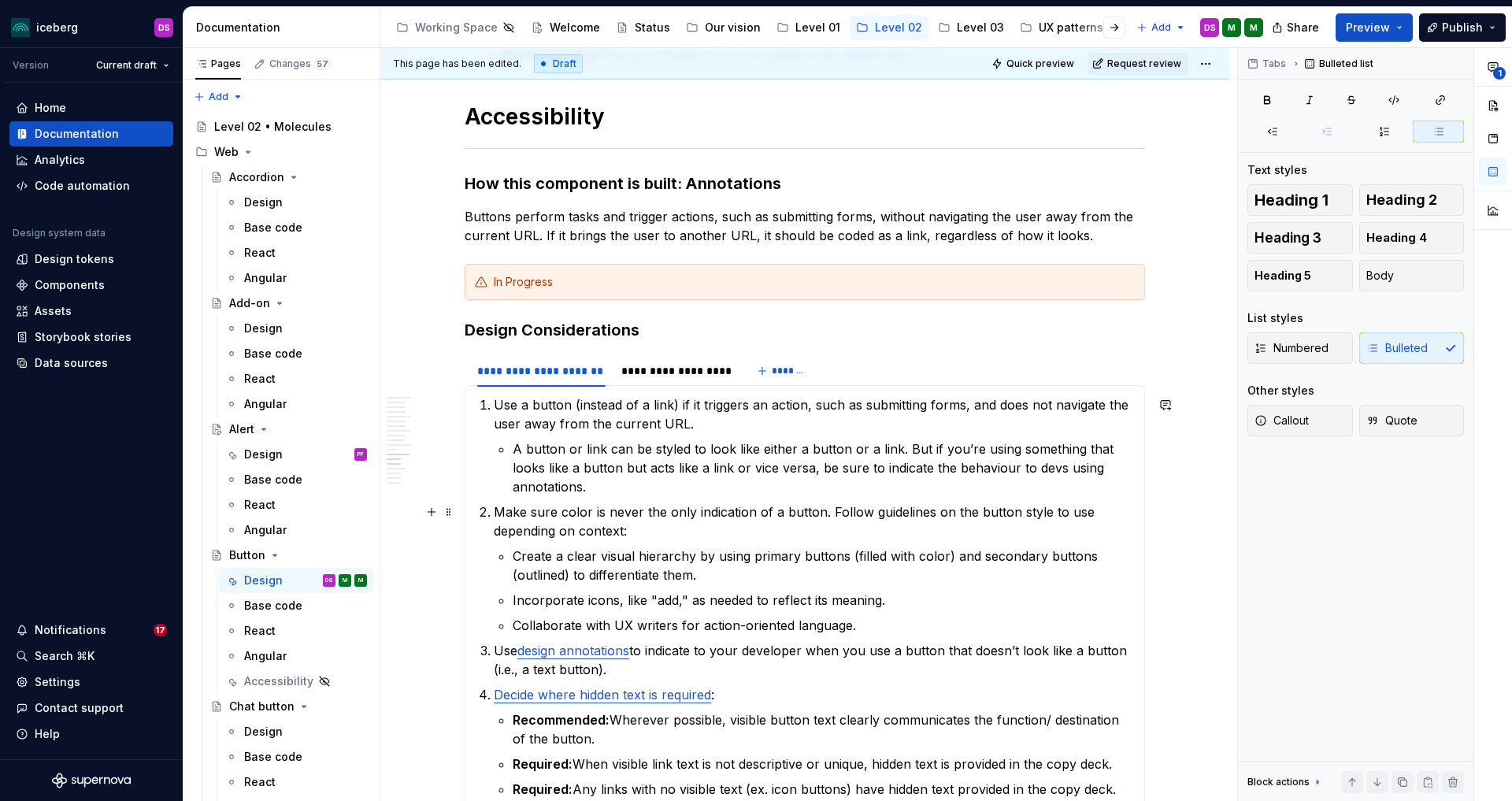
scroll to position [4665, 0]
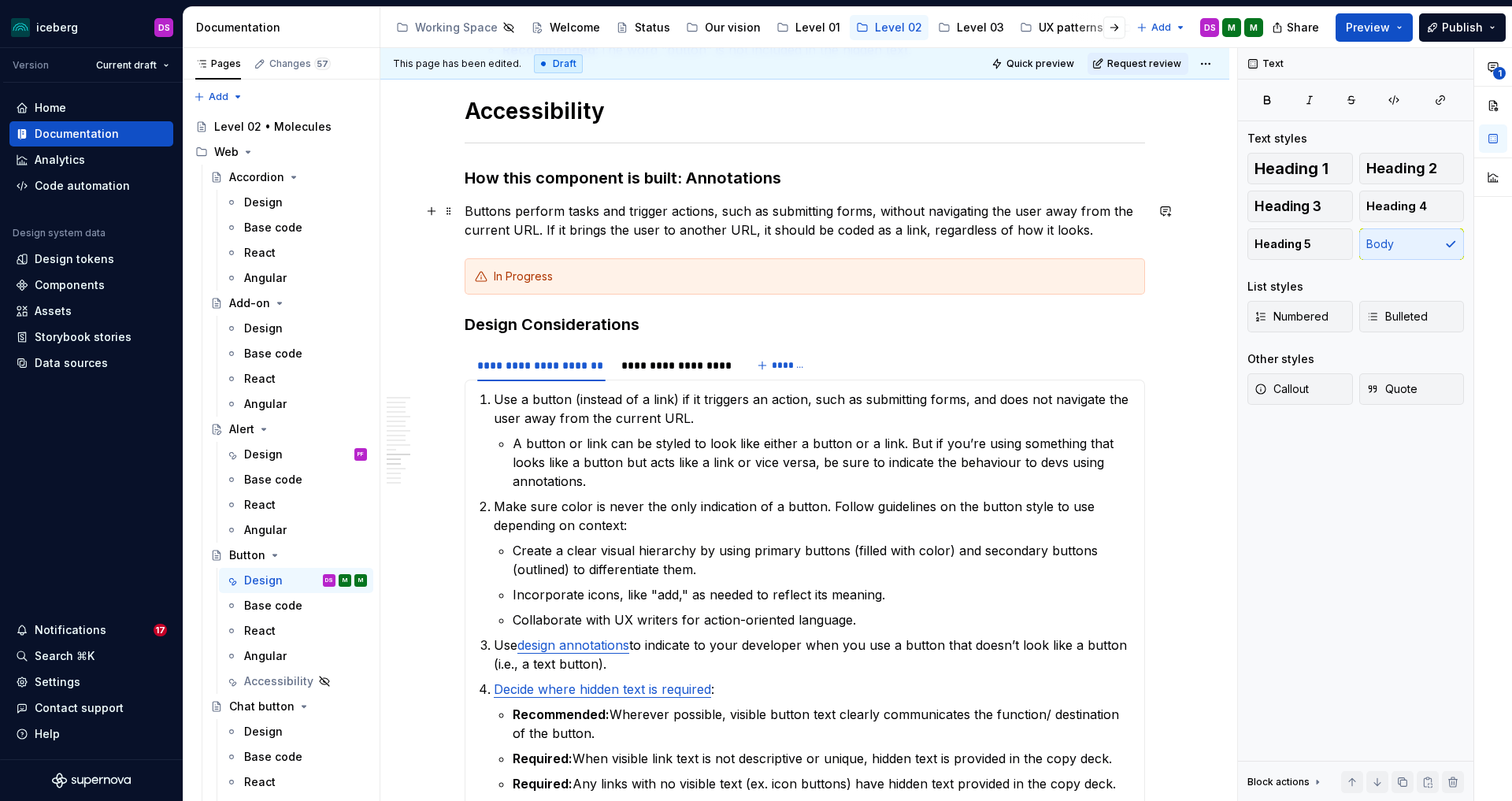
click at [1095, 231] on p "Buttons perform tasks and trigger actions, such as submitting forms, without na…" at bounding box center [805, 220] width 680 height 38
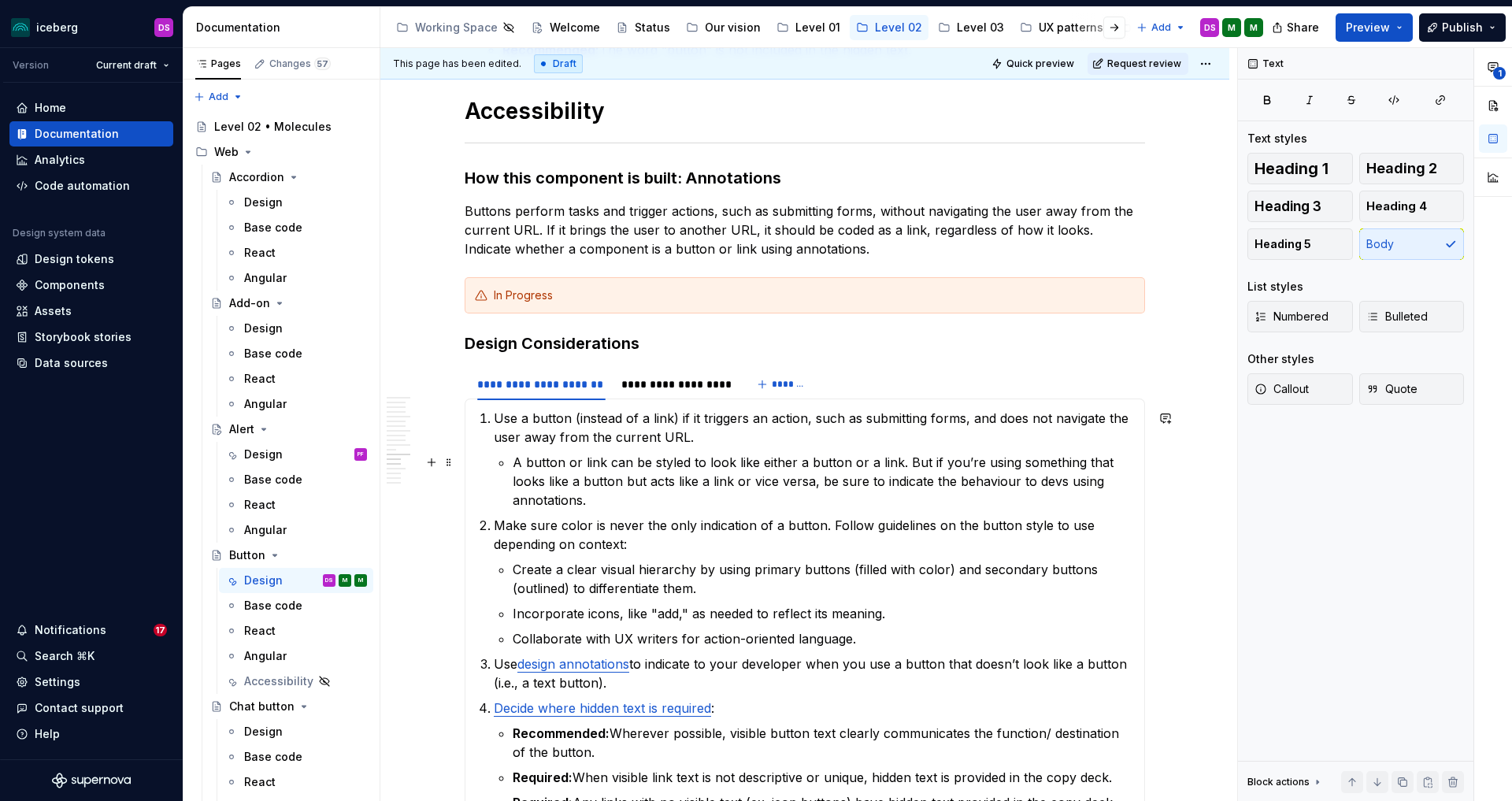
click at [994, 523] on p "Make sure color is never the only indication of a button. Follow guidelines on …" at bounding box center [814, 535] width 641 height 38
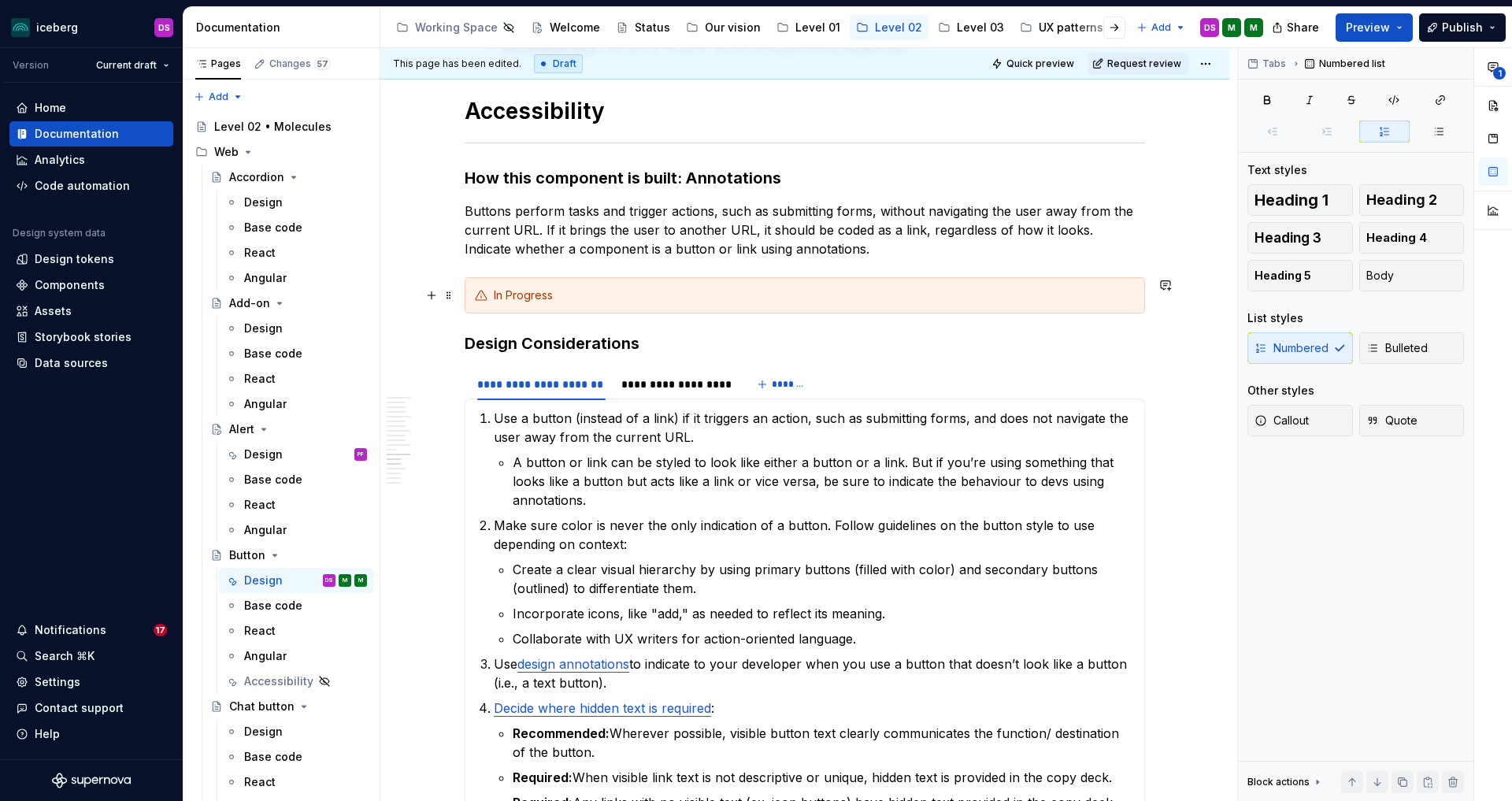
click at [501, 294] on div "In Progress" at bounding box center [814, 295] width 641 height 16
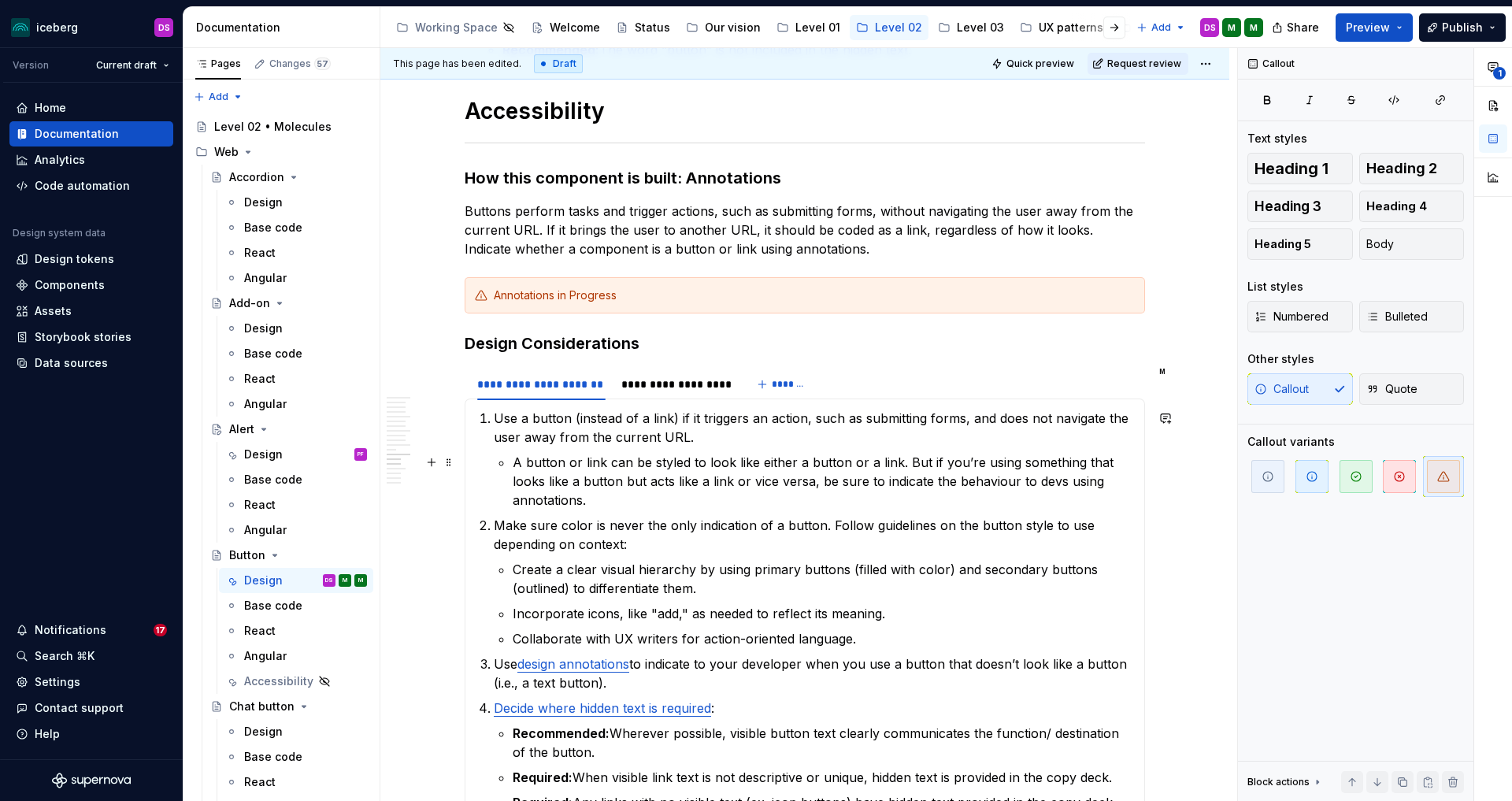
click at [774, 467] on p "A button or link can be styled to look like either a button or a link. But if y…" at bounding box center [824, 481] width 622 height 57
drag, startPoint x: 578, startPoint y: 294, endPoint x: 609, endPoint y: 296, distance: 31.1
click at [578, 294] on div "Annotations in Progress" at bounding box center [814, 295] width 641 height 16
click at [735, 488] on p "A button or link can be styled to look like either a button or a link. But if y…" at bounding box center [824, 481] width 622 height 57
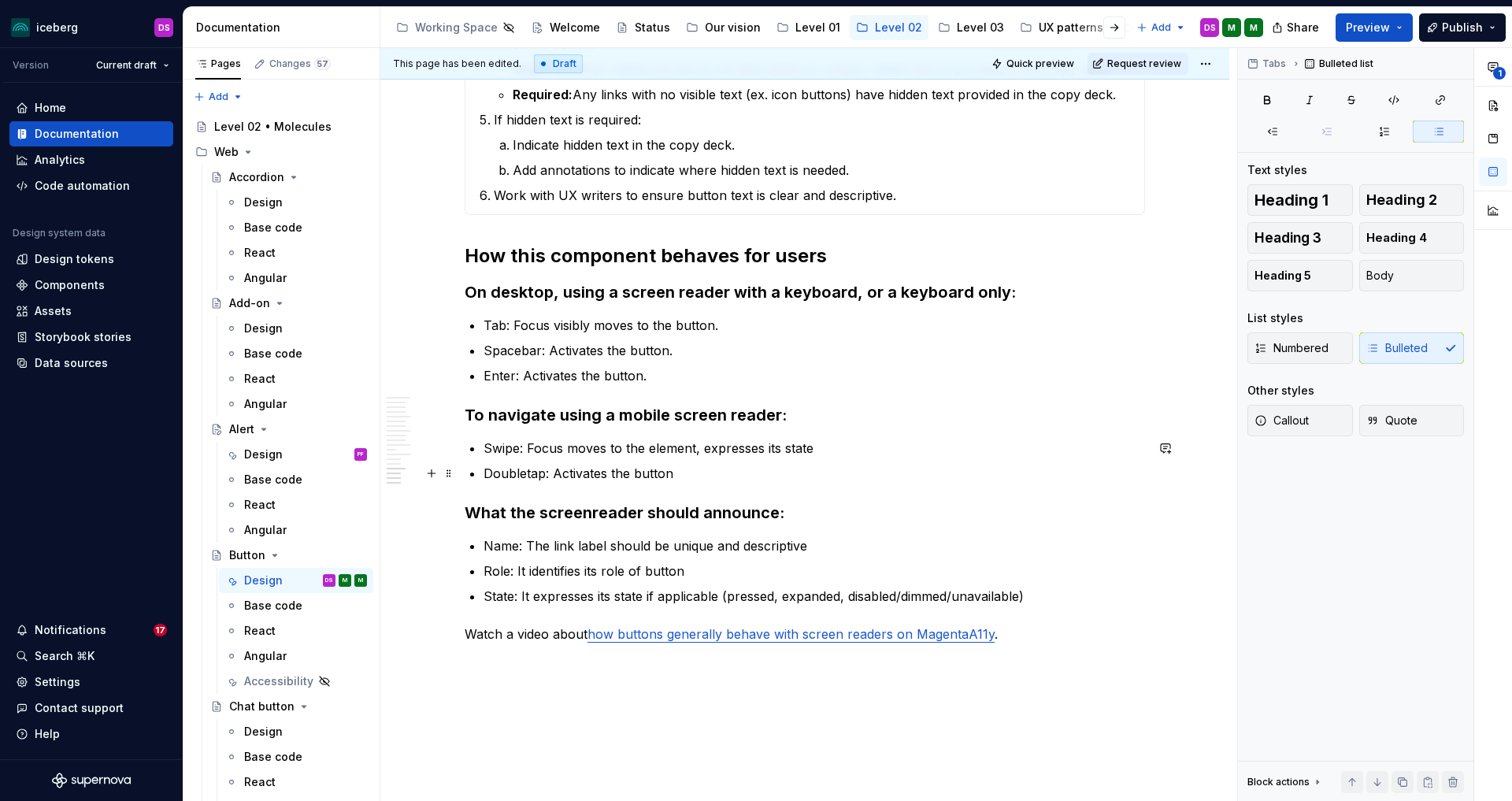
scroll to position [5376, 0]
click at [664, 375] on p "Enter: Activates the button." at bounding box center [814, 374] width 661 height 19
drag, startPoint x: 697, startPoint y: 347, endPoint x: 724, endPoint y: 330, distance: 31.9
click at [698, 347] on p "Spacebar: Activates the button." at bounding box center [814, 348] width 661 height 19
click at [734, 322] on p "Tab: Focus visibly moves to the button." at bounding box center [814, 323] width 661 height 19
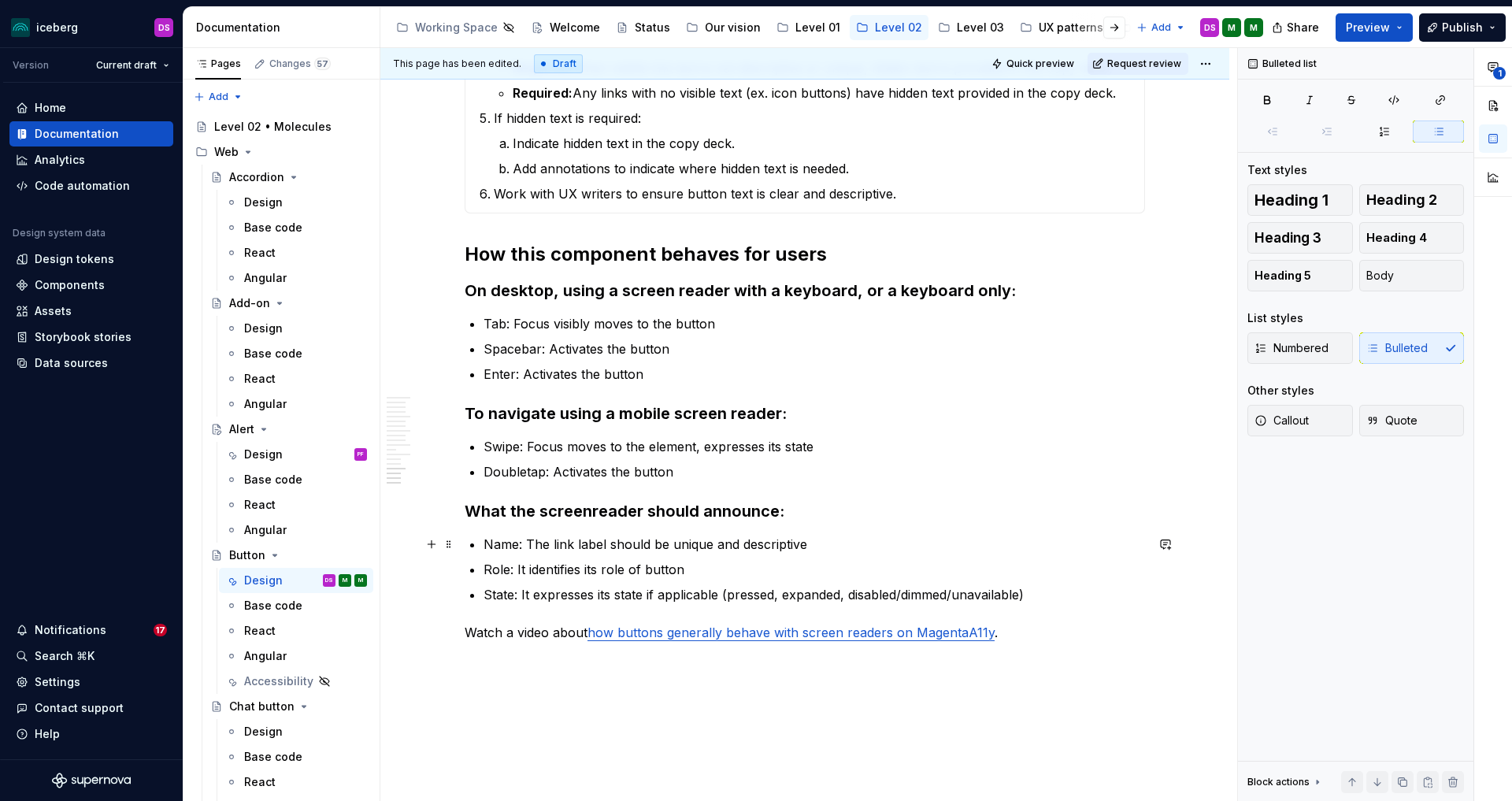
click at [557, 542] on p "Name: The link label should be unique and descriptive" at bounding box center [814, 544] width 661 height 19
click at [757, 573] on p "Role: It identifies its role of button" at bounding box center [814, 570] width 661 height 19
click at [645, 594] on p "State: It expresses its state if applicable (pressed, expanded, disabled/dimmed…" at bounding box center [814, 595] width 661 height 19
click at [850, 573] on p "Role: It identifies its role of button" at bounding box center [814, 570] width 661 height 19
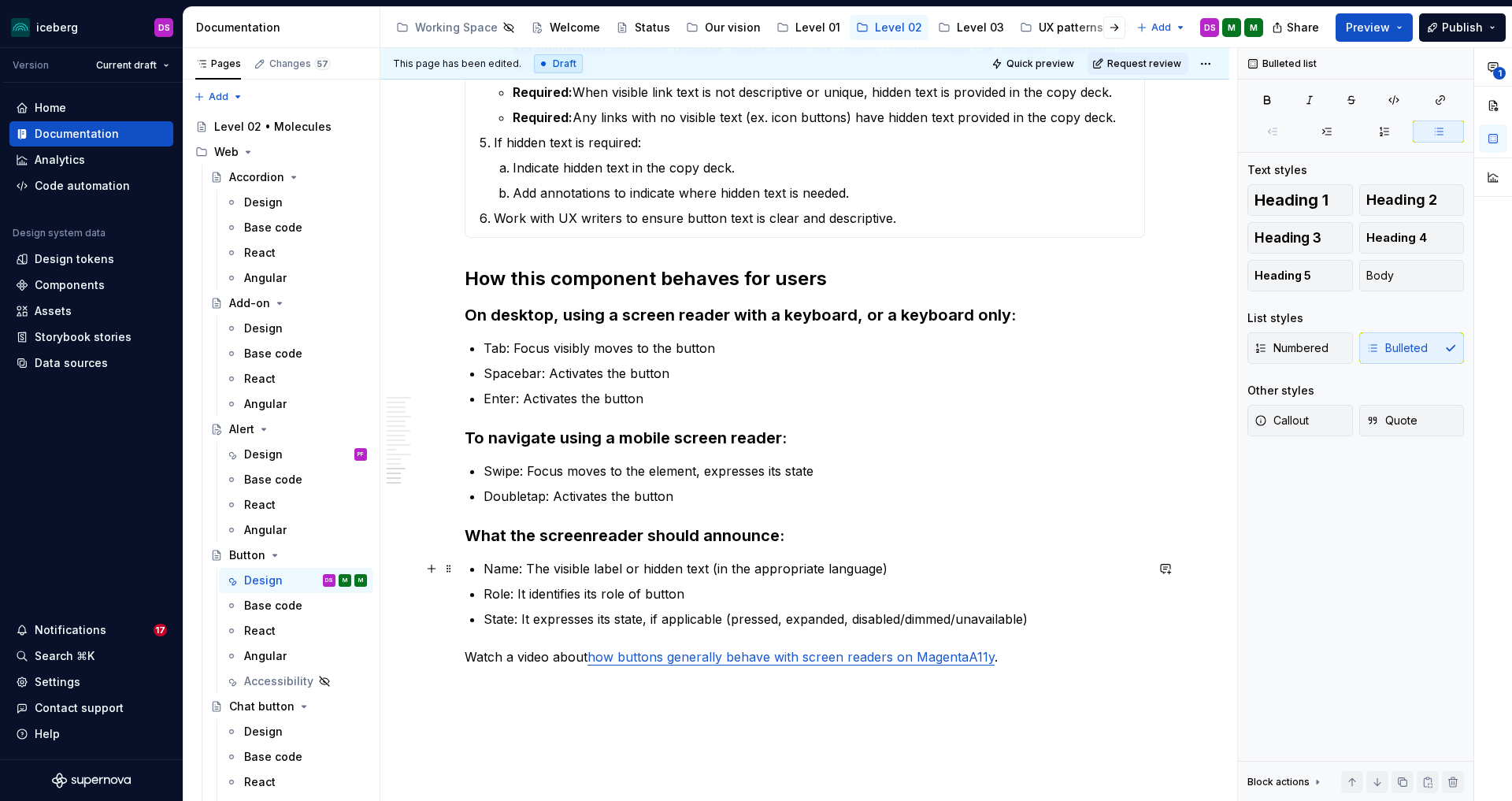
scroll to position [5352, 0]
click at [768, 652] on link "how buttons generally behave with screen readers on MagentaA11y" at bounding box center [791, 656] width 407 height 16
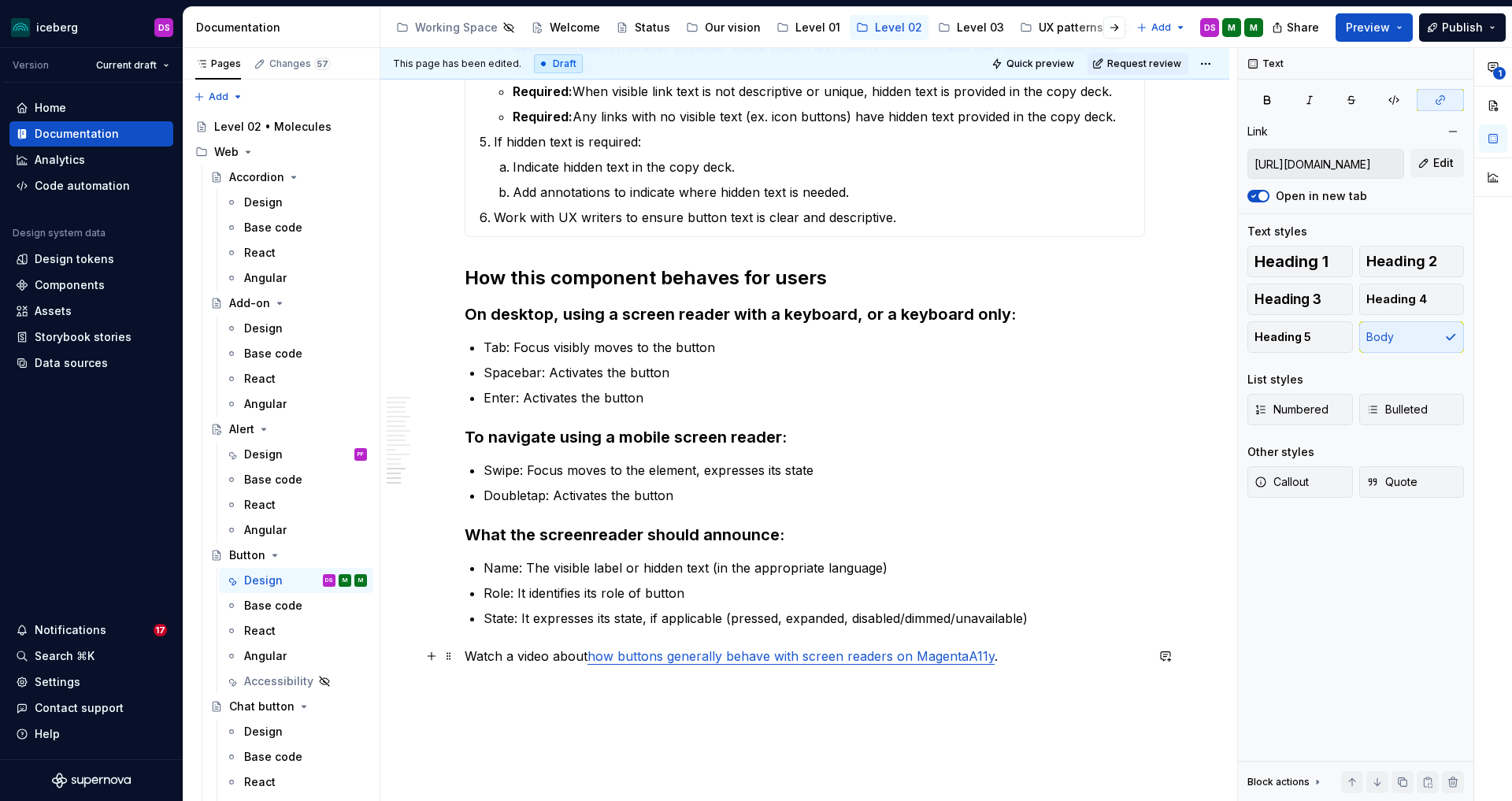
scroll to position [5347, 0]
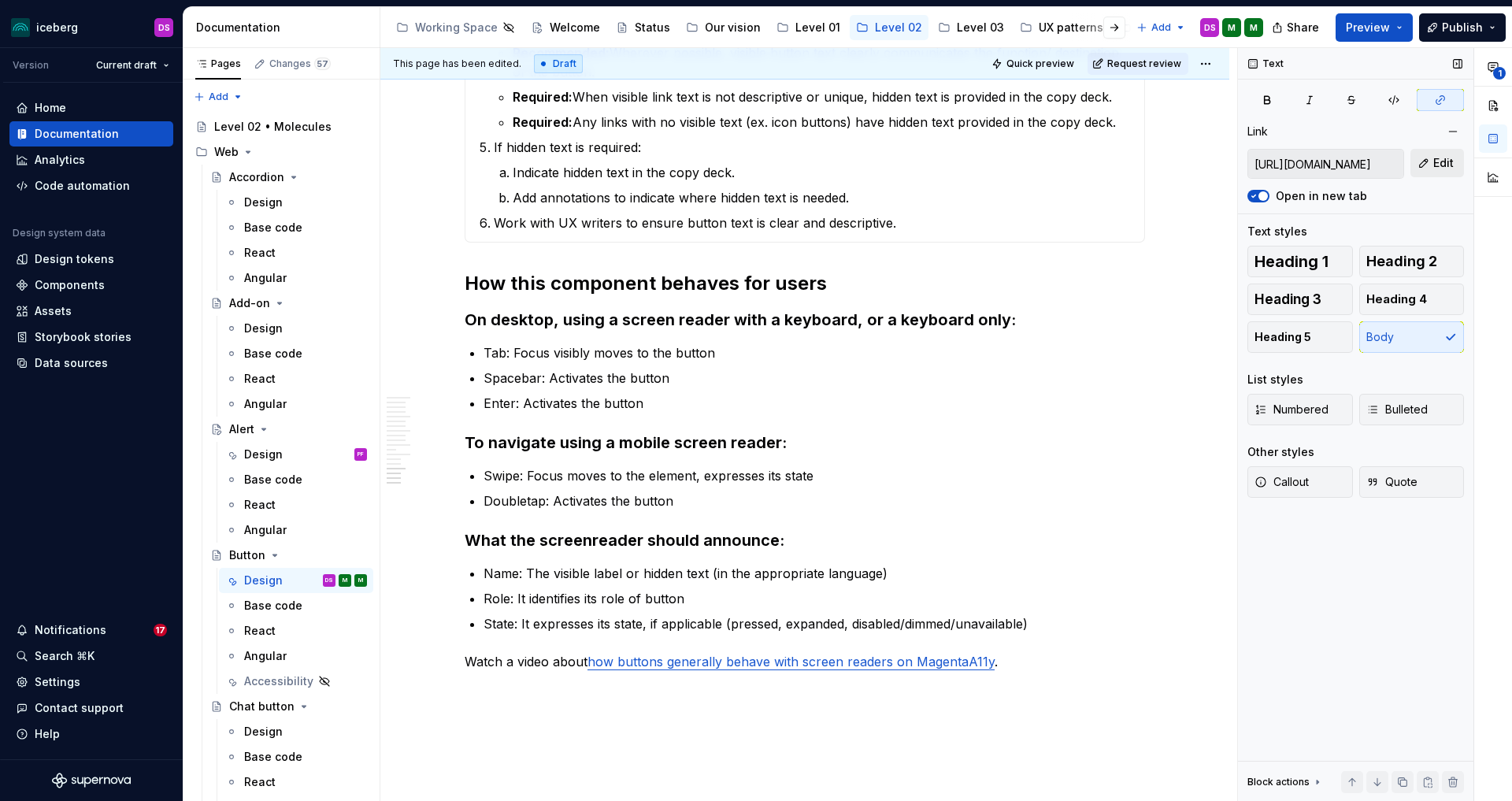
click at [1430, 165] on button "Edit" at bounding box center [1438, 163] width 54 height 28
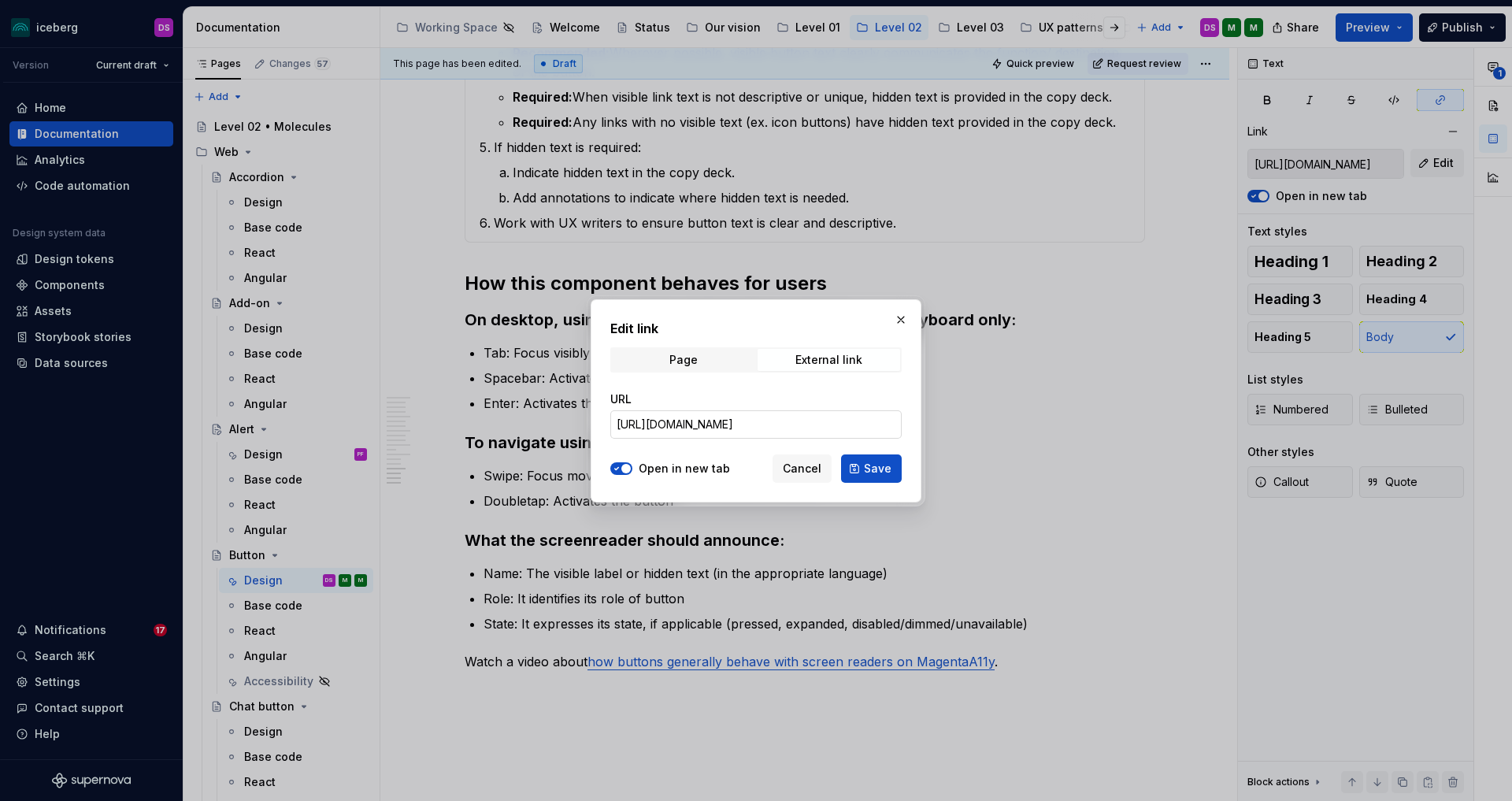
click at [774, 424] on input "https://www.magentaa11y.com/#/web-criteria/component/button?tab=3" at bounding box center [756, 425] width 291 height 28
click at [774, 423] on input "https://www.magentaa11y.com/#/web-criteria/component/button?tab=3" at bounding box center [756, 425] width 291 height 28
drag, startPoint x: 819, startPoint y: 464, endPoint x: 812, endPoint y: 433, distance: 31.8
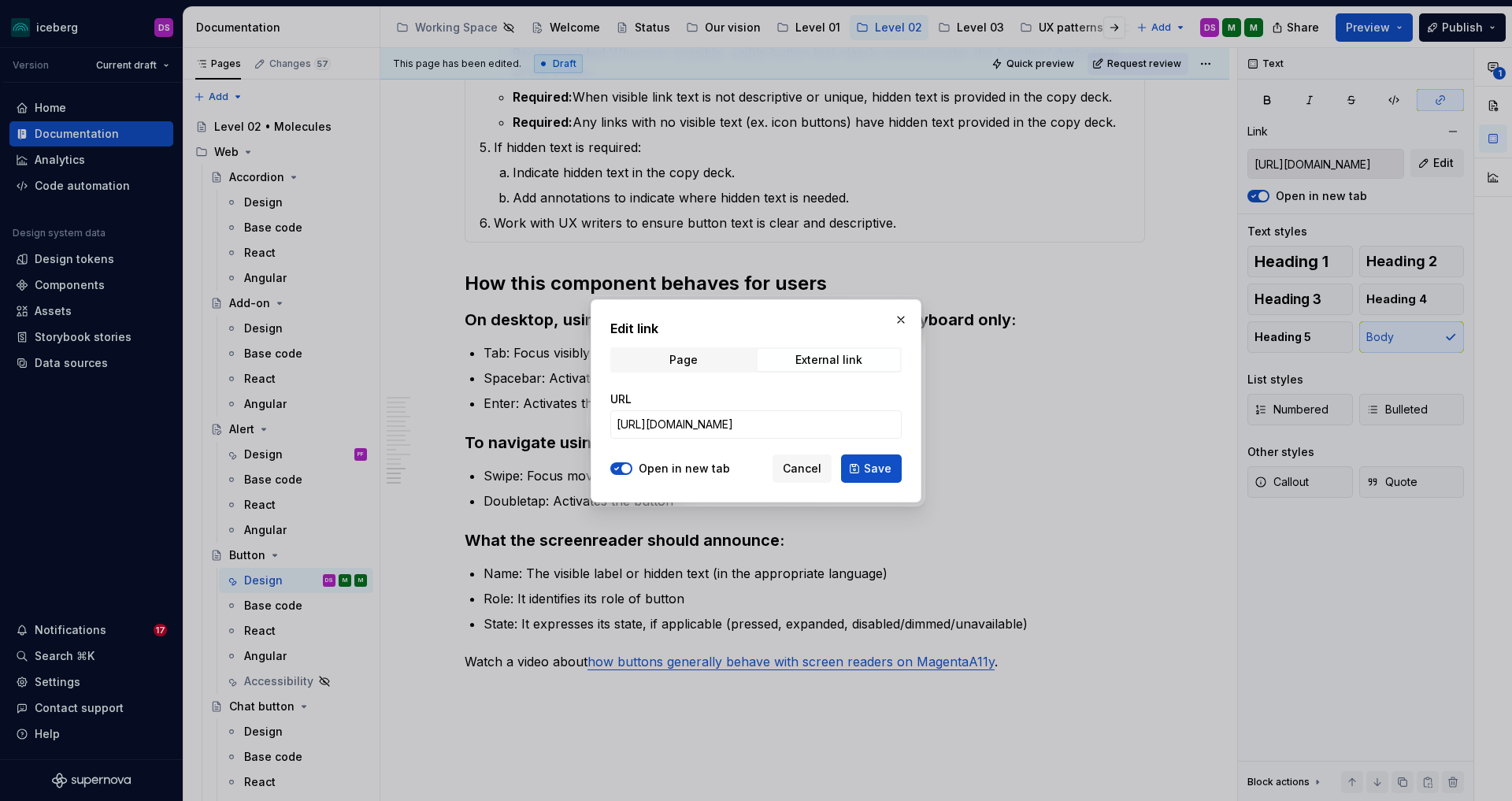
click at [819, 464] on span "Cancel" at bounding box center [802, 469] width 39 height 16
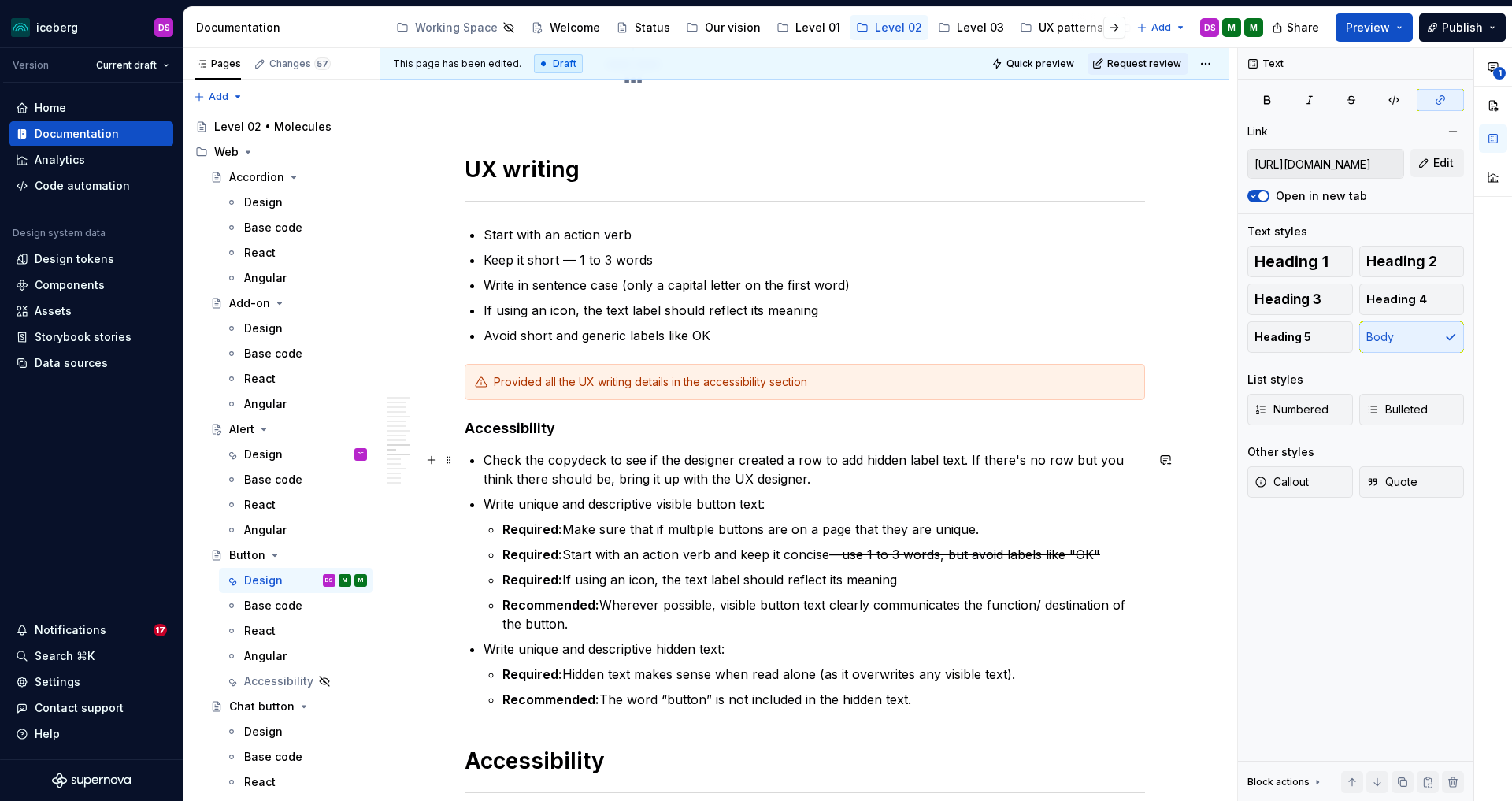
scroll to position [4017, 0]
click at [275, 676] on div "Accessibility" at bounding box center [273, 681] width 58 height 16
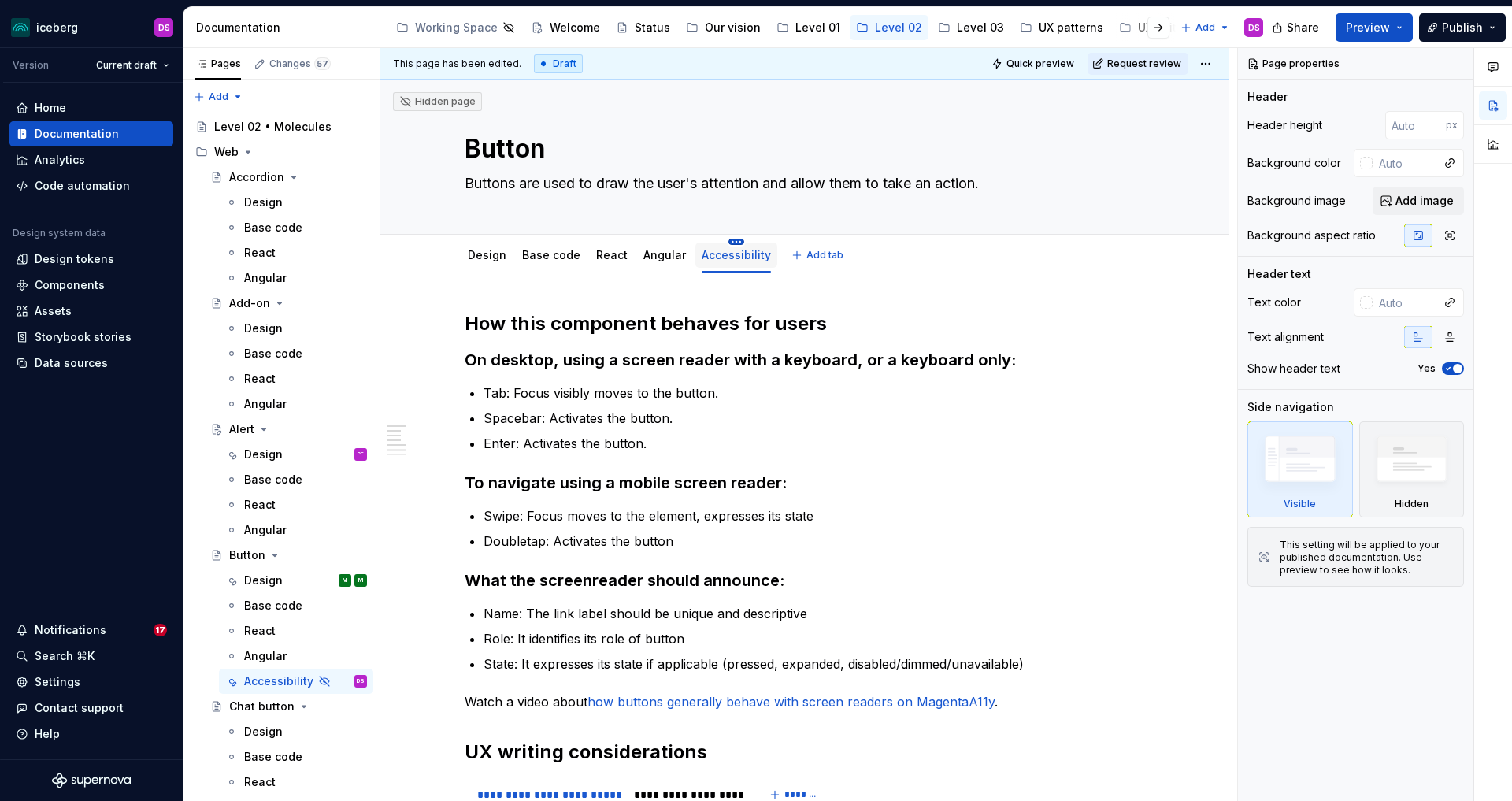
click at [729, 239] on html "iceberg DS Version Current draft Home Documentation Analytics Code automation D…" at bounding box center [756, 400] width 1512 height 801
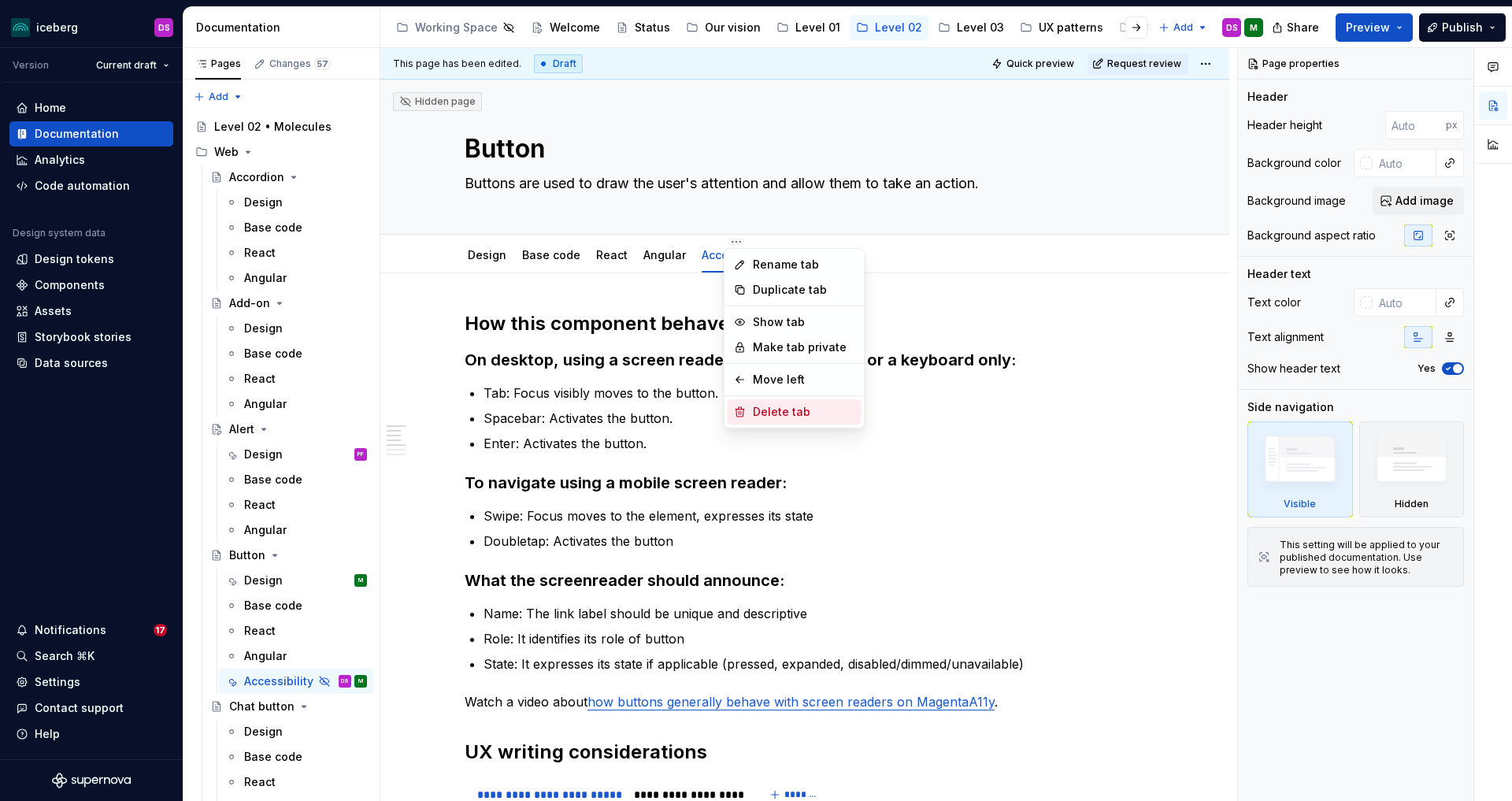
click at [774, 412] on div "Delete tab" at bounding box center [804, 412] width 103 height 16
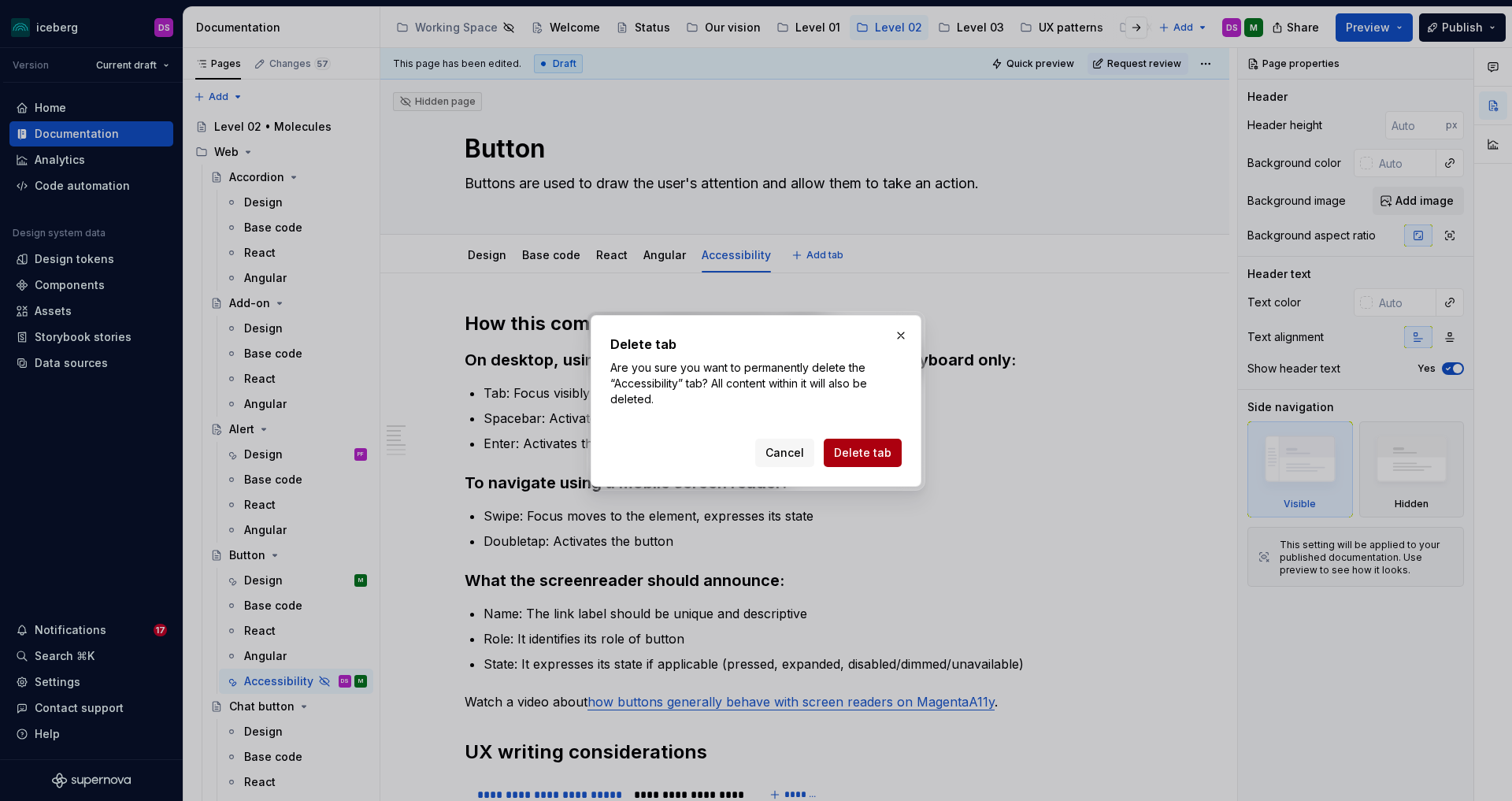
click at [858, 455] on span "Delete tab" at bounding box center [863, 453] width 58 height 16
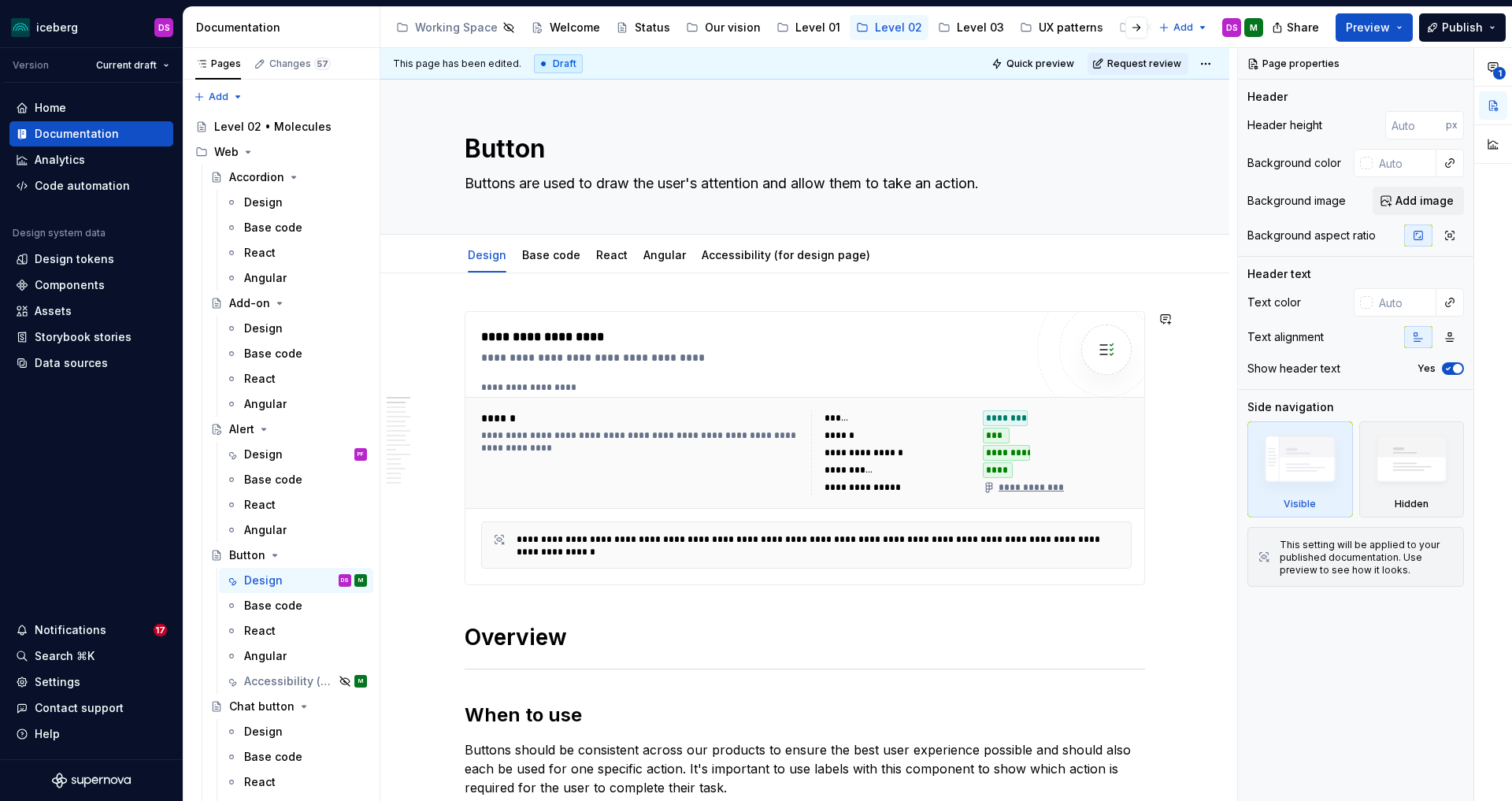
click at [782, 256] on div "Design Base code React Angular Accessibility (for design page)" at bounding box center [805, 255] width 699 height 35
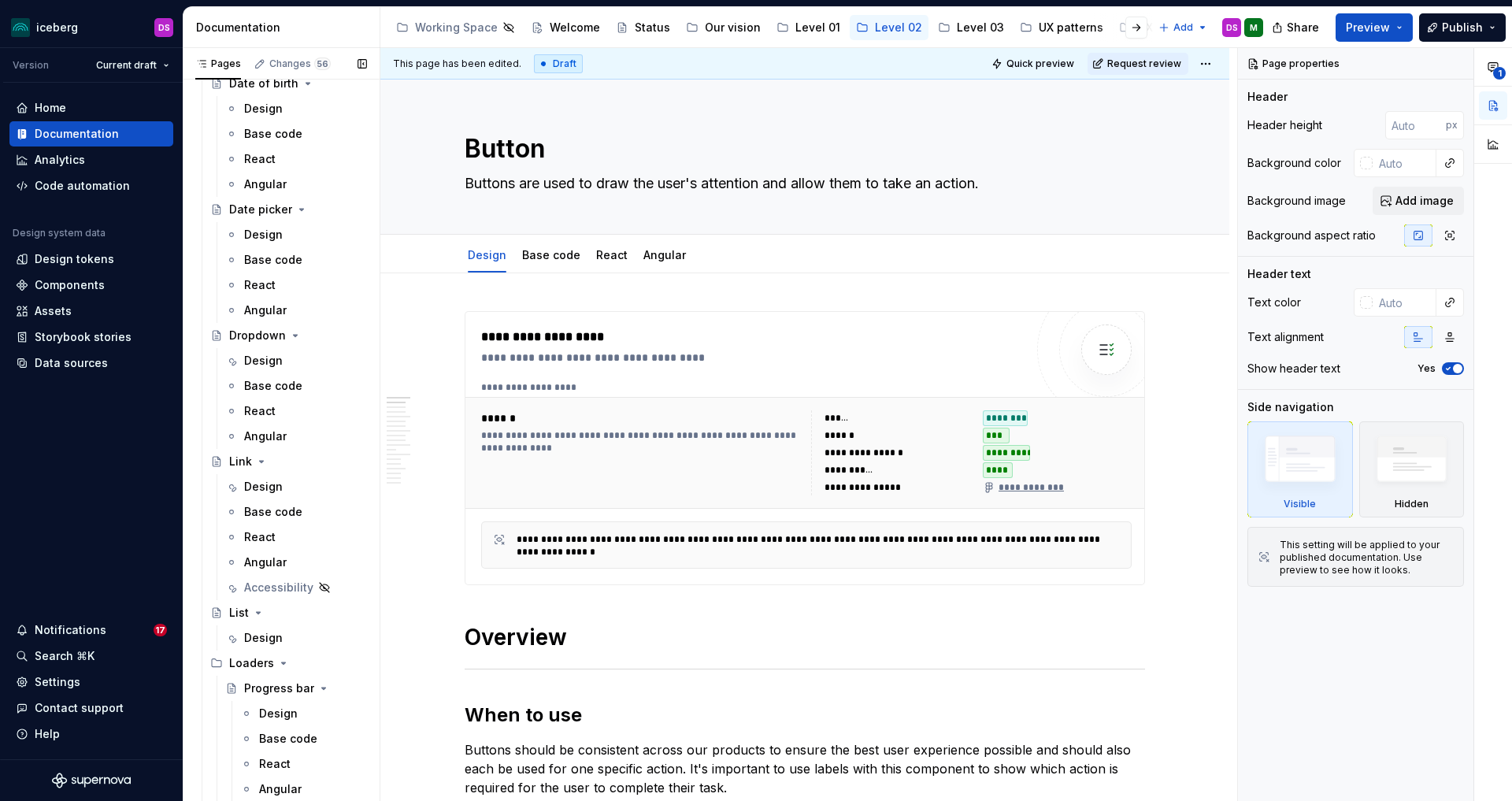
scroll to position [1438, 0]
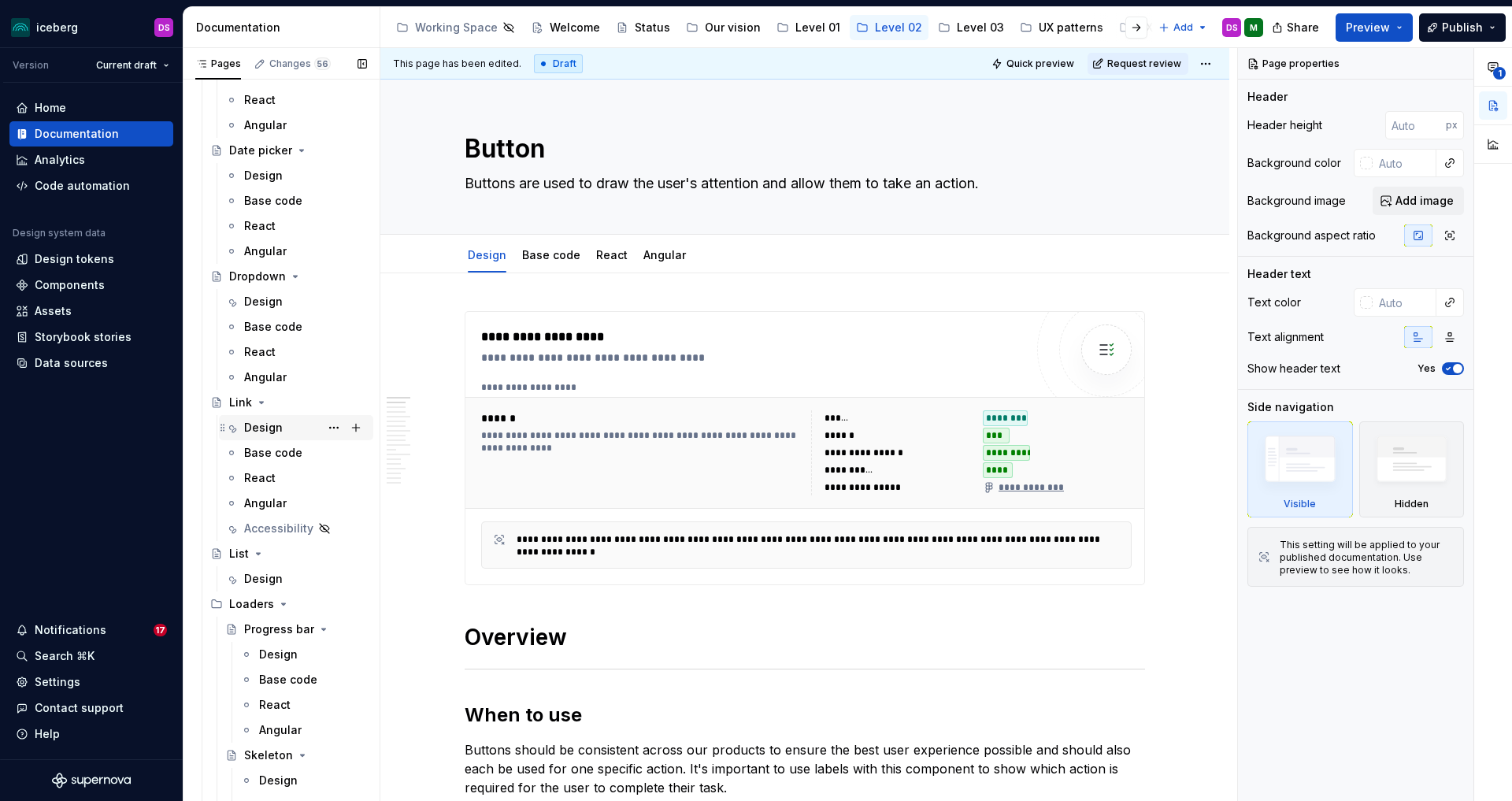
click at [262, 431] on div "Design" at bounding box center [263, 428] width 39 height 16
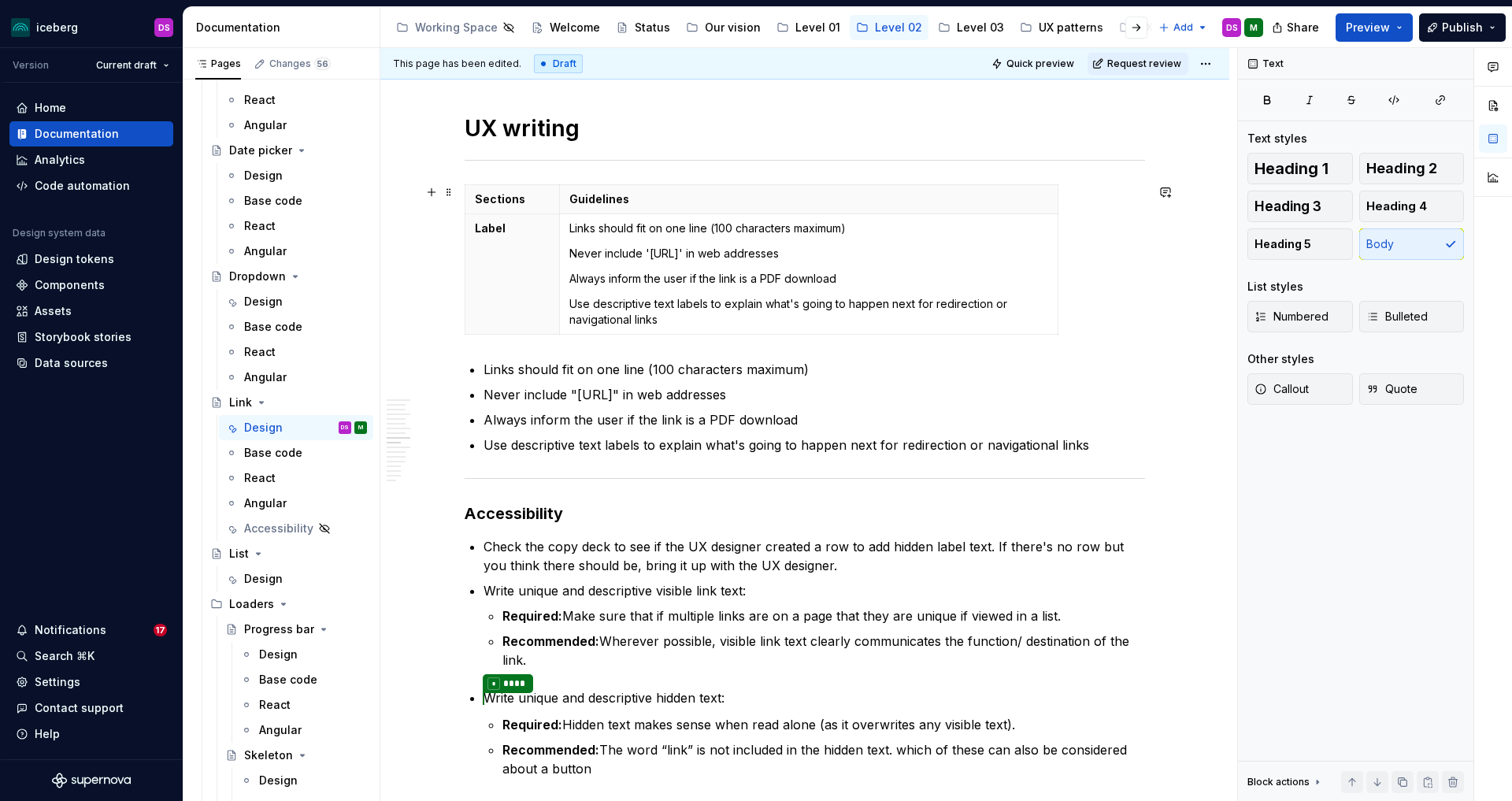
scroll to position [2455, 0]
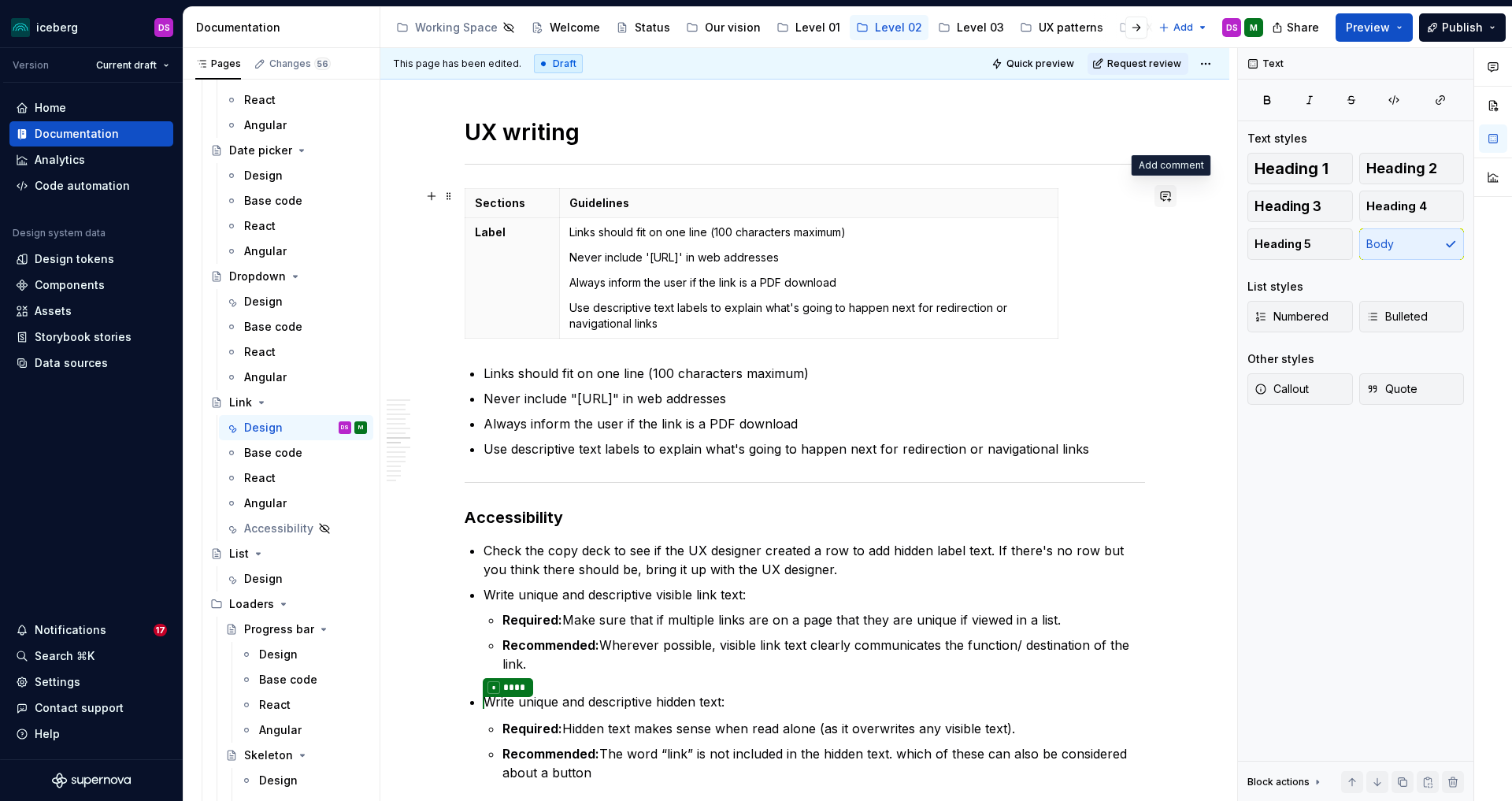
type textarea "*"
click at [1172, 197] on button "button" at bounding box center [1166, 197] width 22 height 22
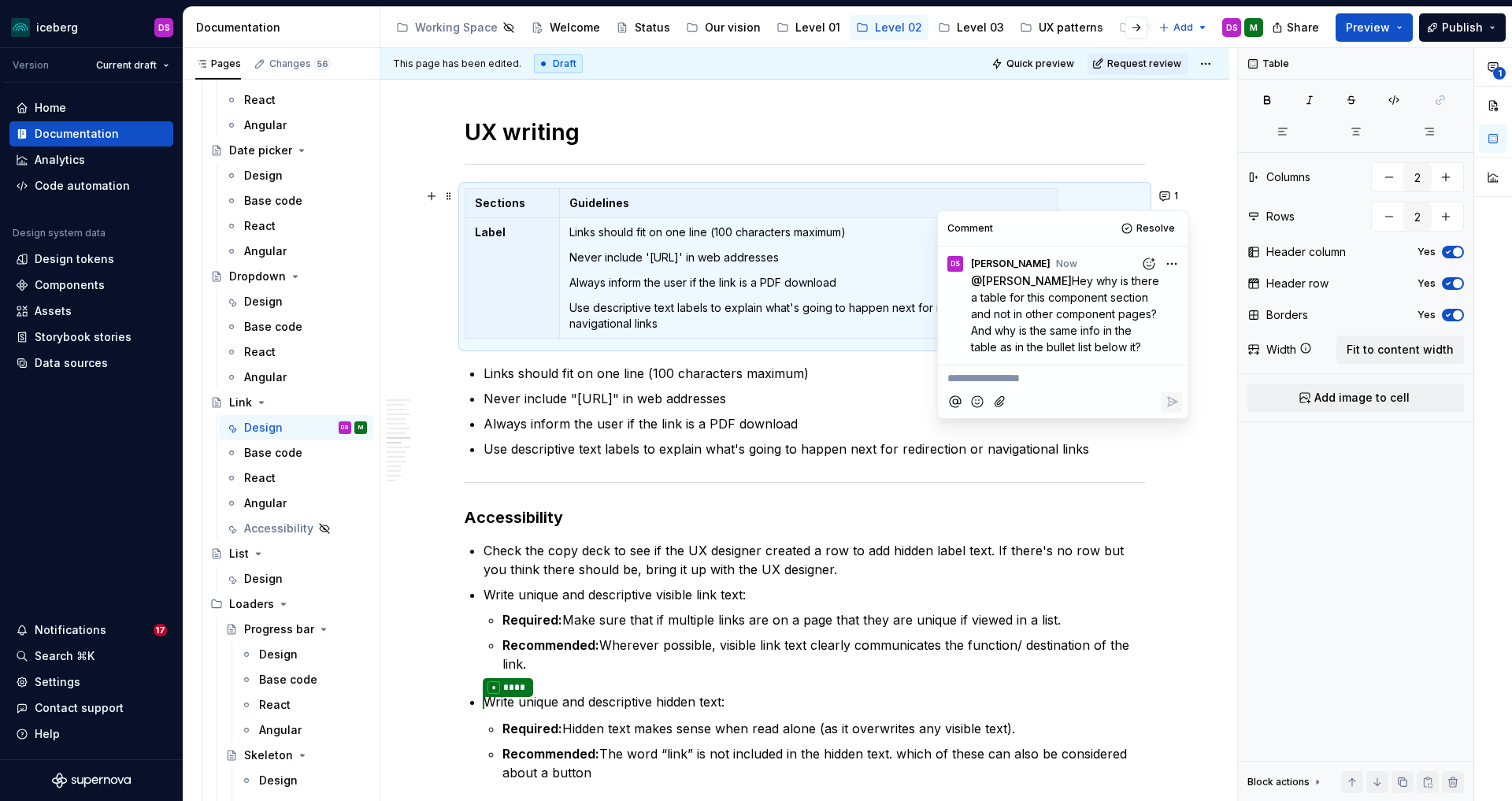
click at [827, 411] on ul "Links should fit on one line (100 characters maximum) Never include "https://ww…" at bounding box center [814, 411] width 661 height 95
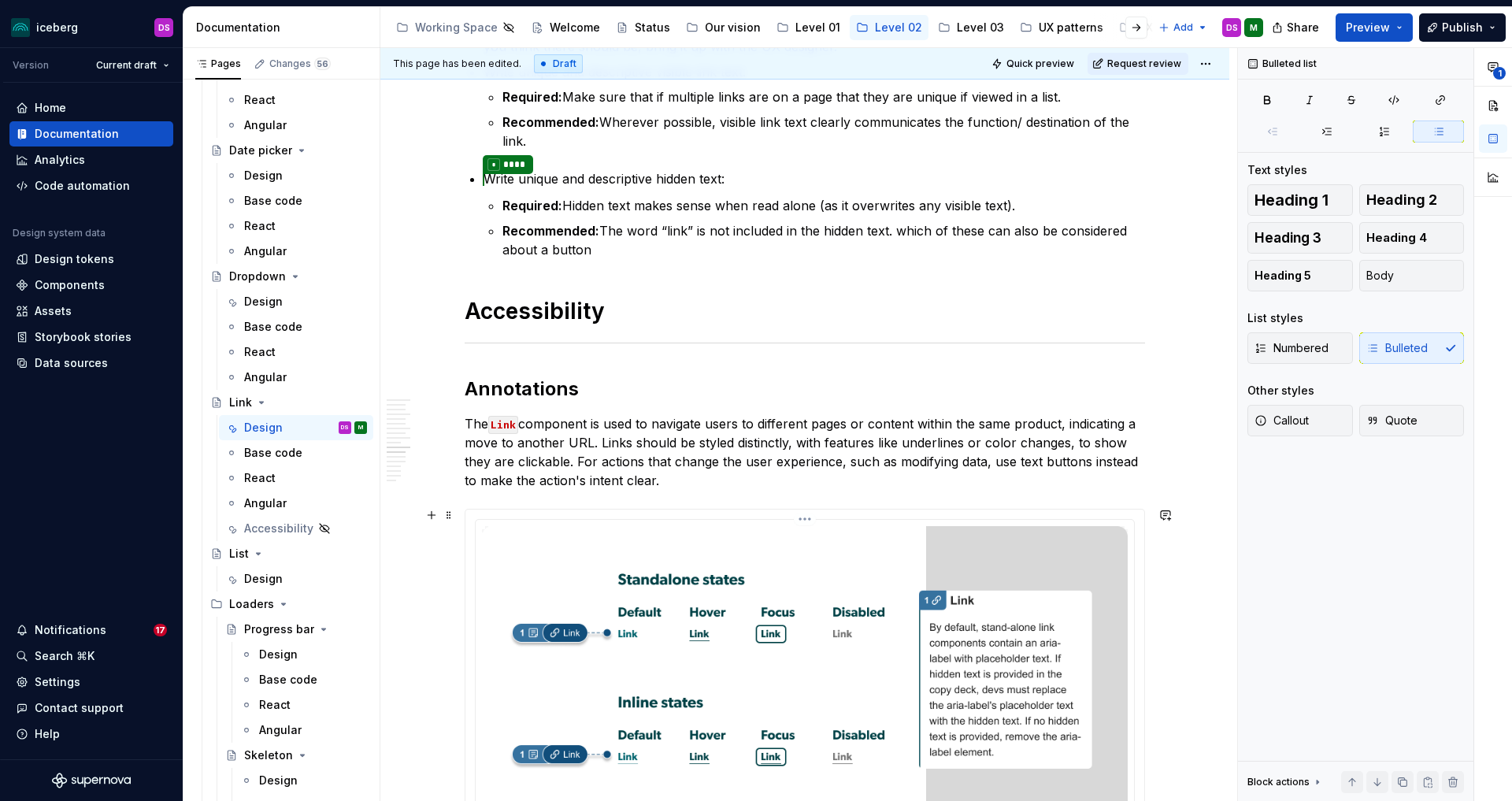
scroll to position [2971, 0]
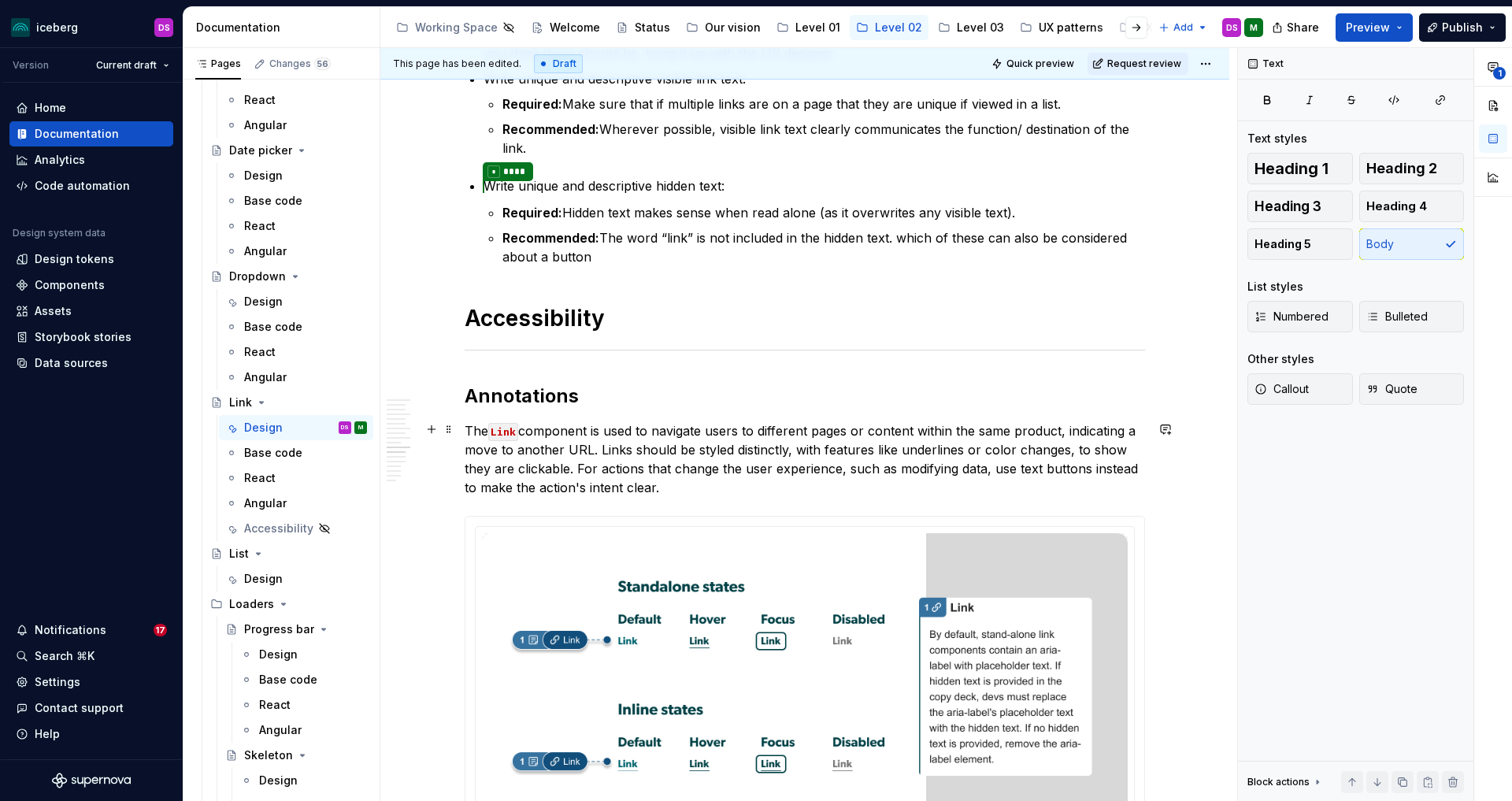
click at [635, 474] on p "The Link component is used to navigate users to different pages or content with…" at bounding box center [805, 460] width 680 height 76
drag, startPoint x: 661, startPoint y: 482, endPoint x: 471, endPoint y: 426, distance: 198.1
click at [471, 426] on p "The Link component is used to navigate users to different pages or content with…" at bounding box center [805, 460] width 680 height 76
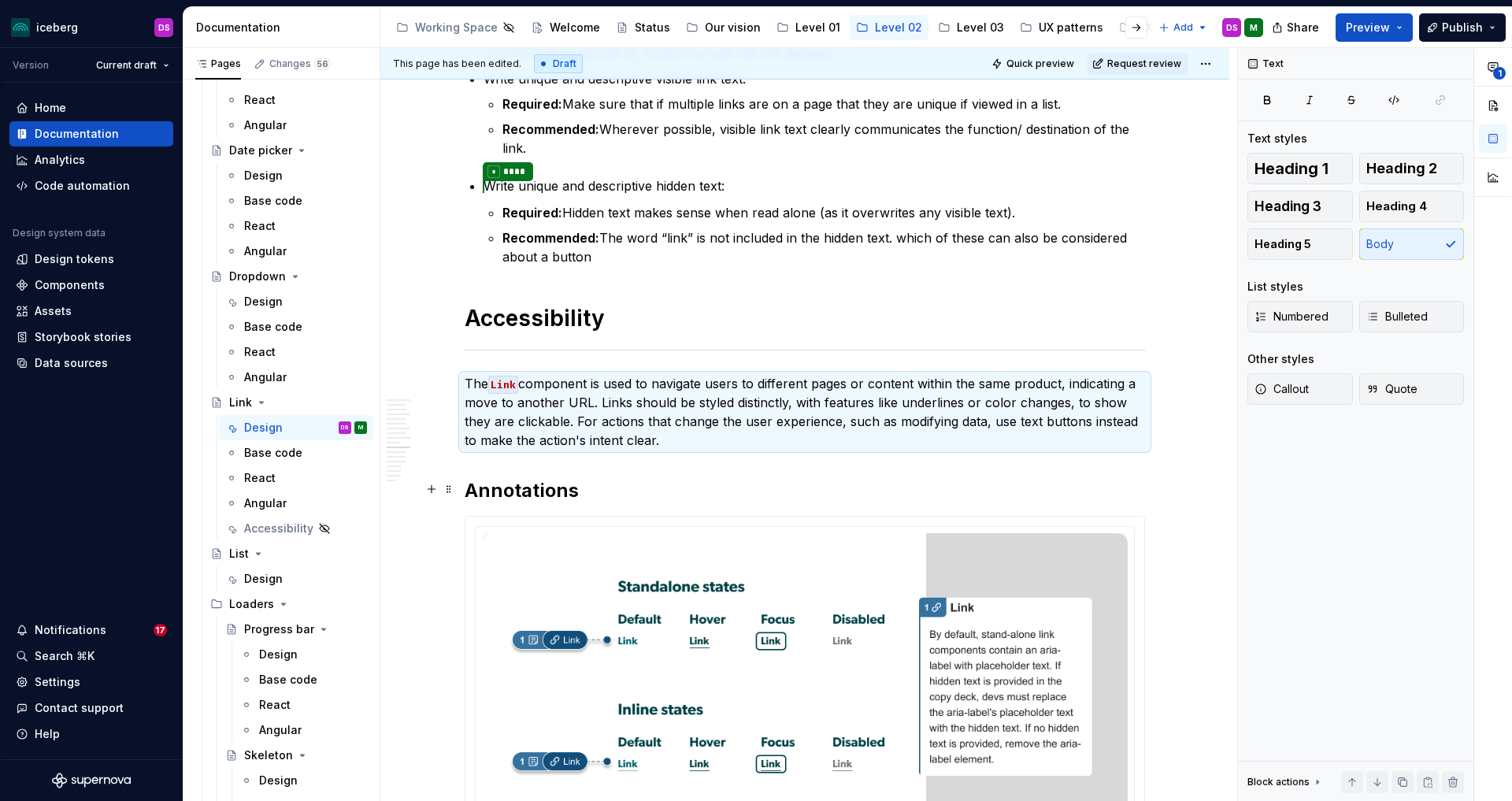
scroll to position [2970, 0]
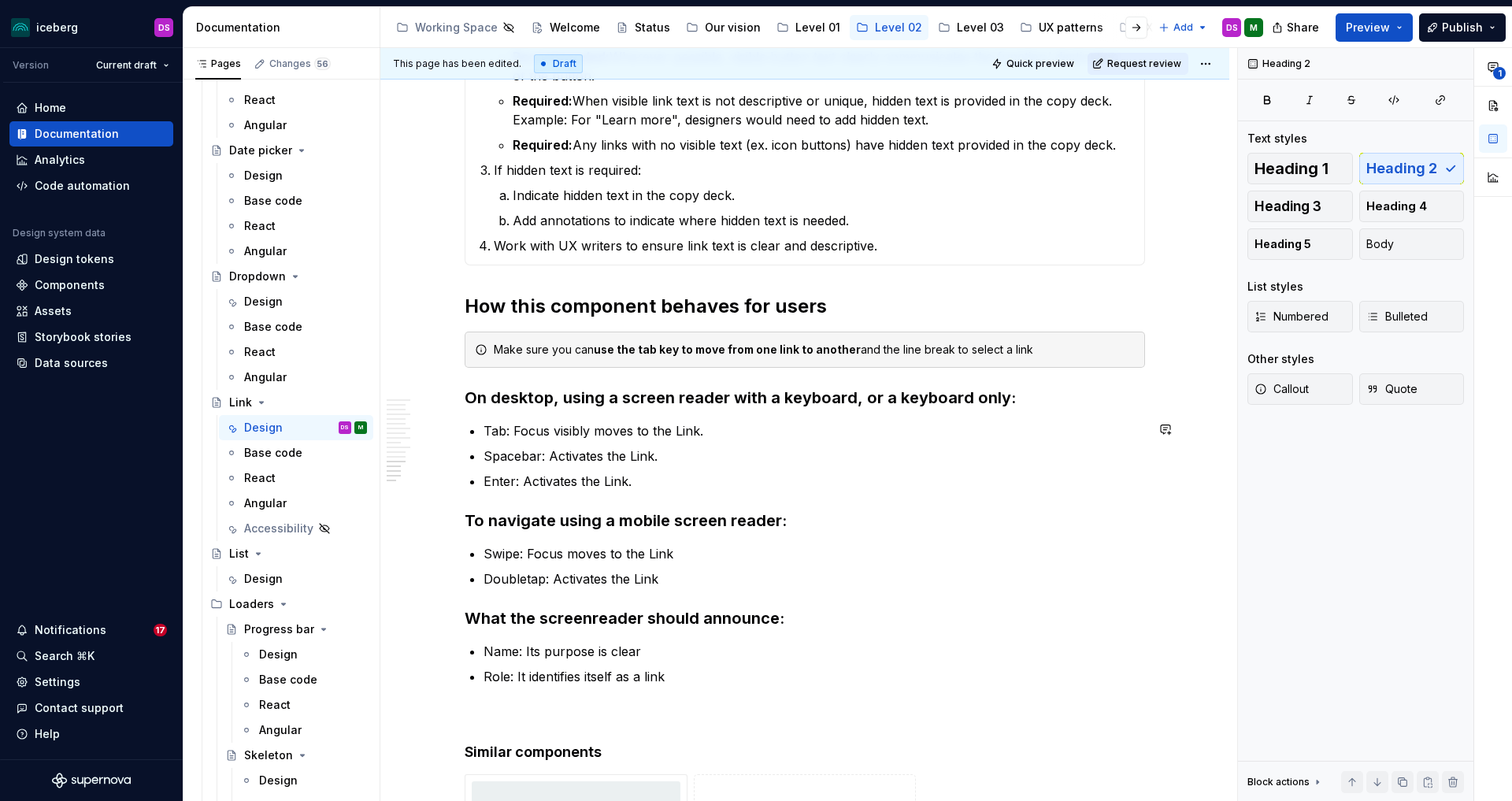
scroll to position [4377, 0]
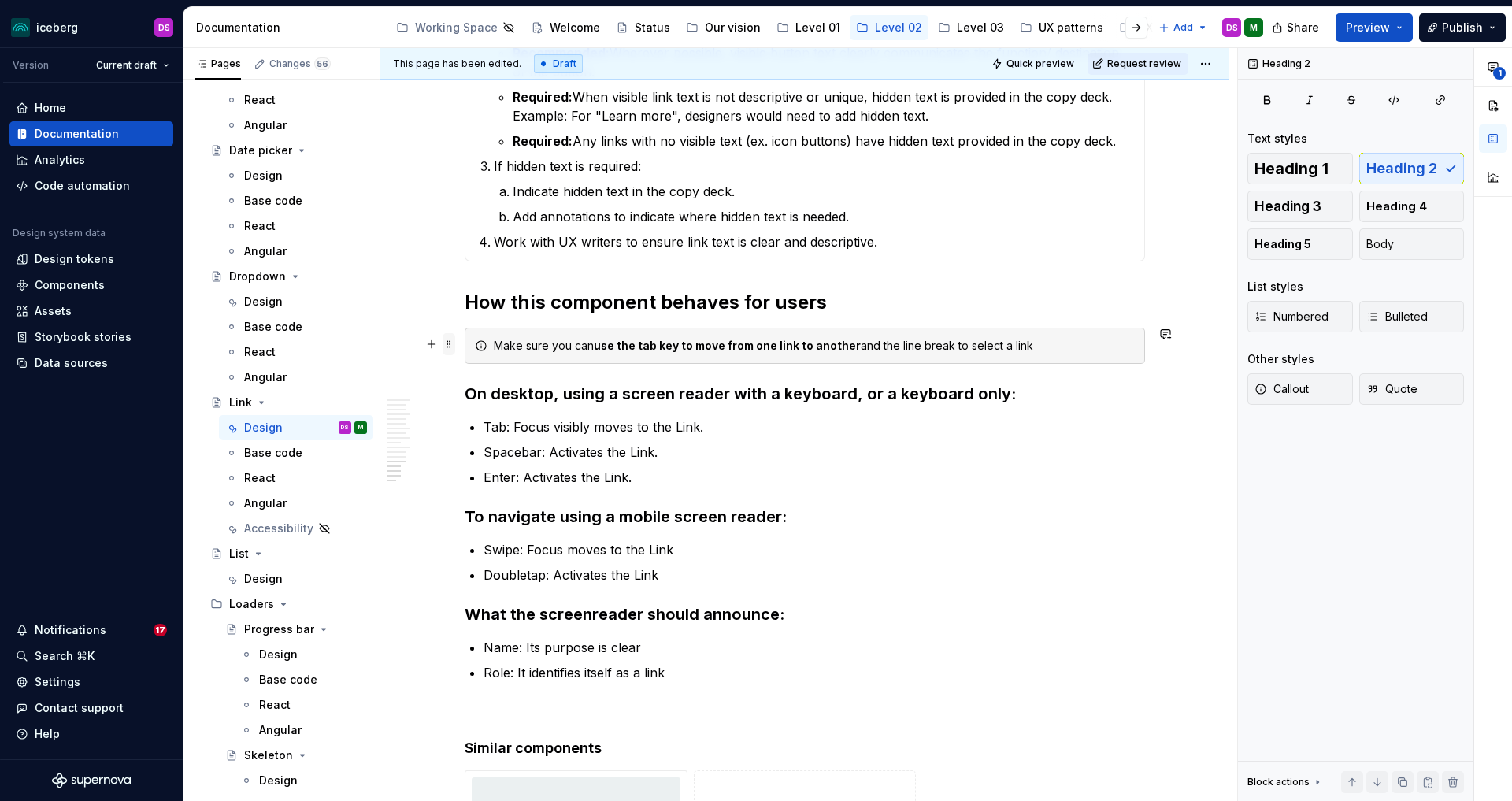
click at [456, 343] on span at bounding box center [449, 344] width 13 height 22
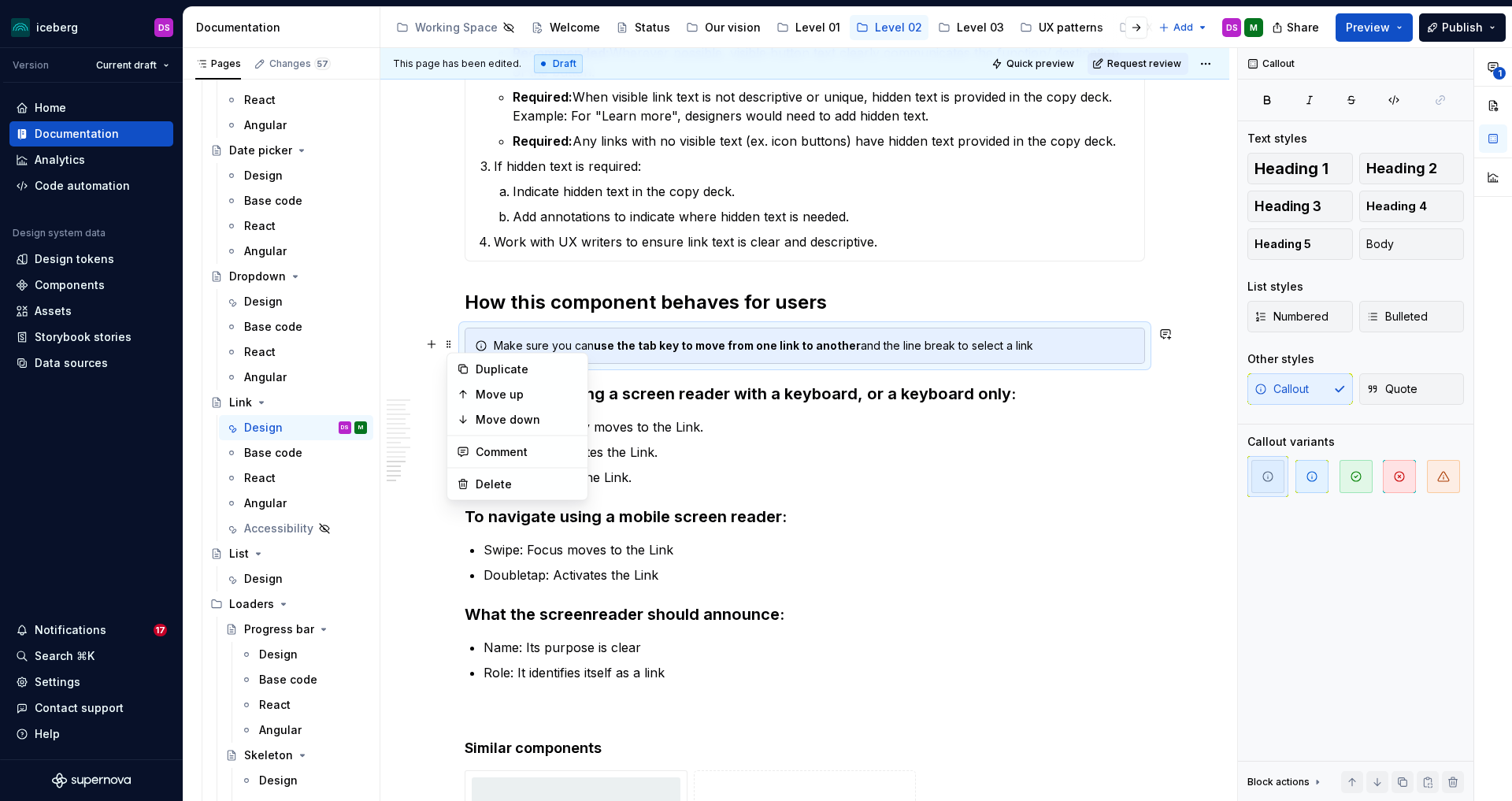
type textarea "*"
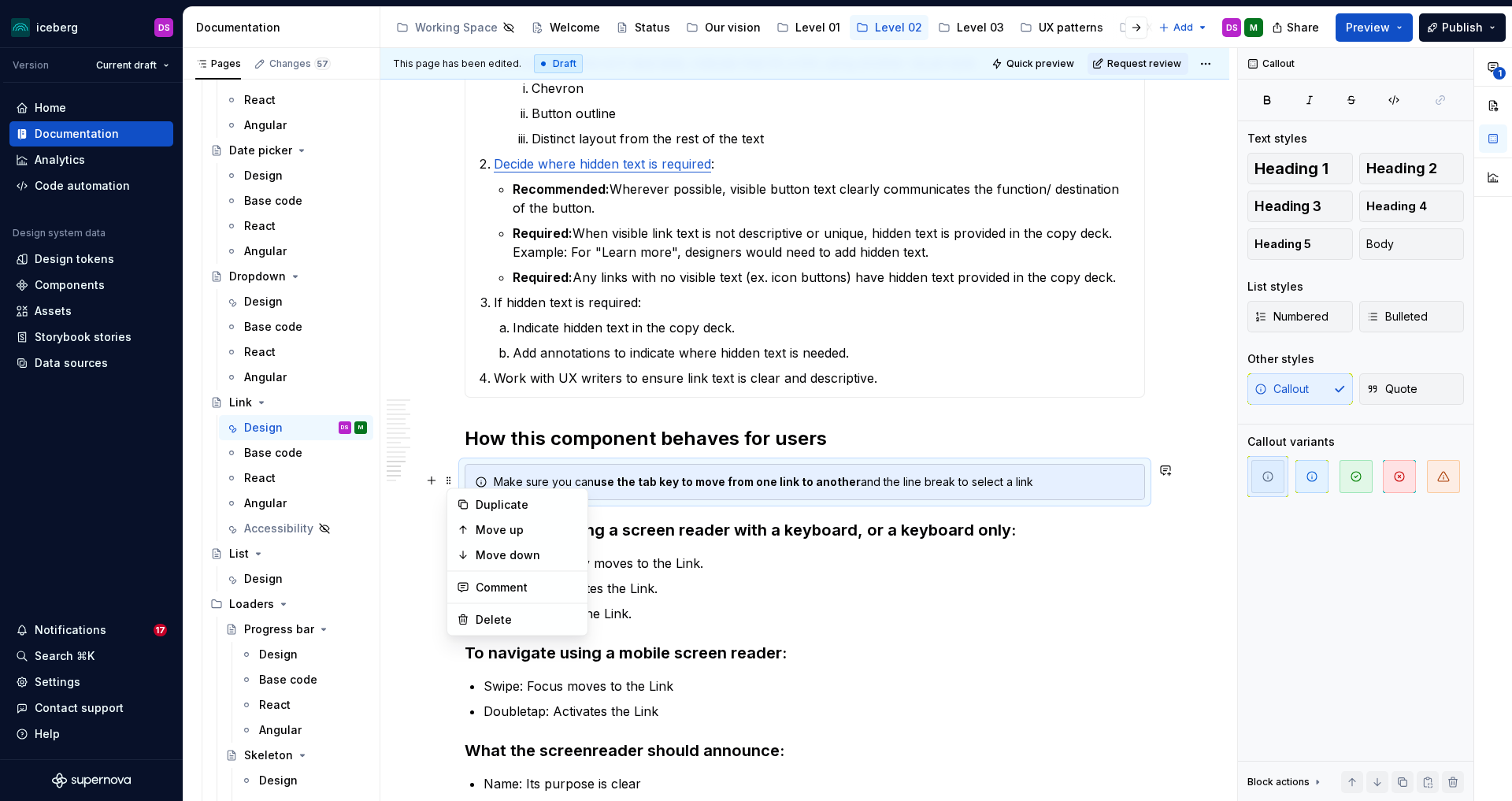
scroll to position [4241, 0]
click at [770, 554] on p "Tab: Focus visibly moves to the Link." at bounding box center [814, 562] width 661 height 19
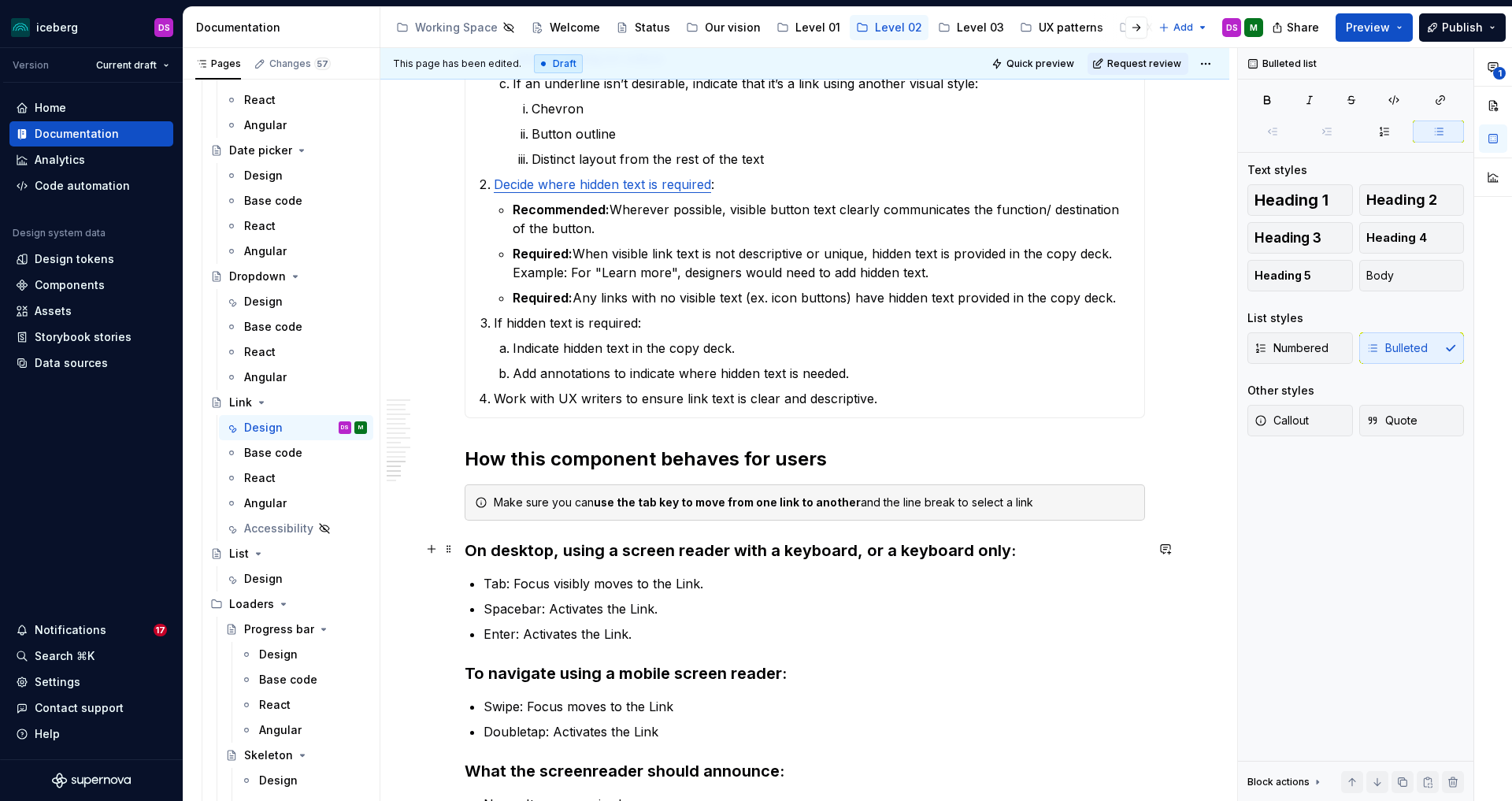
scroll to position [4237, 0]
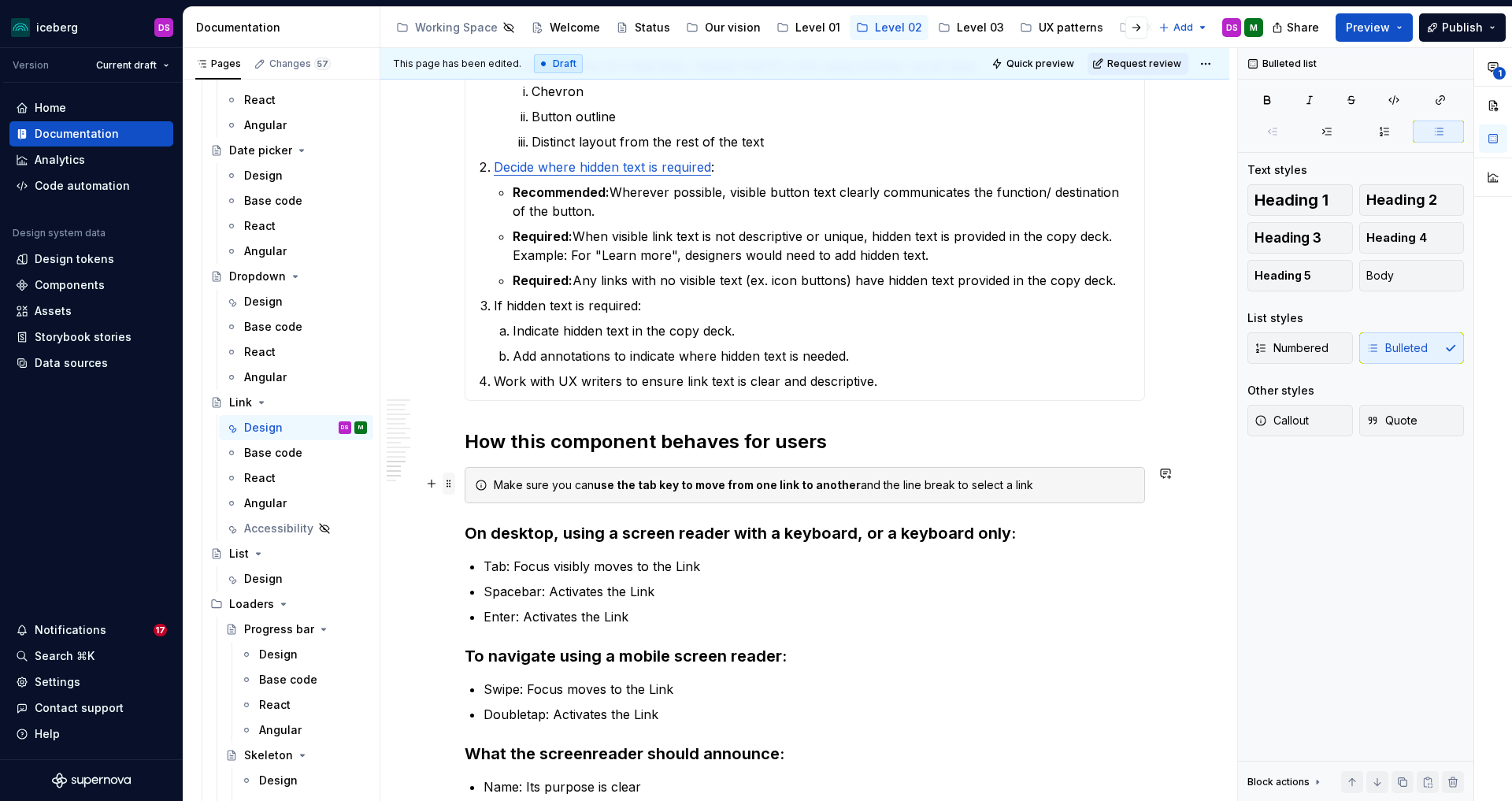
click at [453, 485] on span at bounding box center [449, 484] width 13 height 22
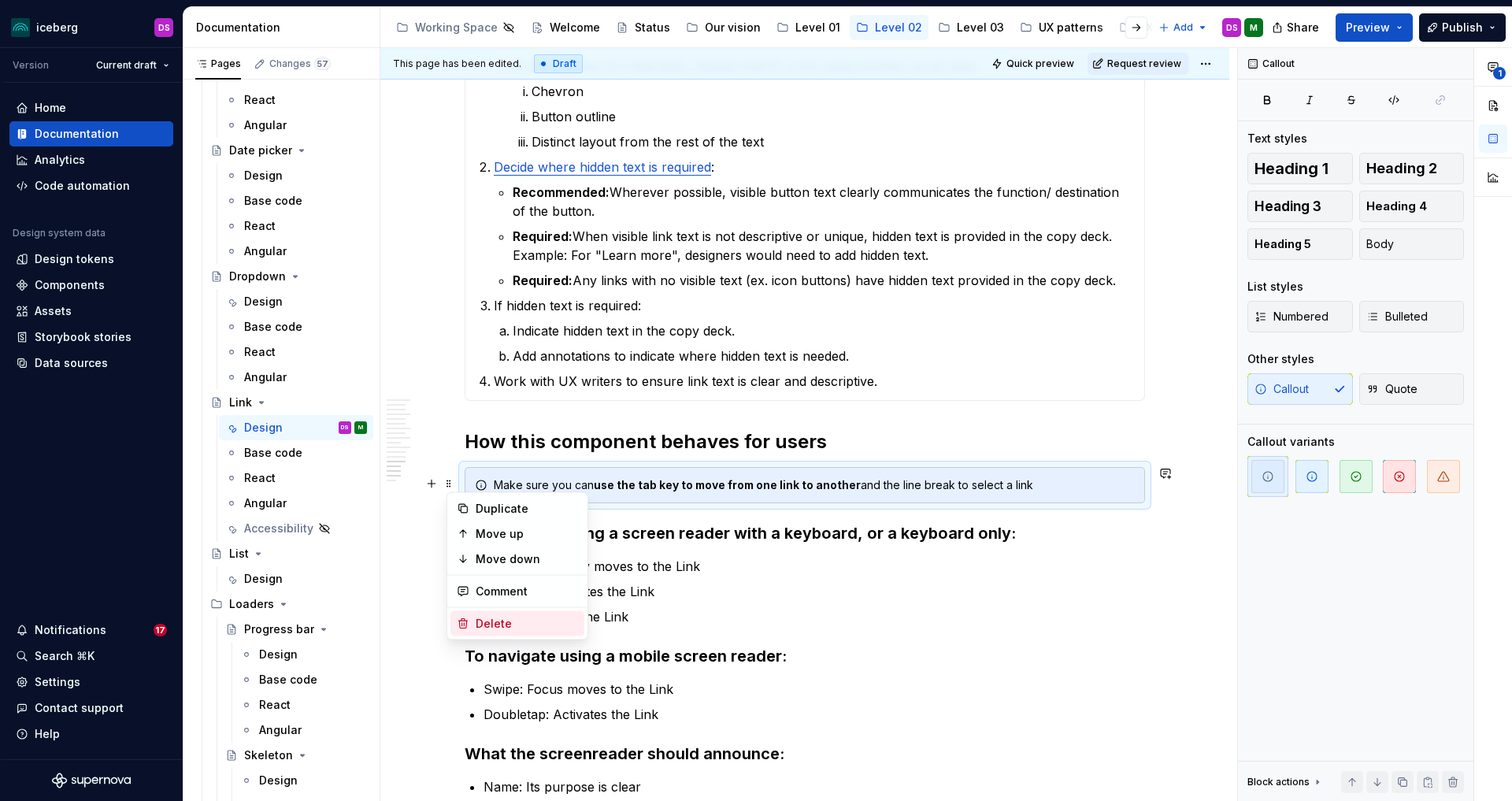
click at [492, 616] on div "Delete" at bounding box center [527, 624] width 103 height 16
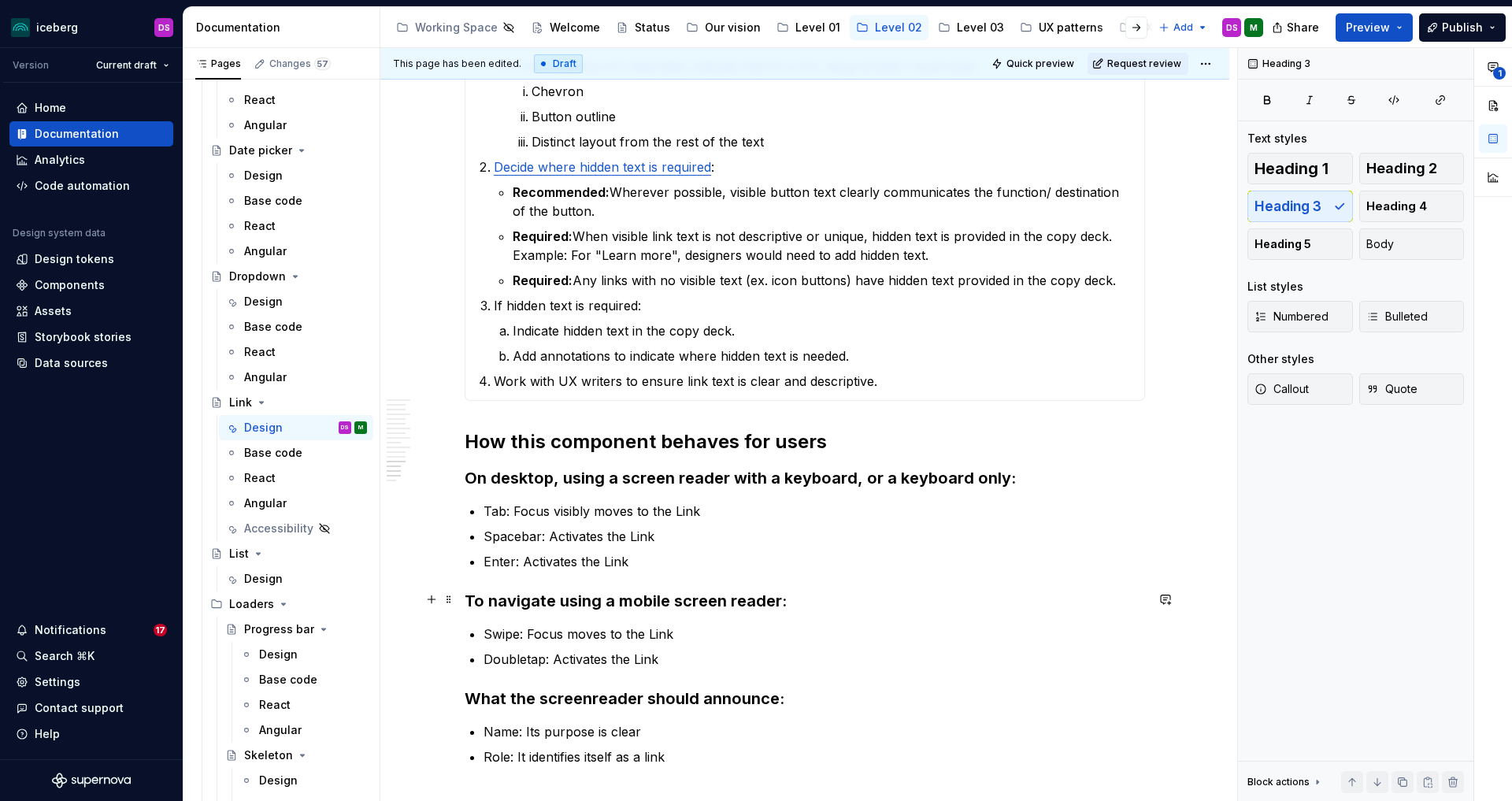
click at [723, 595] on h3 "To navigate using a mobile screen reader:" at bounding box center [805, 601] width 680 height 22
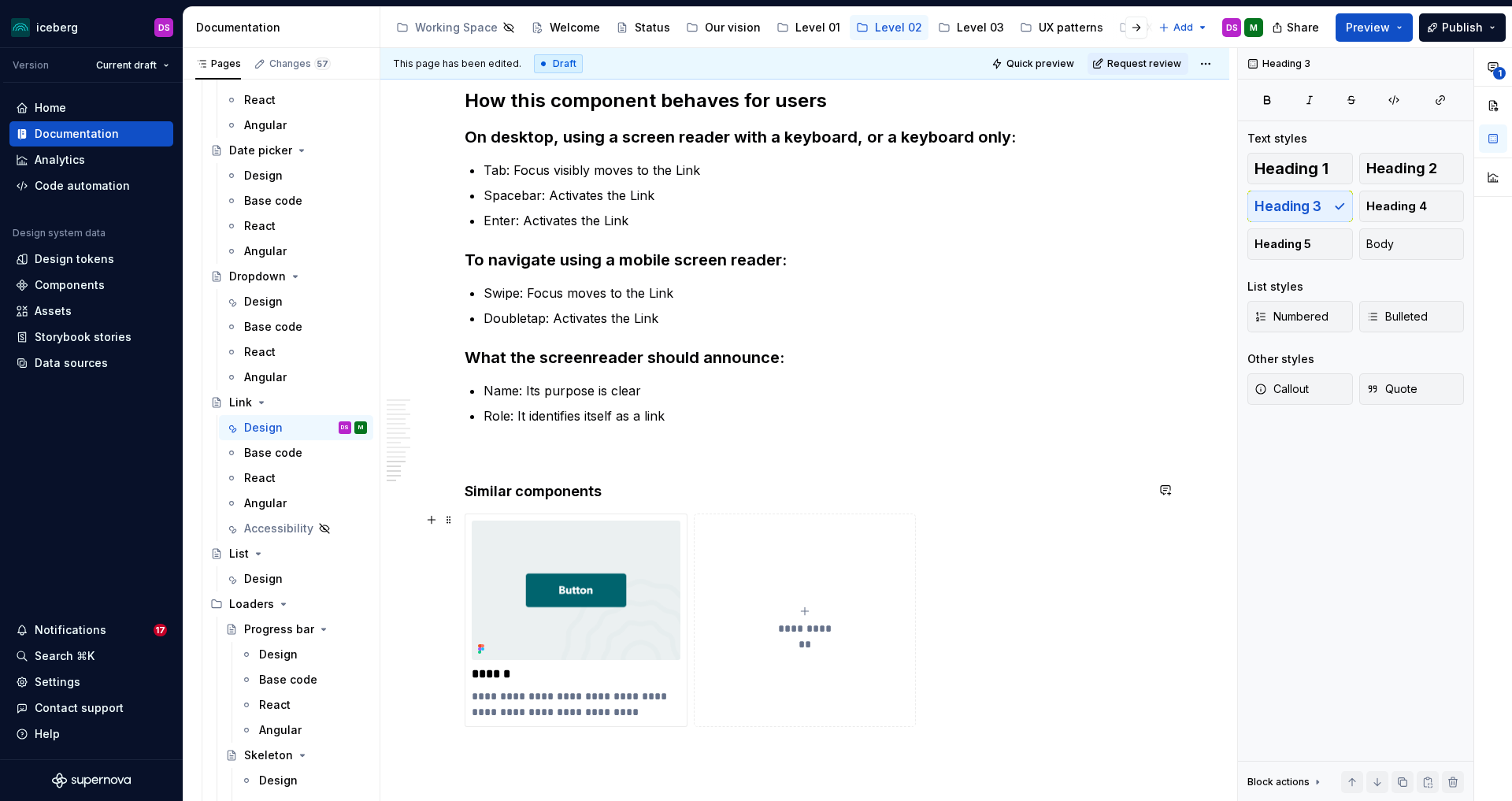
scroll to position [4622, 0]
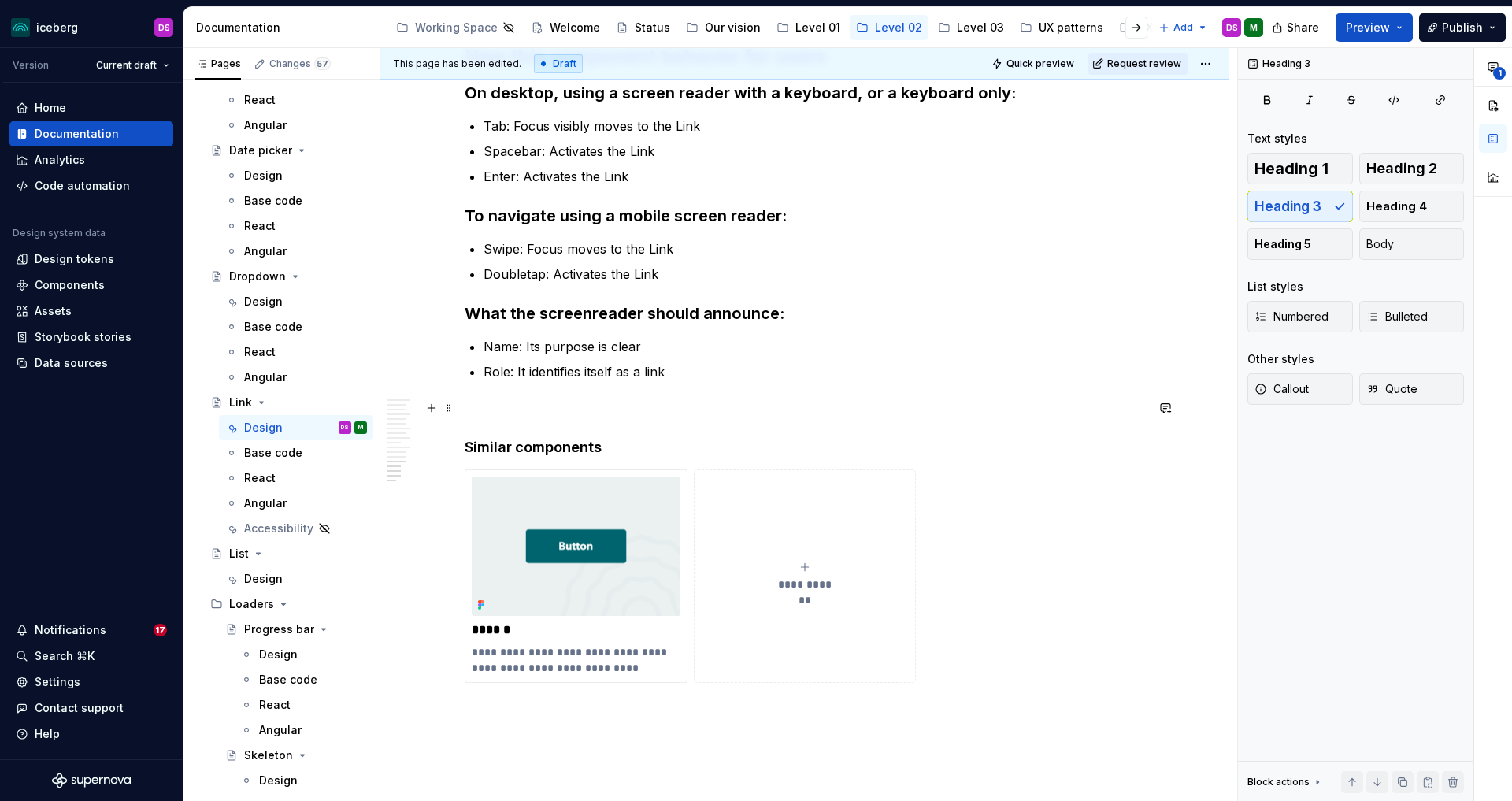
drag, startPoint x: 604, startPoint y: 403, endPoint x: 612, endPoint y: 432, distance: 30.1
click at [605, 403] on p at bounding box center [805, 409] width 680 height 19
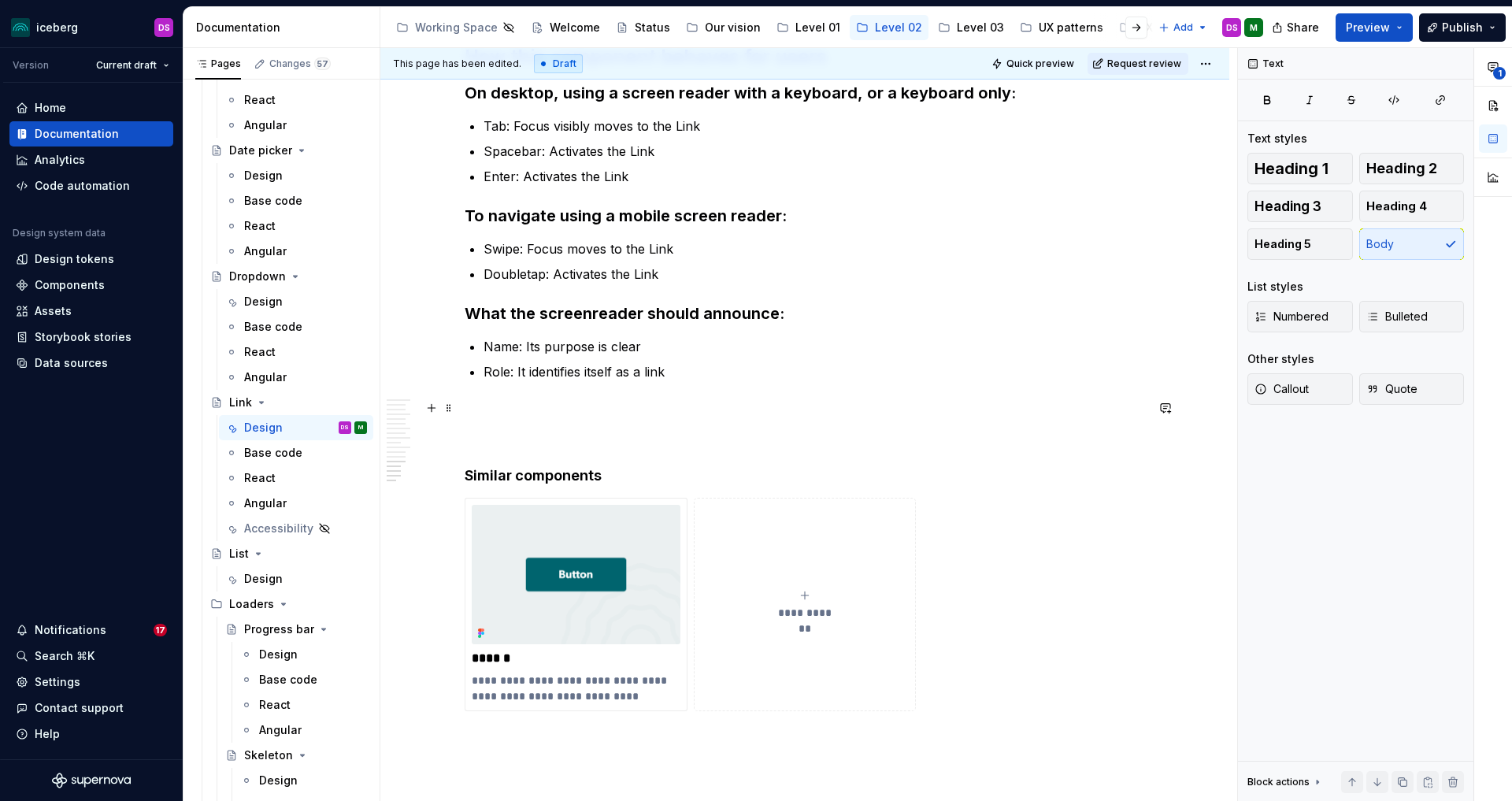
type textarea "*"
